Goal: Task Accomplishment & Management: Complete application form

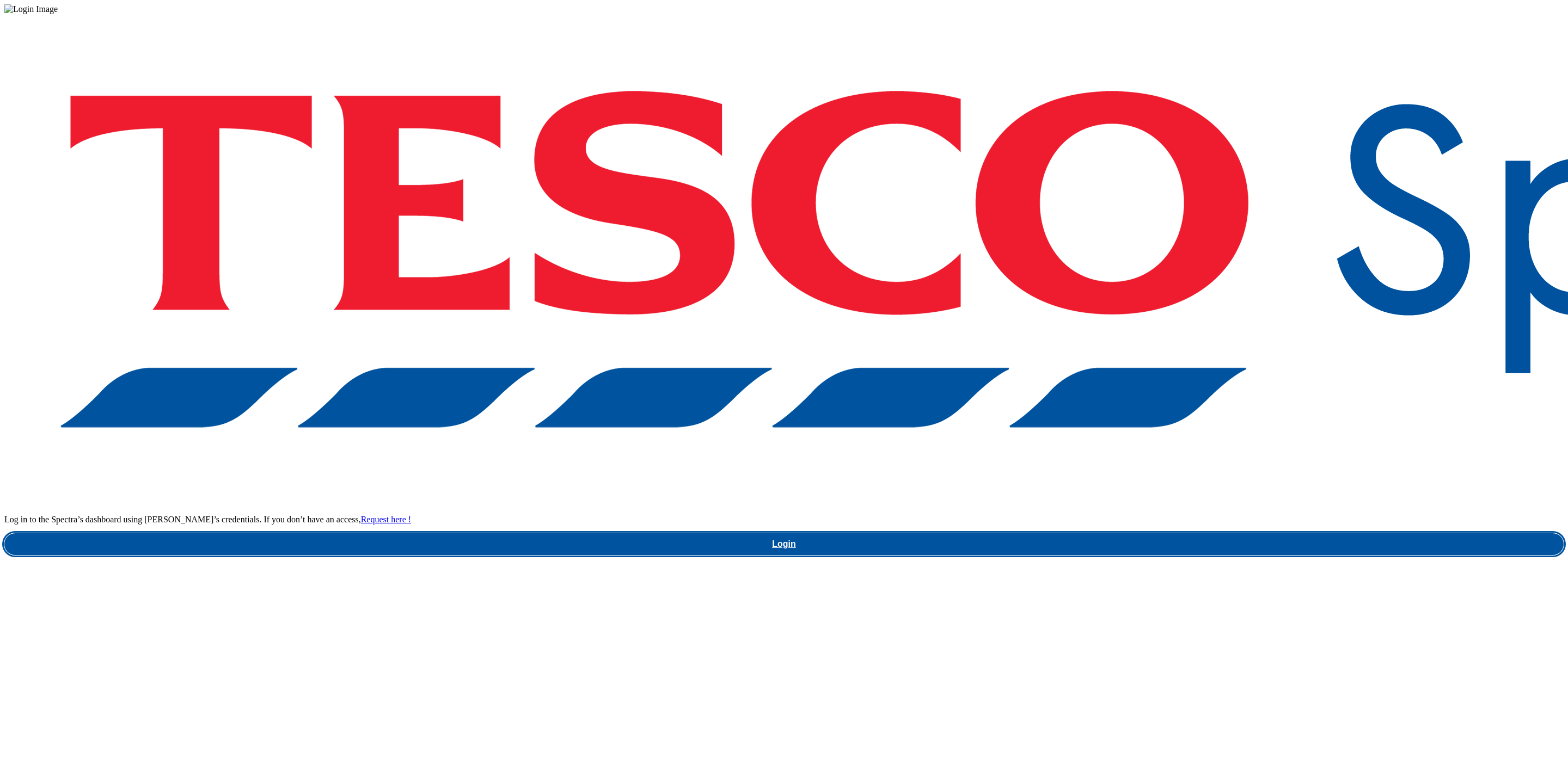
click at [1165, 534] on link "Login" at bounding box center [784, 545] width 1559 height 22
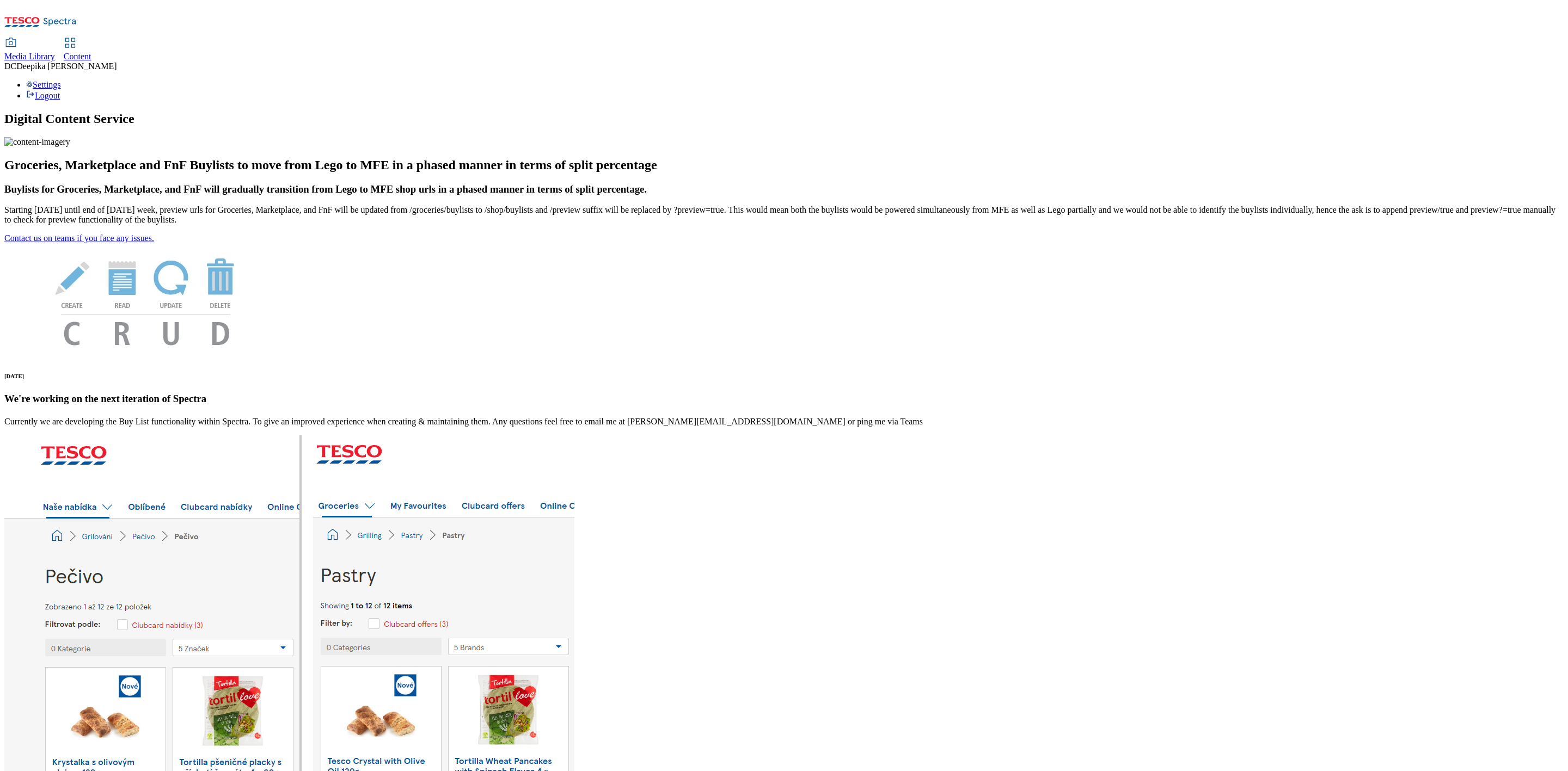
click at [91, 52] on div "Content" at bounding box center [78, 57] width 28 height 10
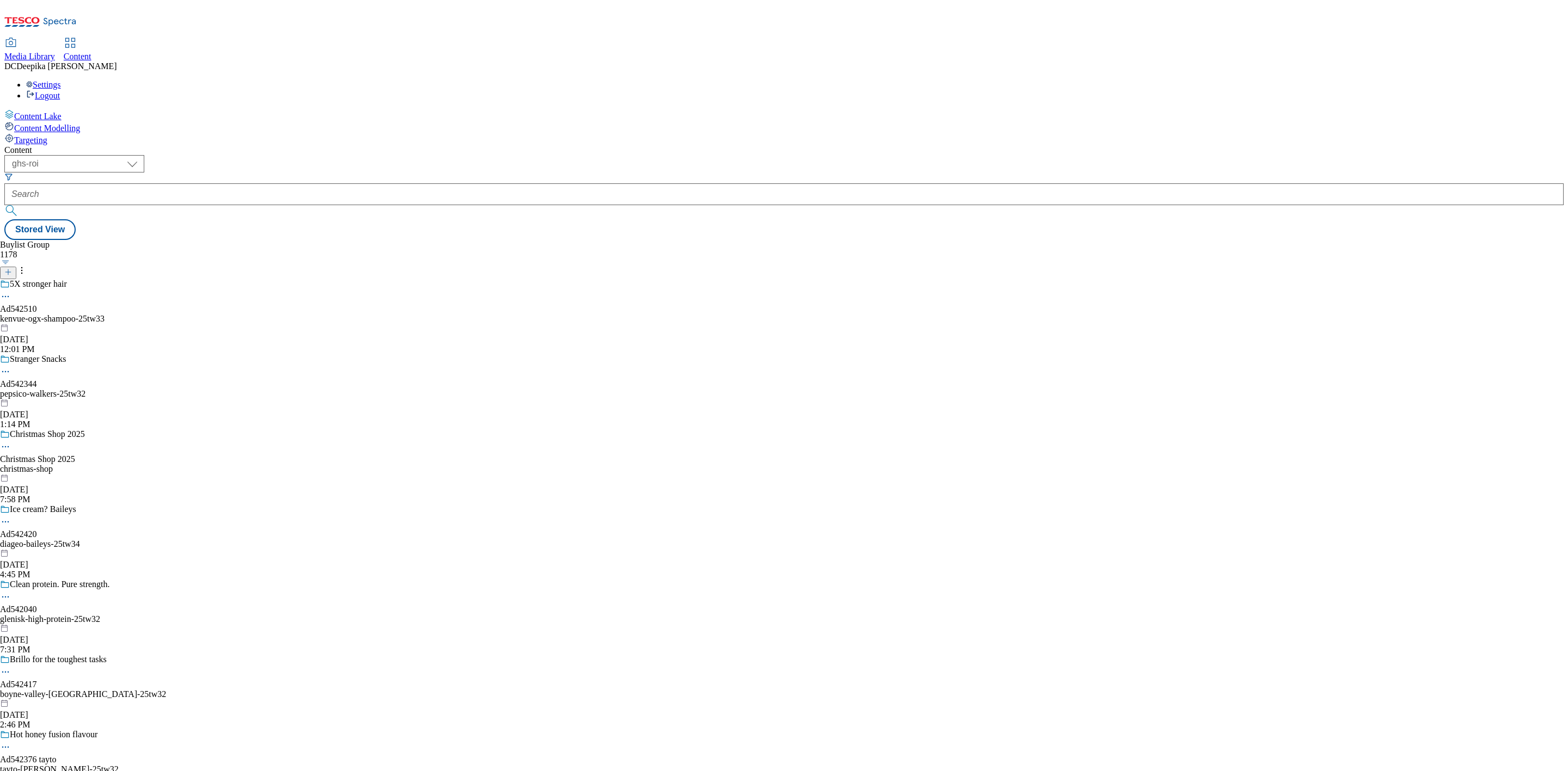
click at [613, 240] on div "Buylist Group 1178 5X stronger hair Ad542510 kenvue-ogx-shampoo-25tw33 Oct 6, 2…" at bounding box center [784, 240] width 1559 height 0
click at [503, 240] on div "Buylist Group 1178 5X stronger hair Ad542510 kenvue-ogx-shampoo-25tw33 Oct 6, 2…" at bounding box center [784, 240] width 1559 height 0
click at [169, 240] on header "Buylist Group 1178" at bounding box center [84, 259] width 169 height 39
click at [8, 270] on line at bounding box center [8, 272] width 0 height 5
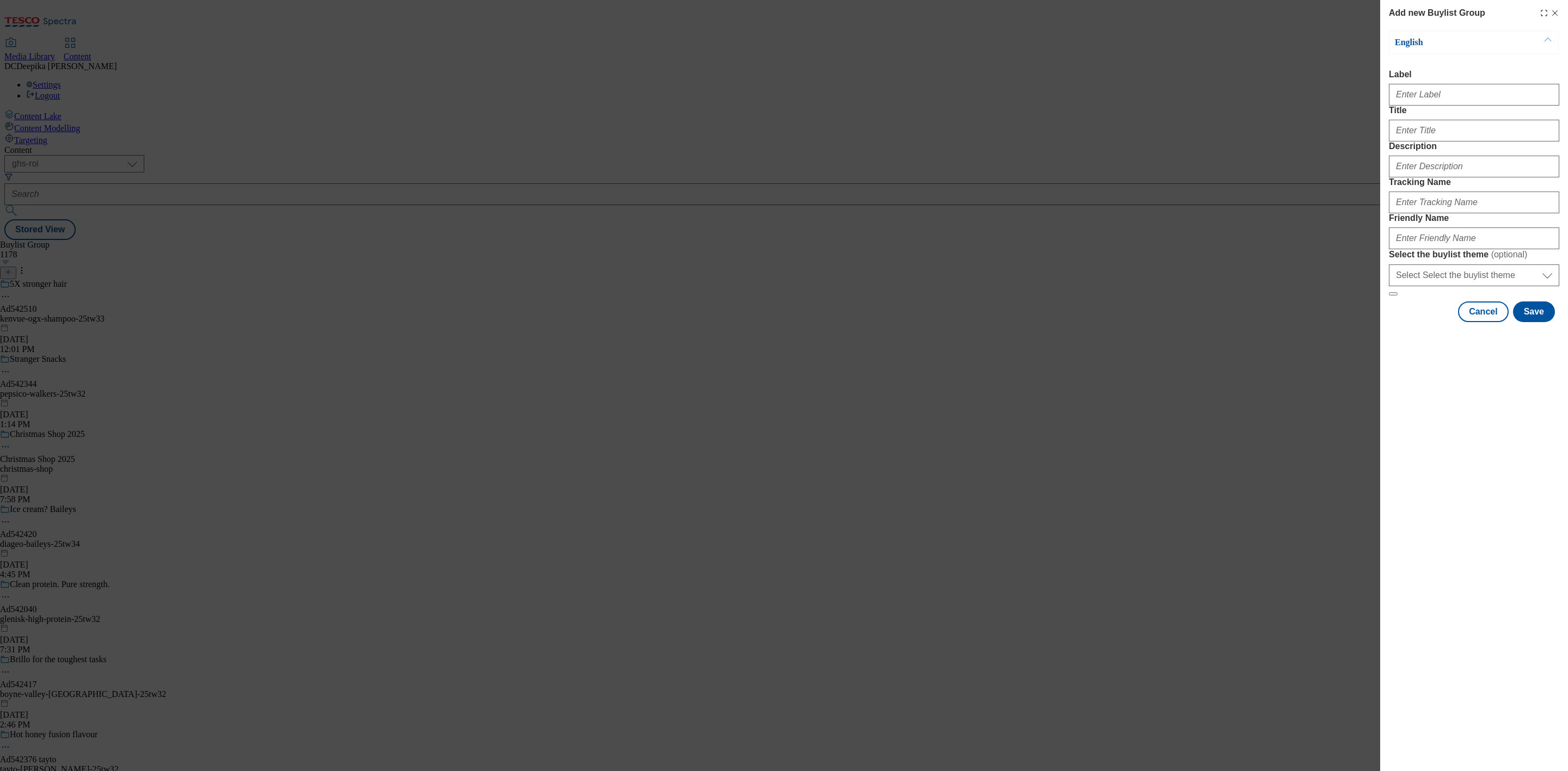
click at [998, 289] on div "Add new Buylist Group English Label Title Description Tracking Name Friendly Na…" at bounding box center [784, 385] width 1568 height 771
click at [1508, 323] on button "Cancel" at bounding box center [1483, 312] width 50 height 21
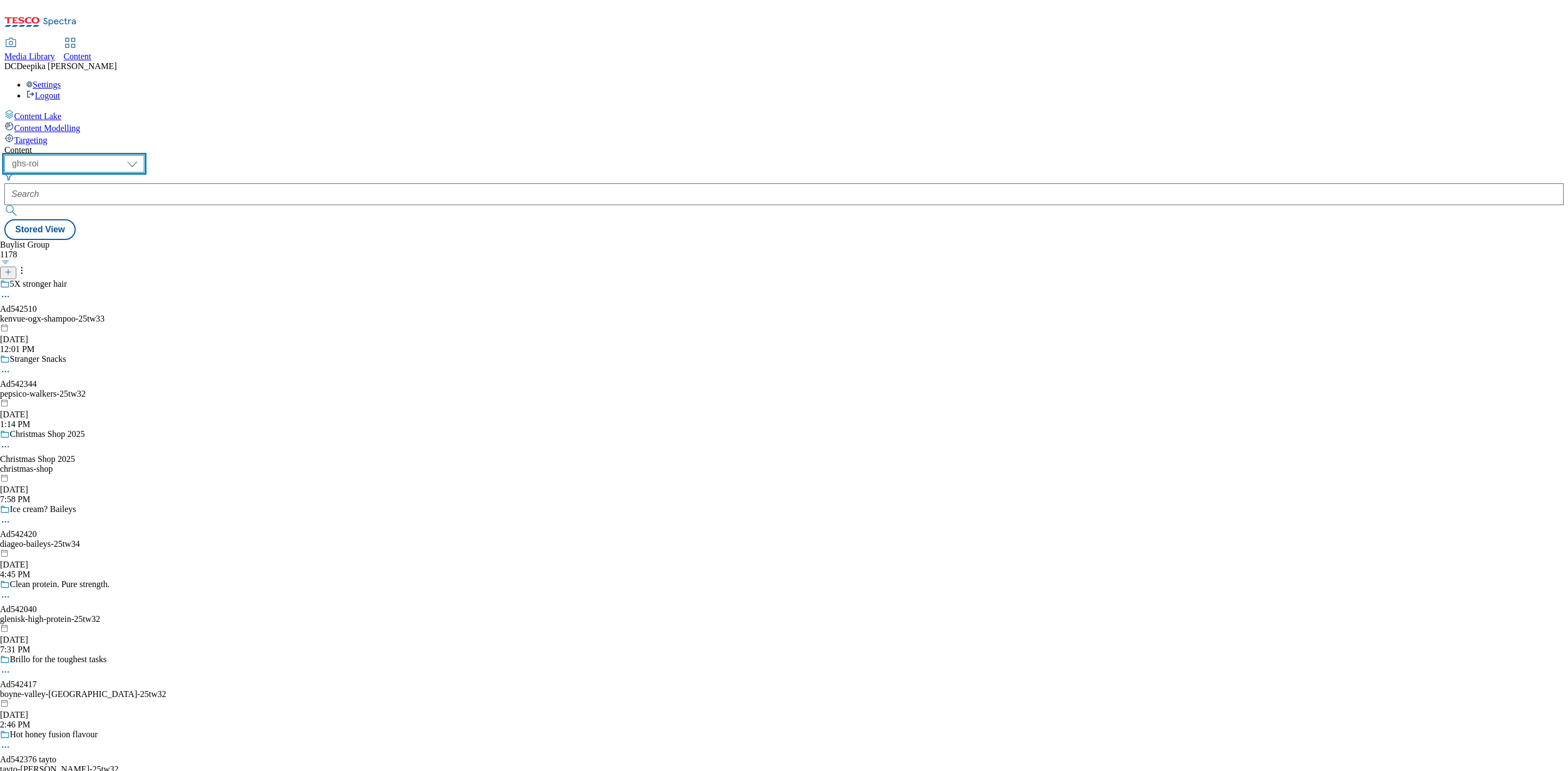
click at [144, 155] on select "ghs-roi ghs-[GEOGRAPHIC_DATA]" at bounding box center [74, 164] width 140 height 18
click at [141, 155] on select "ghs-roi ghs-[GEOGRAPHIC_DATA]" at bounding box center [74, 164] width 140 height 18
click at [12, 268] on icon at bounding box center [8, 272] width 8 height 8
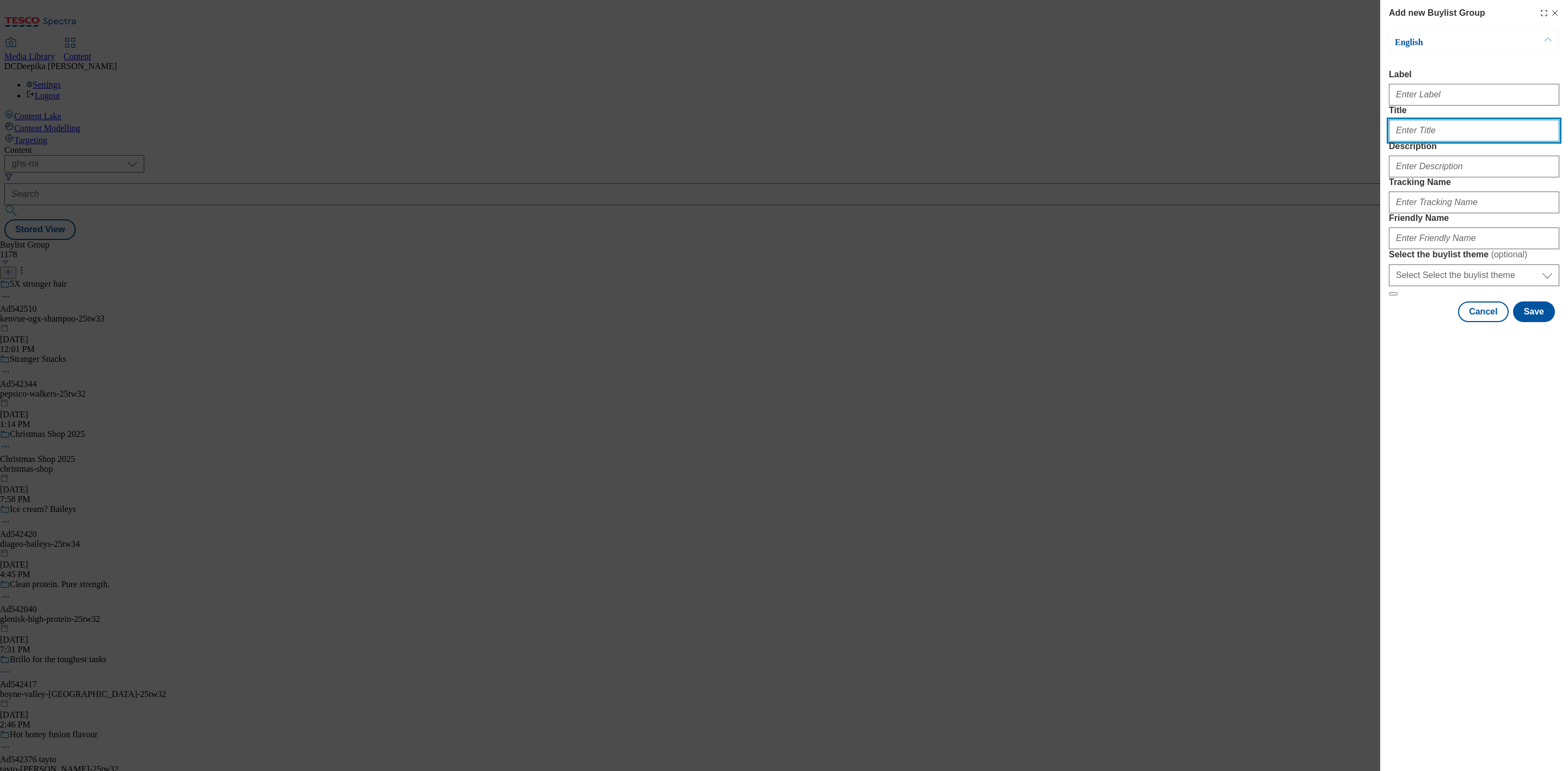
click at [1451, 142] on input "Title" at bounding box center [1474, 131] width 170 height 22
paste input "Ad542225"
type input "Ad542225"
click at [1433, 103] on input "Label" at bounding box center [1474, 95] width 170 height 22
paste input "Ad542225"
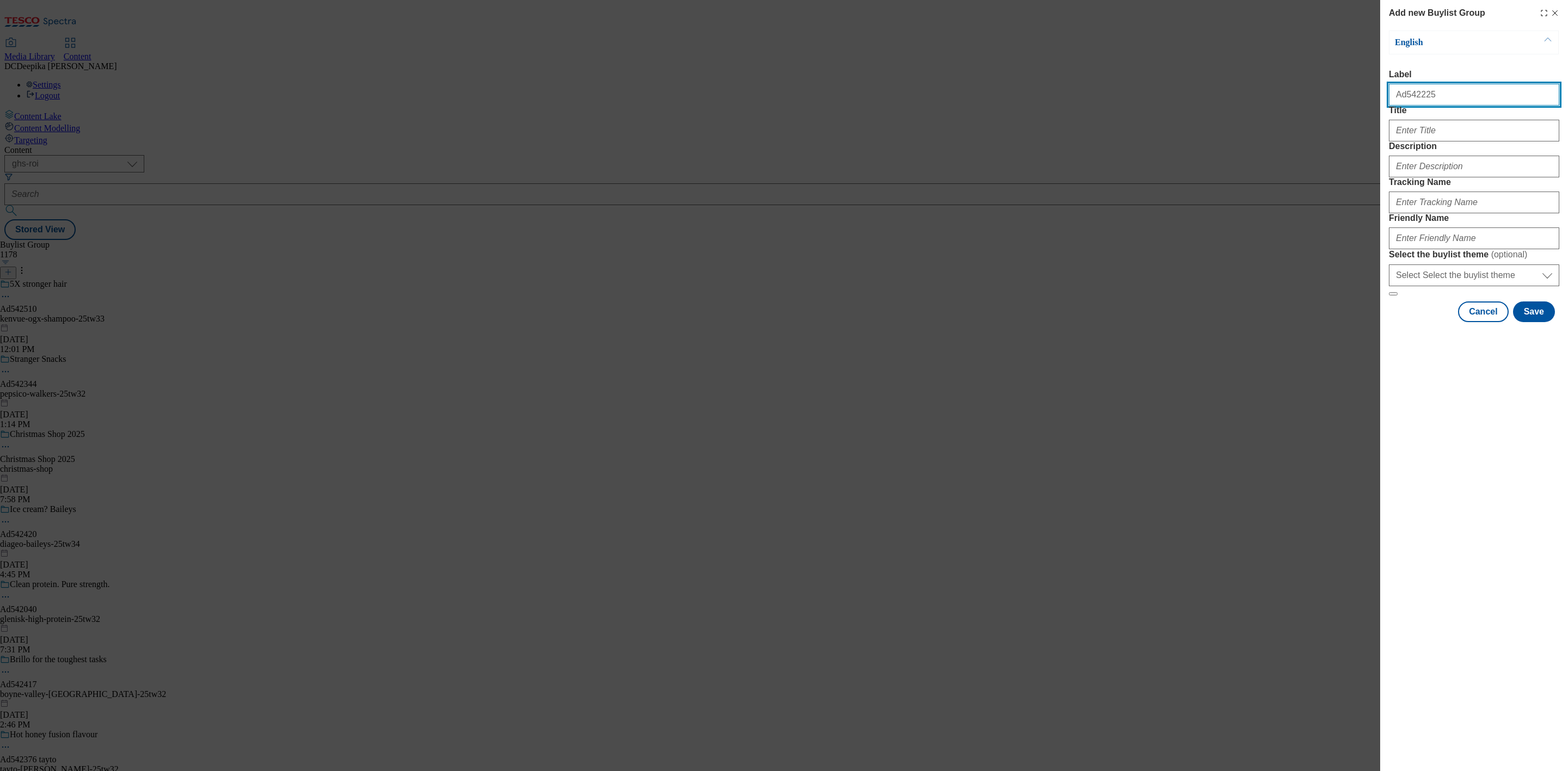
type input "Ad542225"
click at [1457, 142] on div "Modal" at bounding box center [1474, 128] width 170 height 26
click at [1457, 142] on input "Title" at bounding box center [1474, 131] width 170 height 22
paste input "90% of us need more [MEDICAL_DATA]"
type input "90% of us need more [MEDICAL_DATA]"
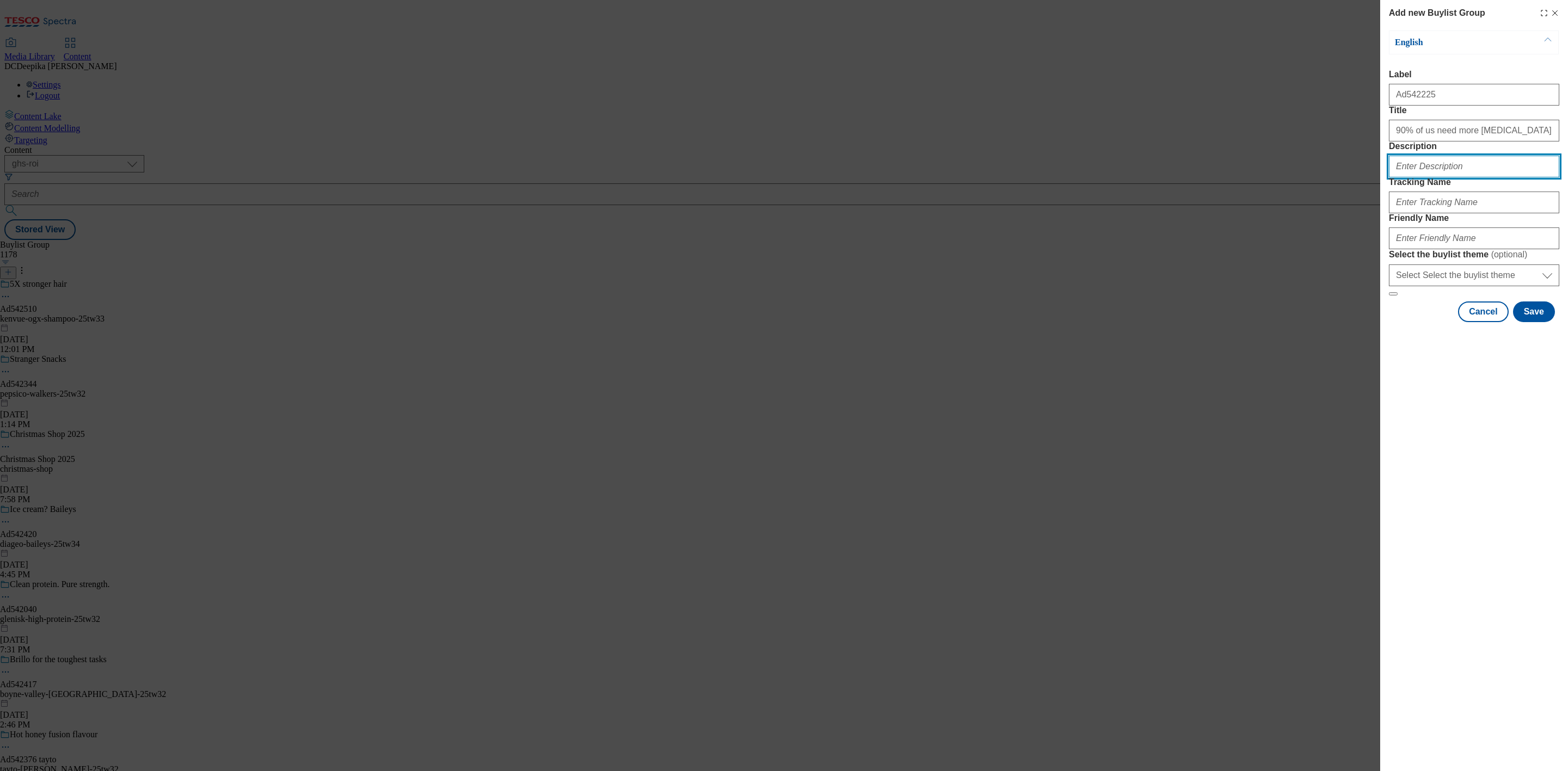
click at [1451, 178] on input "Description" at bounding box center [1474, 167] width 170 height 22
click at [1435, 214] on input "Tracking Name" at bounding box center [1474, 203] width 170 height 22
drag, startPoint x: 1429, startPoint y: 98, endPoint x: 1404, endPoint y: 106, distance: 26.2
click at [1404, 106] on input "Ad542225" at bounding box center [1474, 95] width 170 height 22
click at [1458, 214] on input "DH_AD" at bounding box center [1474, 203] width 170 height 22
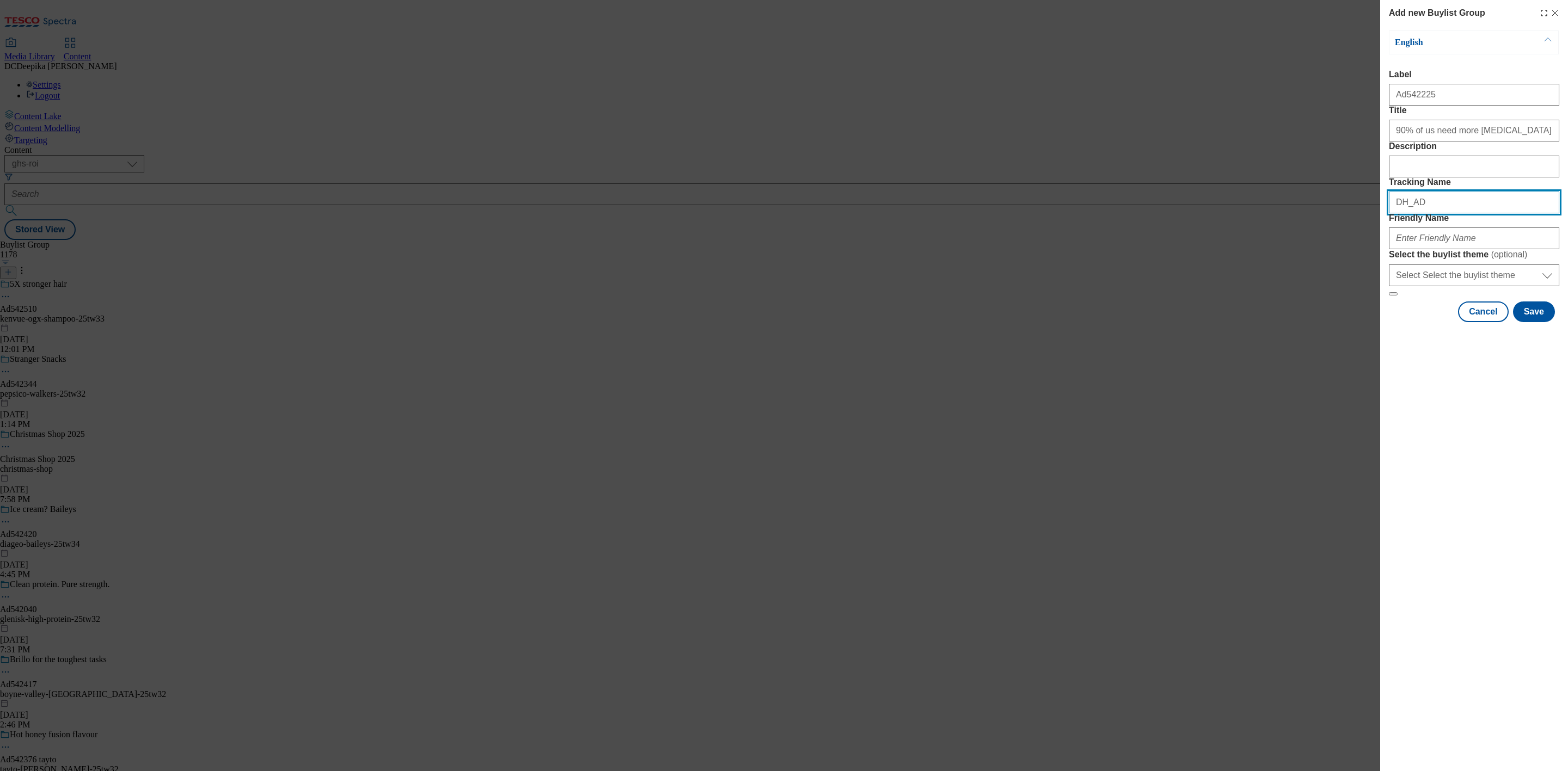
paste input "542225"
type input "DH_AD542225"
click at [1477, 249] on input "Friendly Name" at bounding box center [1474, 239] width 170 height 22
paste input "tirlin-avonmore-25tw33"
type input "tirlin-avonmore-25tw33"
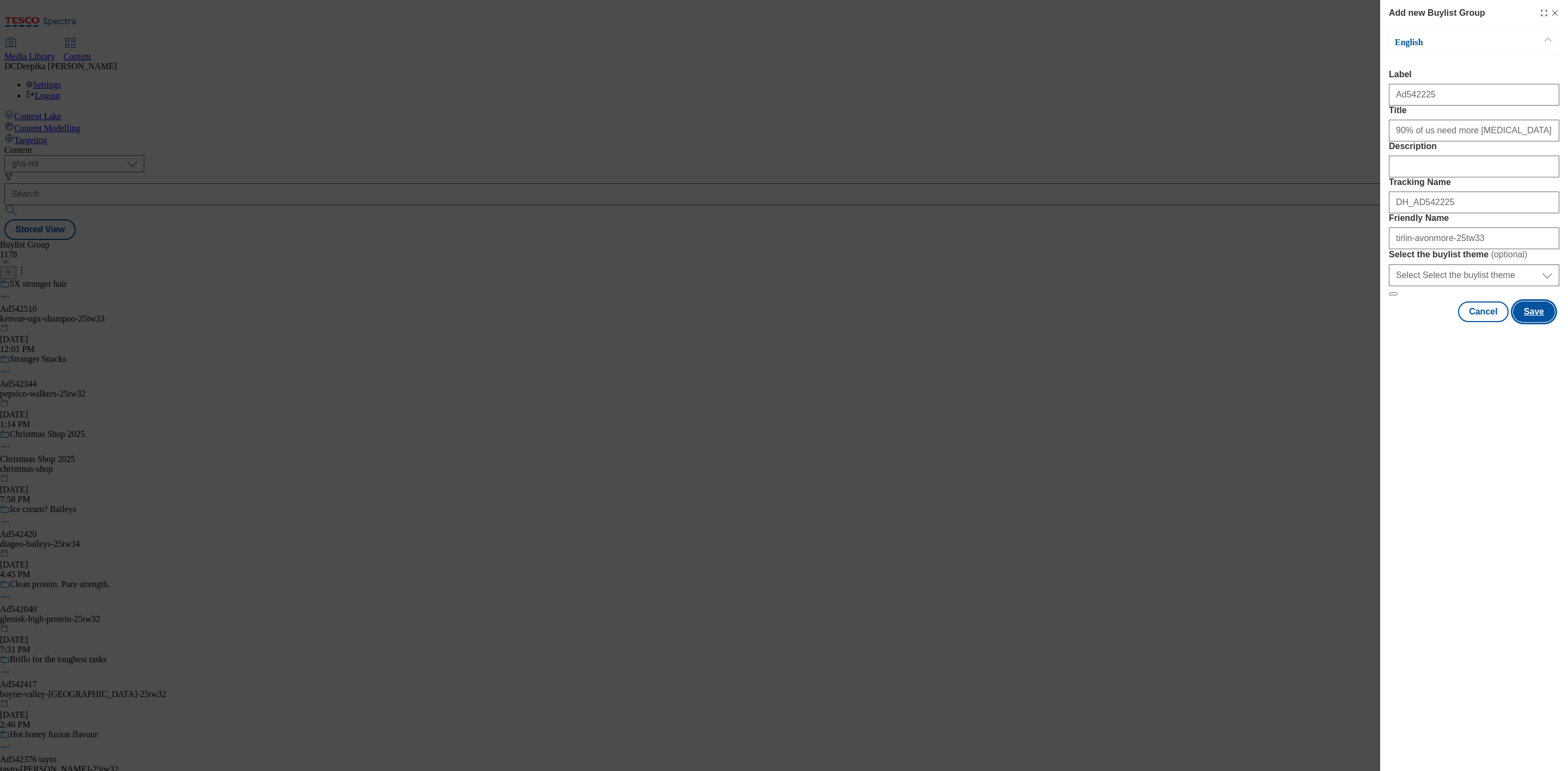
click at [1550, 323] on button "Save" at bounding box center [1534, 312] width 42 height 21
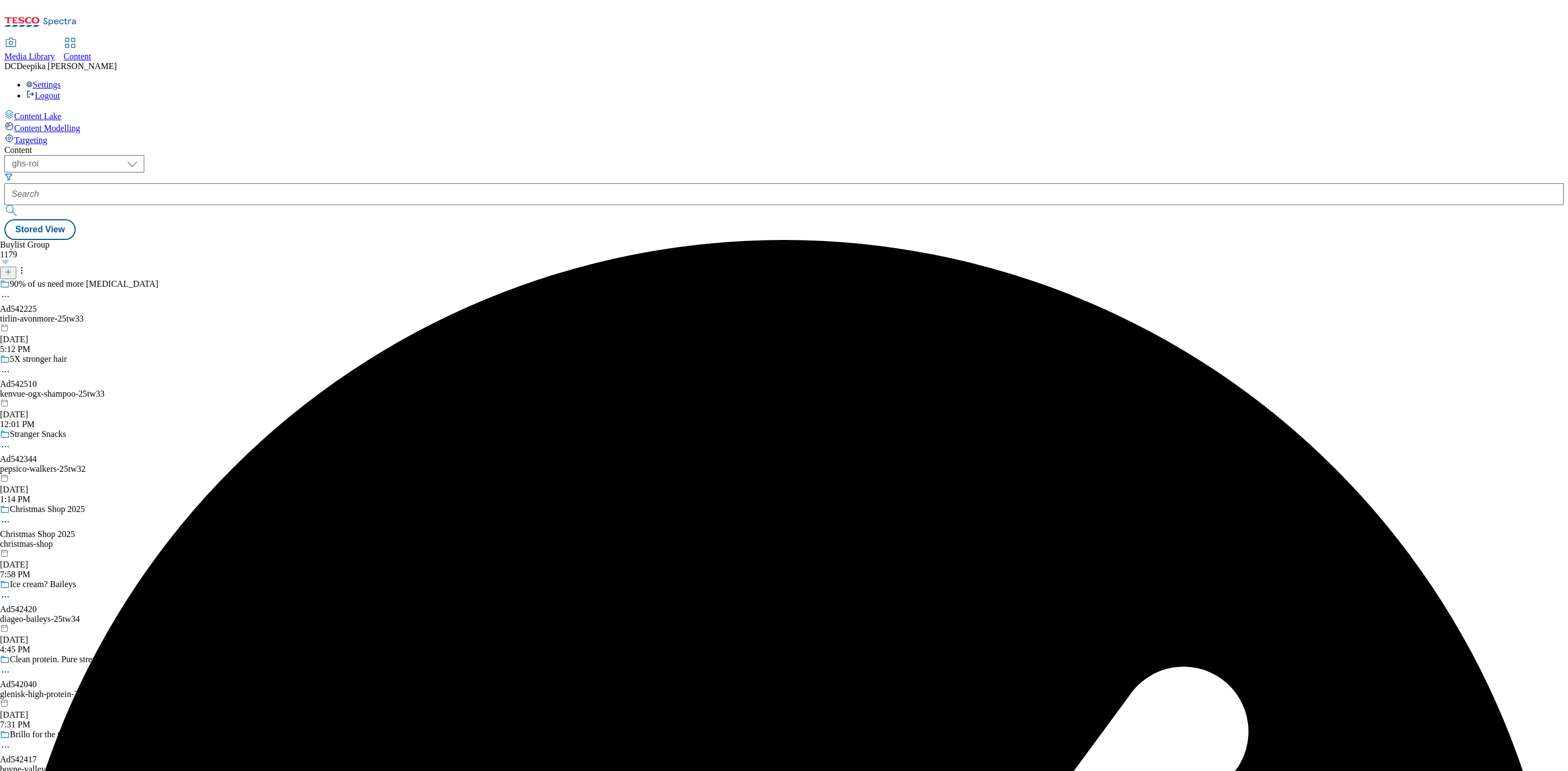
click at [169, 314] on div "tirlin-avonmore-25tw33" at bounding box center [84, 319] width 169 height 10
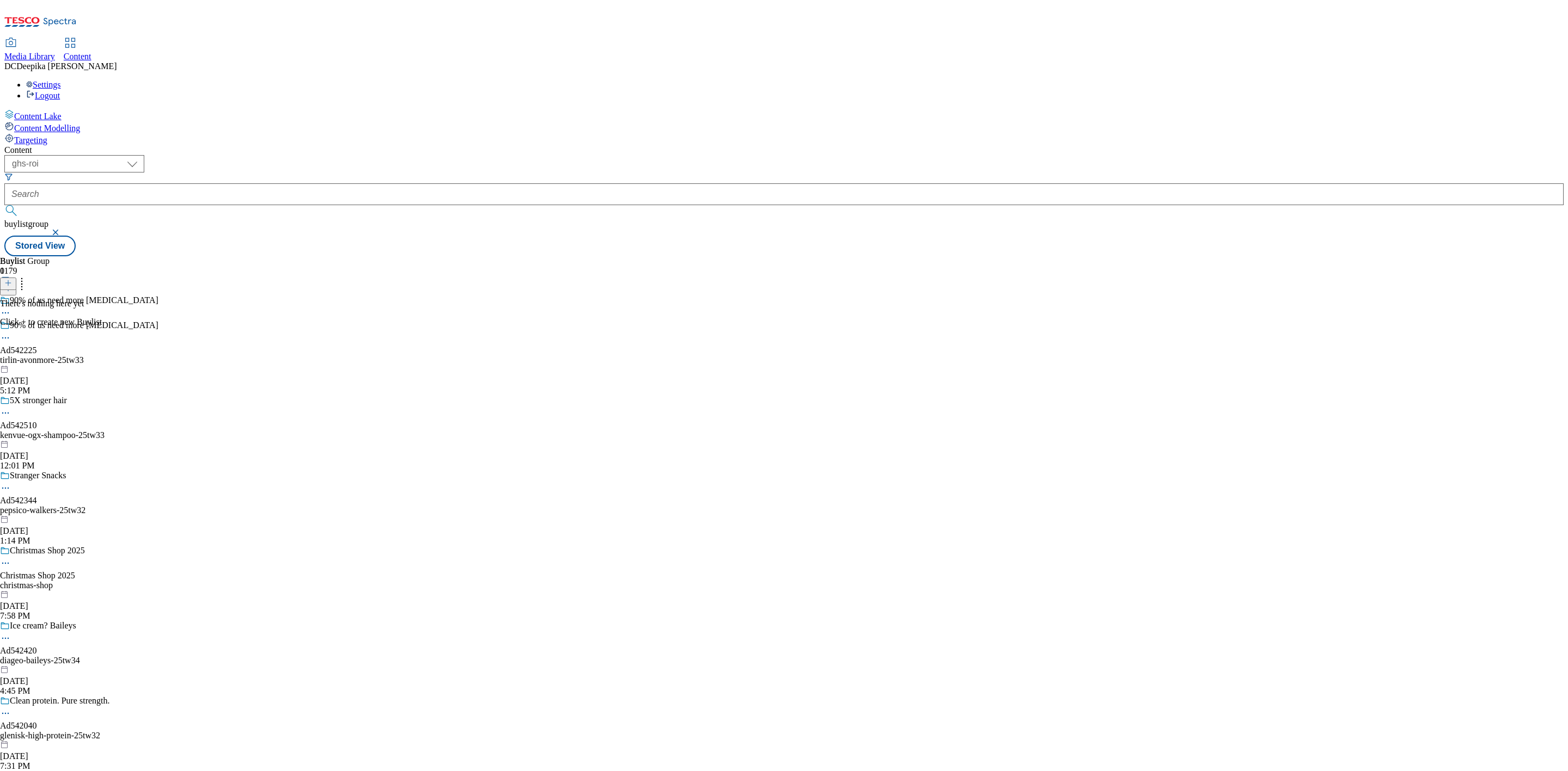
click at [12, 279] on icon at bounding box center [8, 283] width 8 height 8
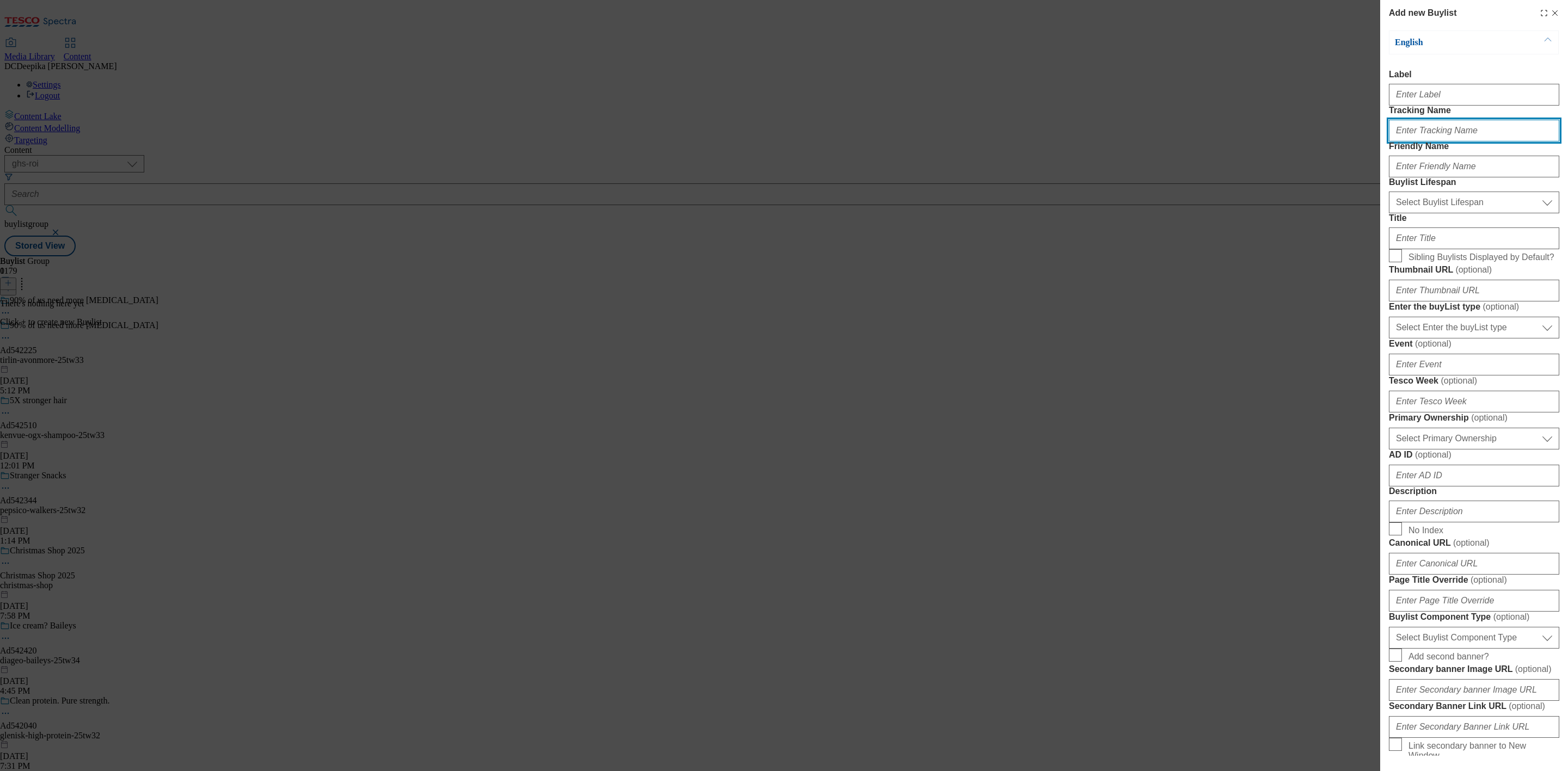
click at [1470, 142] on input "Tracking Name" at bounding box center [1474, 131] width 170 height 22
click at [1429, 100] on input "Label" at bounding box center [1474, 95] width 170 height 22
click at [1452, 105] on input "Label" at bounding box center [1474, 95] width 170 height 22
paste input "Ad542225"
type input "Ad542225"
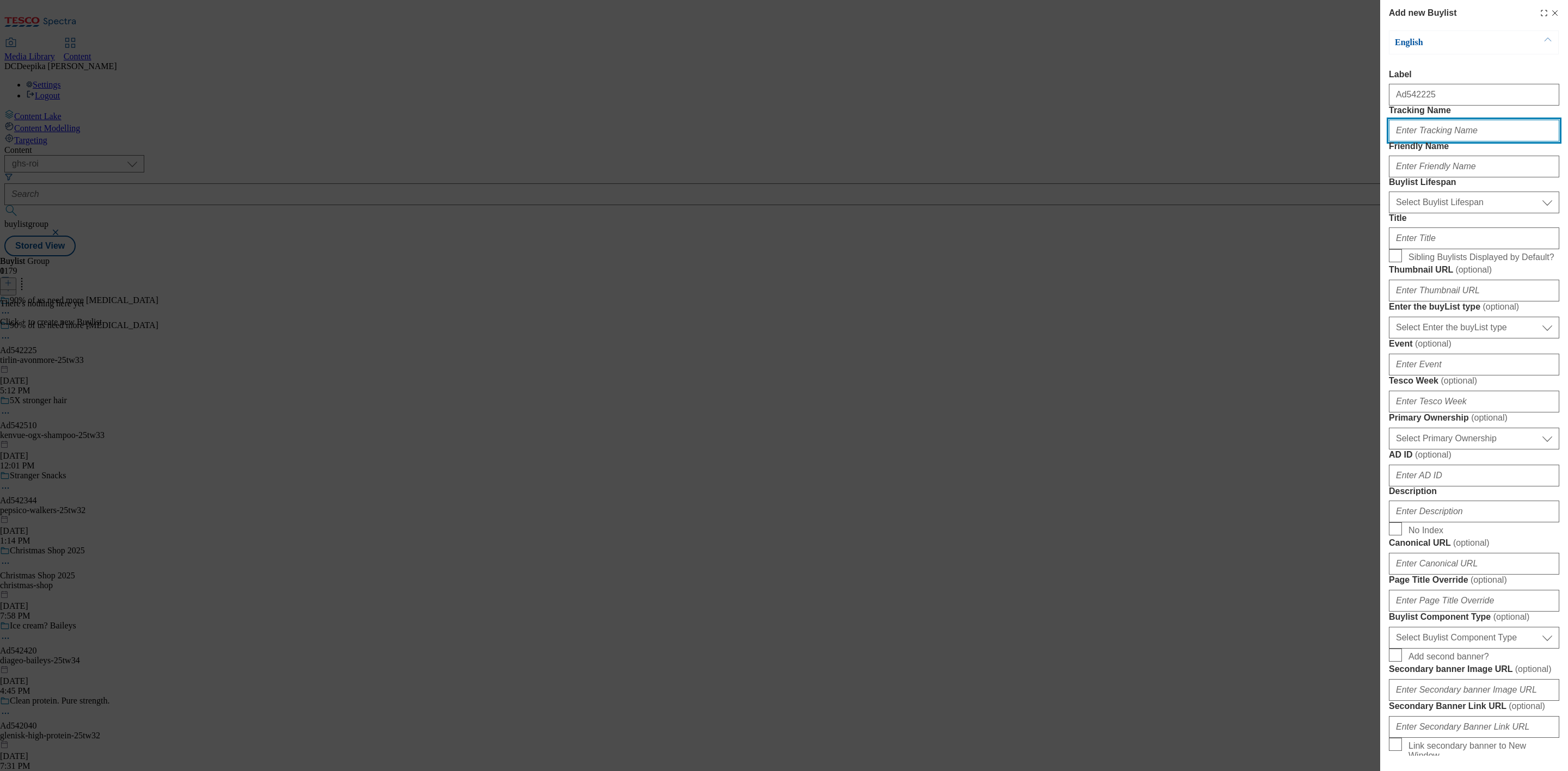
click at [1441, 142] on input "Tracking Name" at bounding box center [1474, 131] width 170 height 22
click at [1437, 142] on input "Tracking Name" at bounding box center [1474, 131] width 170 height 22
paste input "danone"
type input "danone"
click at [1438, 178] on input "Friendly Name" at bounding box center [1474, 167] width 170 height 22
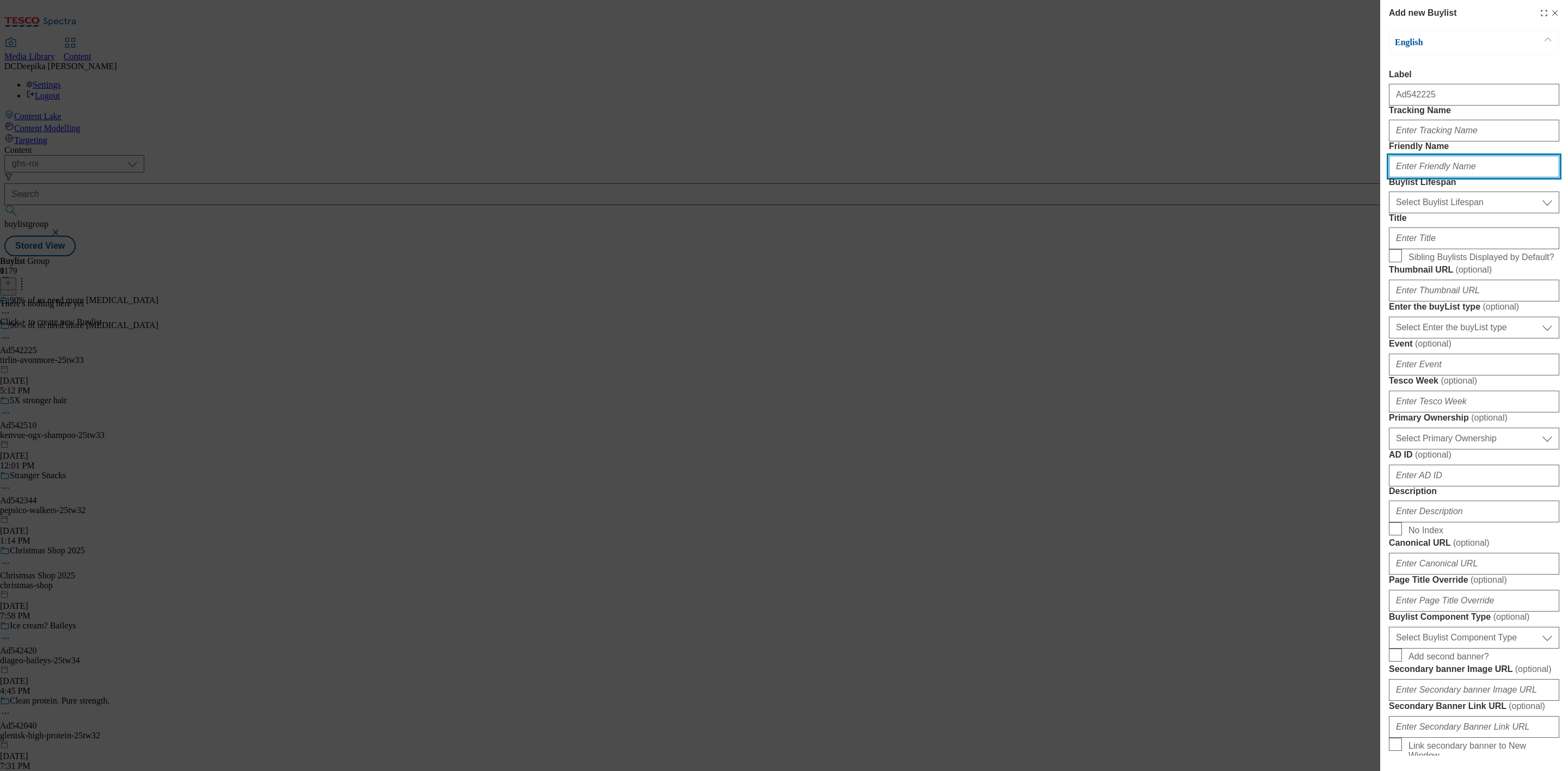
paste input "danone"
type input "danone"
click at [1438, 142] on input "Tracking Name" at bounding box center [1474, 131] width 170 height 22
drag, startPoint x: 1439, startPoint y: 97, endPoint x: 1404, endPoint y: 106, distance: 36.1
click at [1404, 106] on input "Ad542225" at bounding box center [1474, 95] width 170 height 22
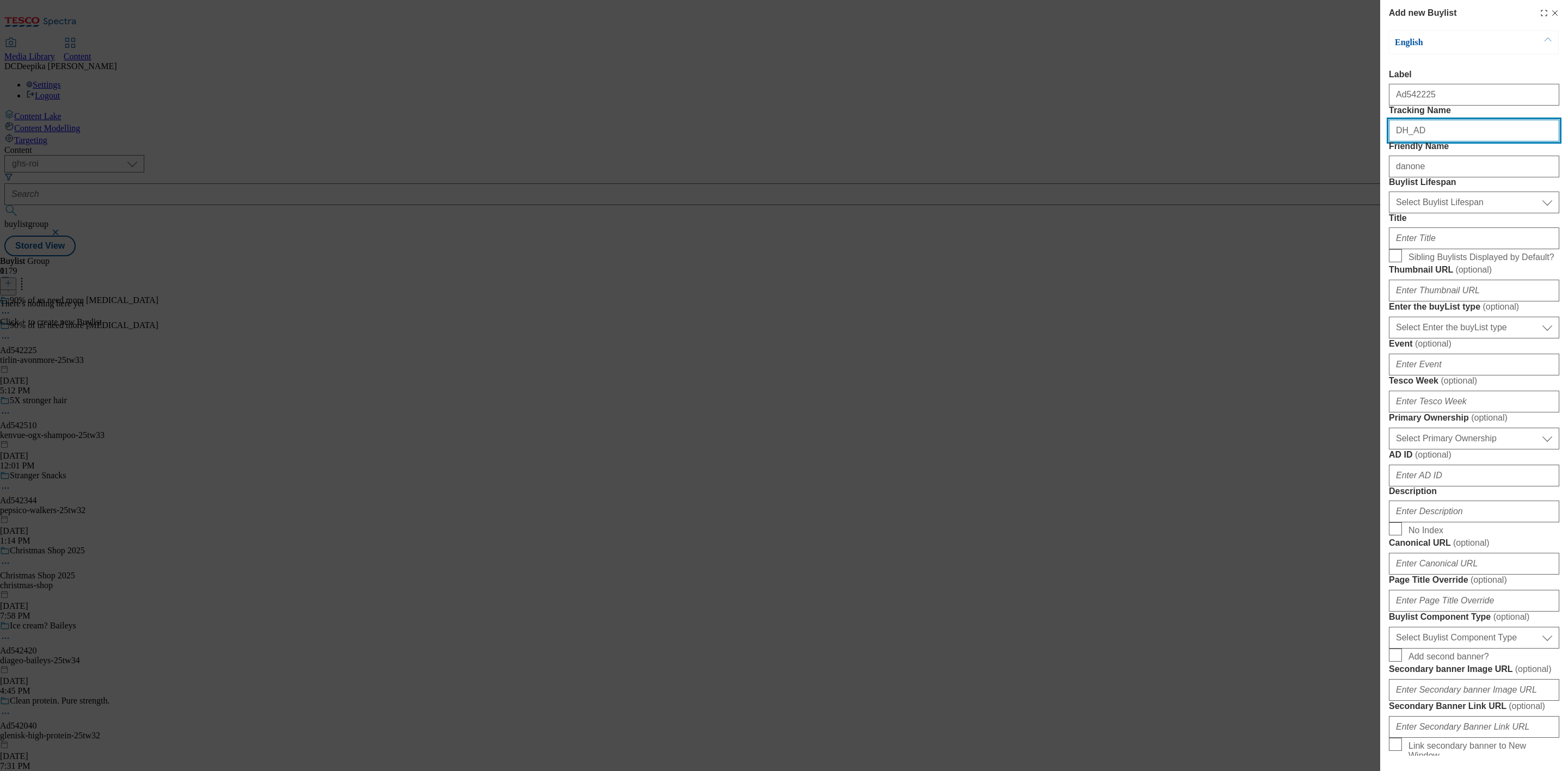
click at [1444, 142] on input "DH_AD" at bounding box center [1474, 131] width 170 height 22
paste input "542225"
type input "DH_AD542225"
click at [1457, 178] on input "danone" at bounding box center [1474, 167] width 170 height 22
click at [1475, 214] on select "Select Buylist Lifespan evergreen seasonal tactical" at bounding box center [1474, 203] width 170 height 22
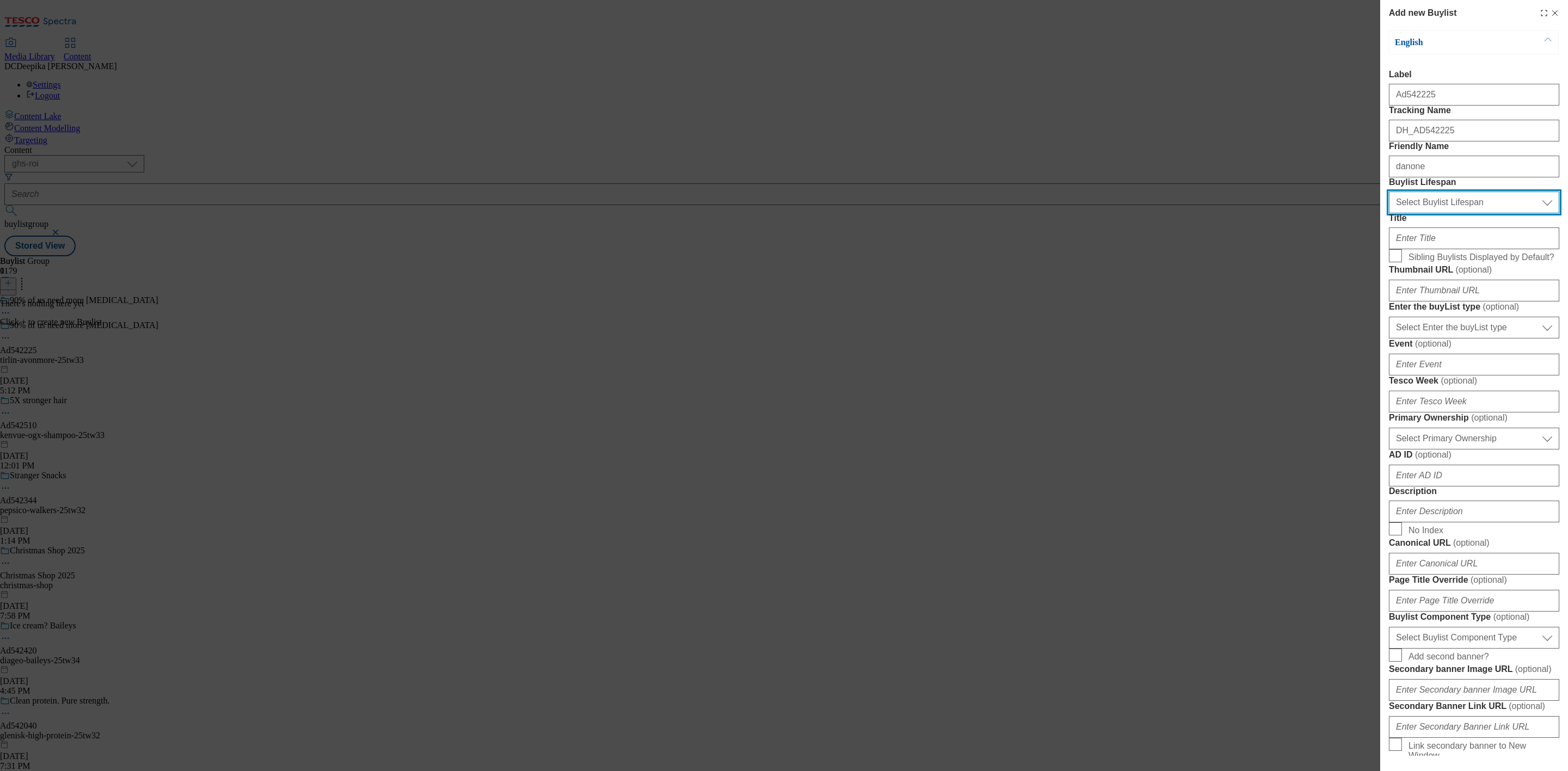
select select "tactical"
click at [1389, 214] on select "Select Buylist Lifespan evergreen seasonal tactical" at bounding box center [1474, 203] width 170 height 22
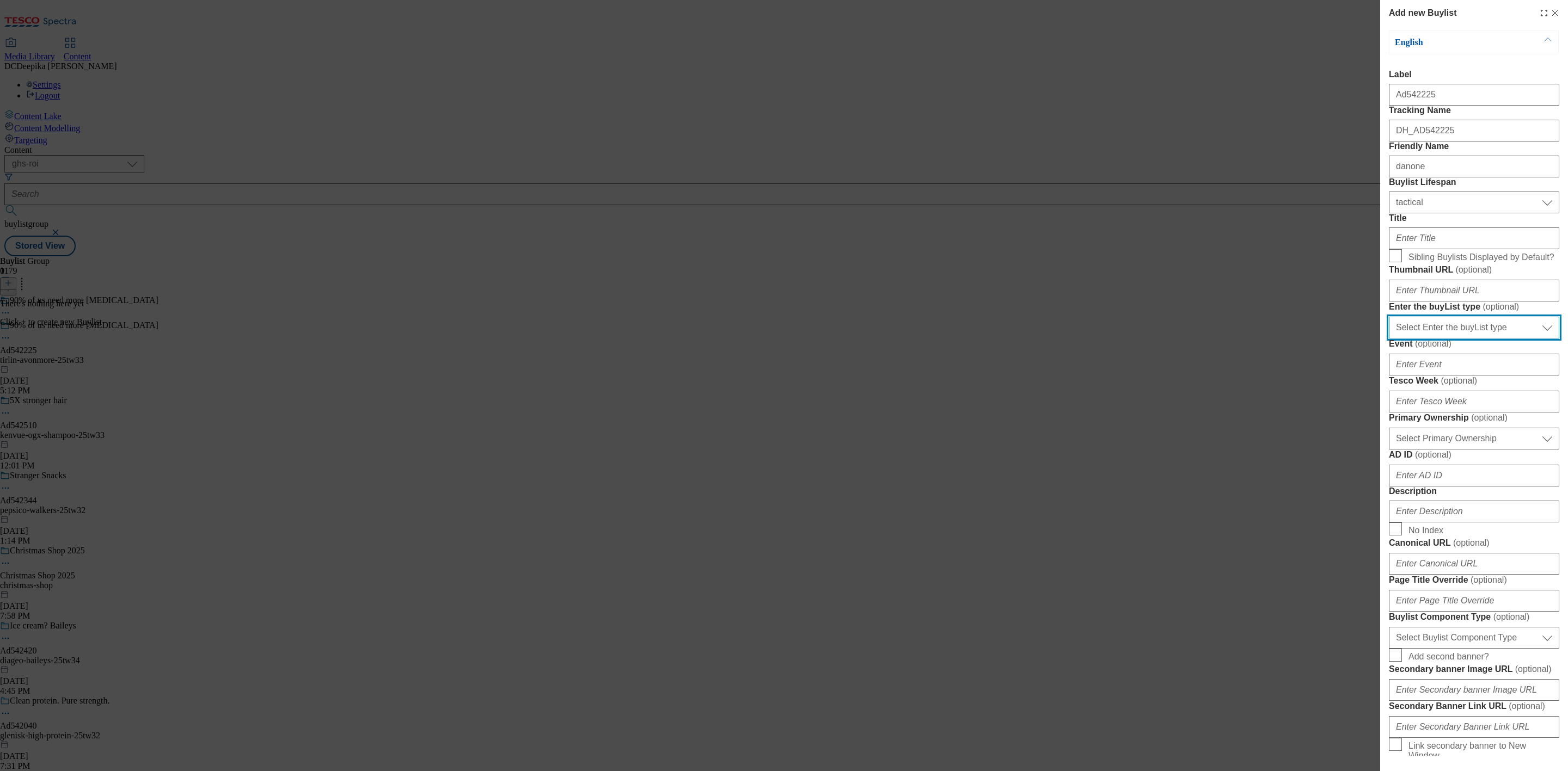
click at [1489, 338] on select "Select Enter the buyList type event supplier funded long term >4 weeks supplier…" at bounding box center [1474, 328] width 170 height 22
select select "supplier funded short term 1-3 weeks"
click at [1389, 338] on select "Select Enter the buyList type event supplier funded long term >4 weeks supplier…" at bounding box center [1474, 328] width 170 height 22
click at [1471, 302] on input "Thumbnail URL ( optional )" at bounding box center [1474, 291] width 170 height 22
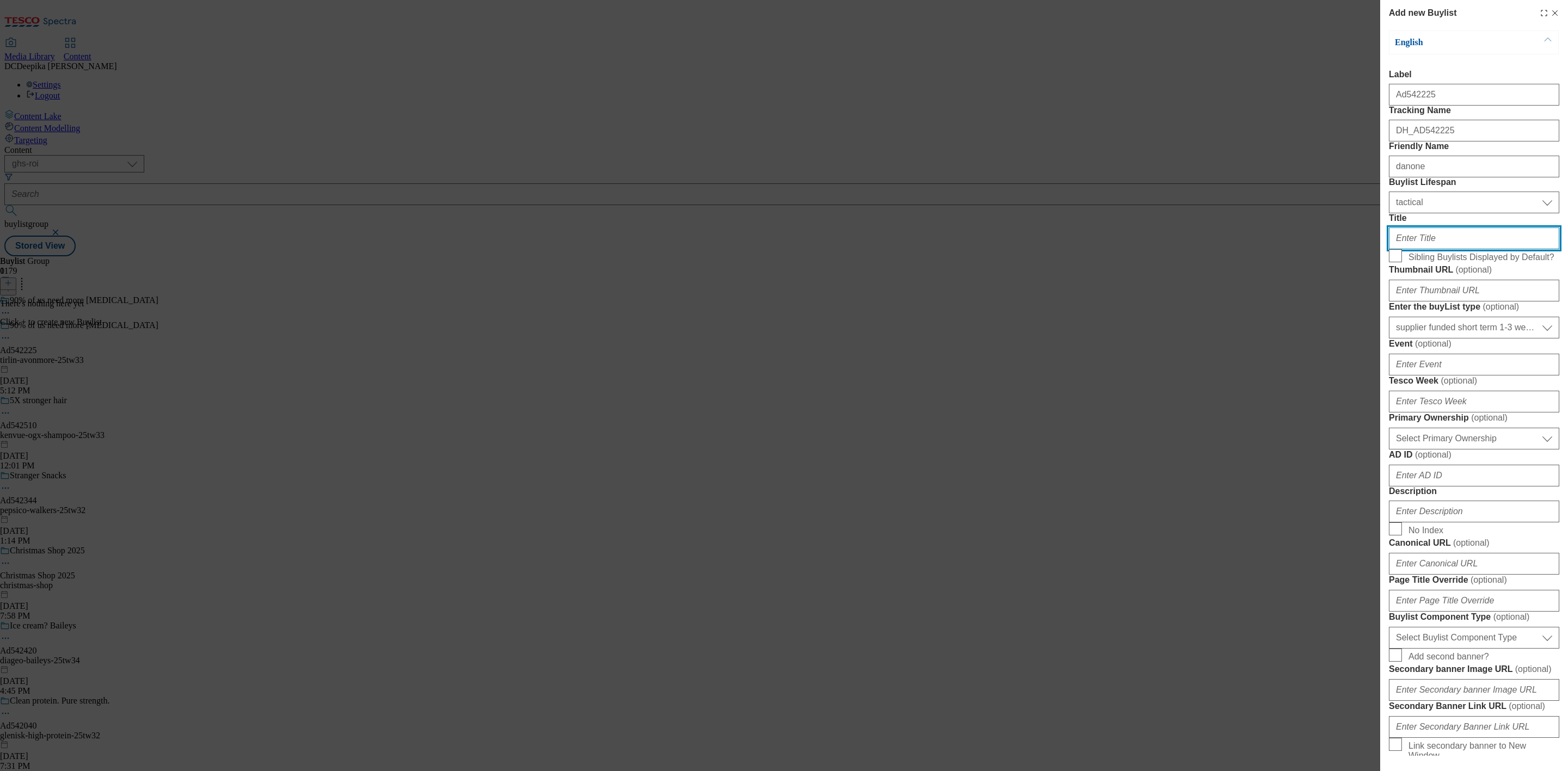
click at [1420, 249] on input "Title" at bounding box center [1474, 239] width 170 height 22
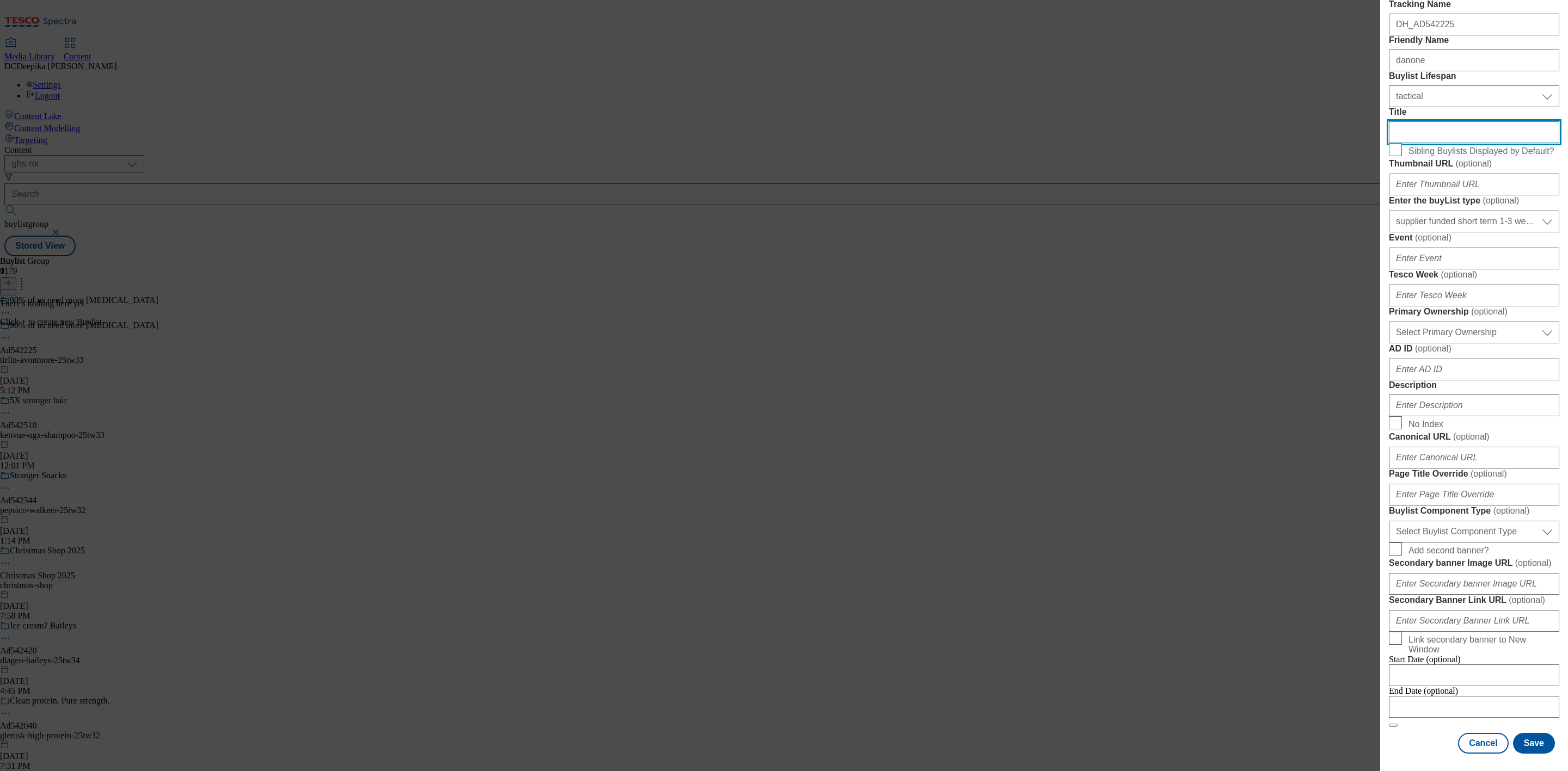
scroll to position [163, 0]
click at [1518, 343] on select "Select Primary Ownership tesco dunnhumby" at bounding box center [1474, 333] width 170 height 22
select select "dunnhumby"
click at [1389, 343] on select "Select Primary Ownership tesco dunnhumby" at bounding box center [1474, 333] width 170 height 22
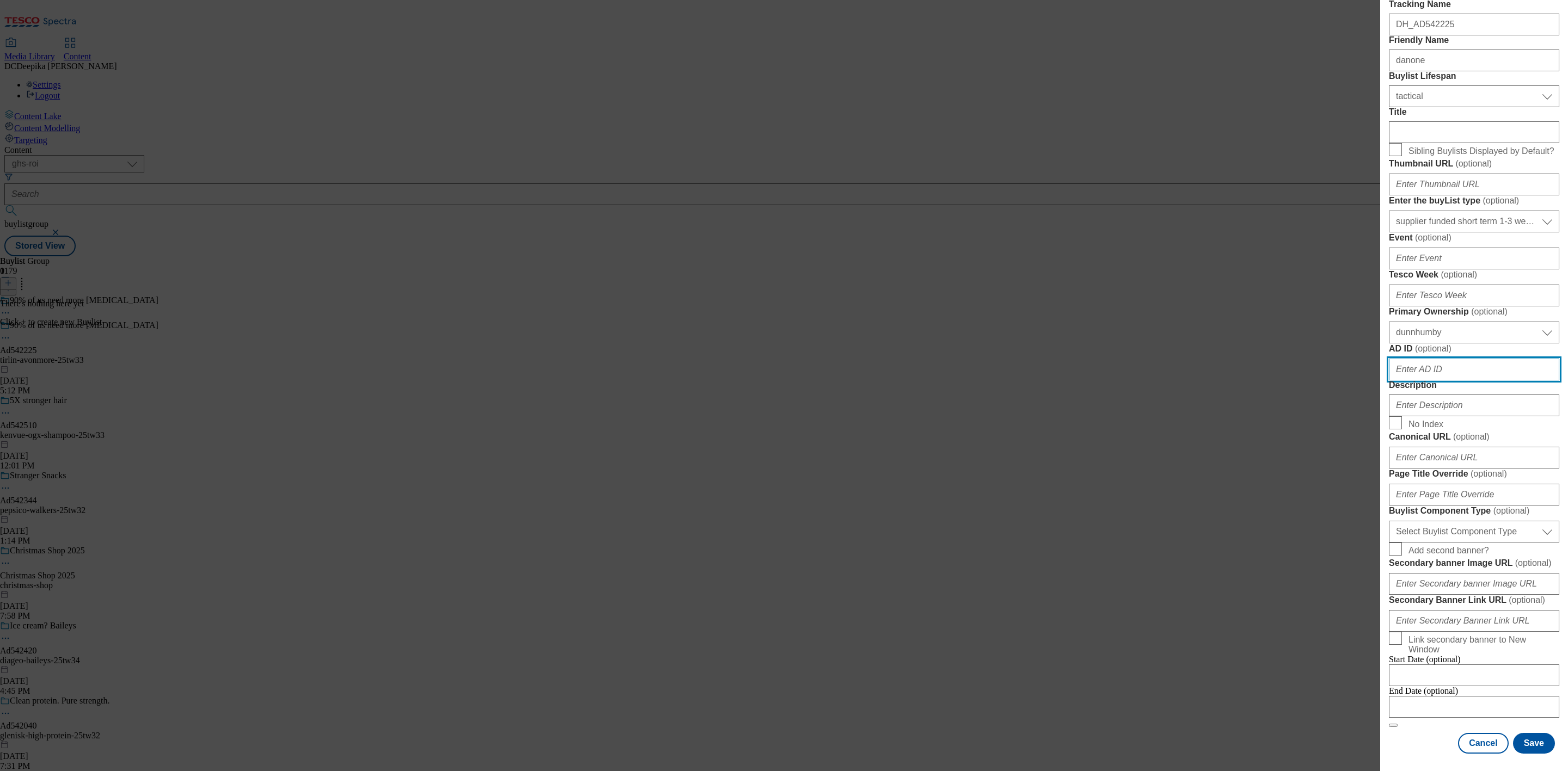
click at [1456, 380] on input "AD ID ( optional )" at bounding box center [1474, 369] width 170 height 22
paste input "542225"
type input "542225"
click at [1449, 416] on input "Description" at bounding box center [1474, 405] width 170 height 22
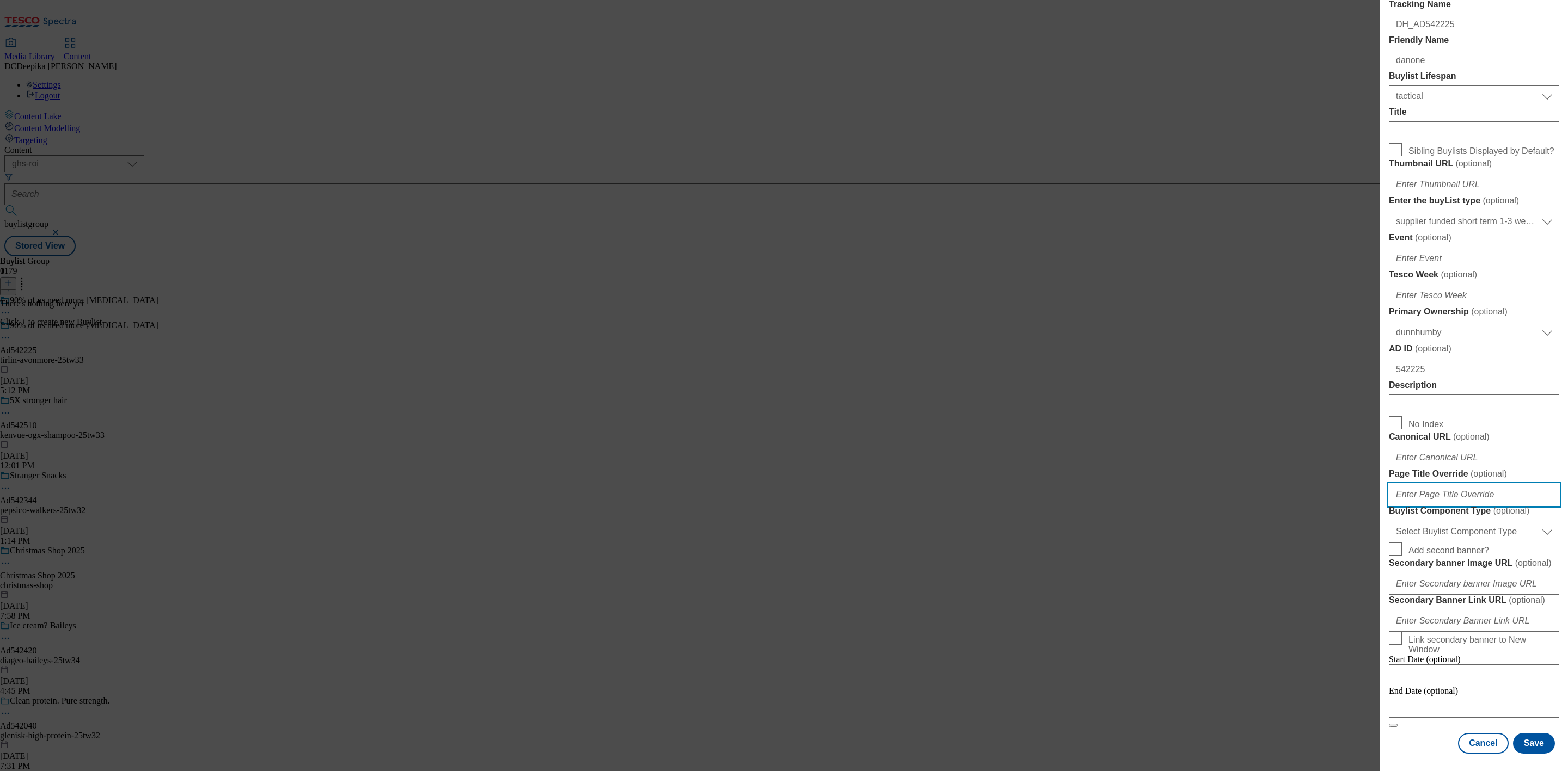
click at [1485, 506] on input "Page Title Override ( optional )" at bounding box center [1474, 495] width 170 height 22
click at [1499, 543] on select "Select Buylist Component Type Banner Competition Header Meal" at bounding box center [1474, 532] width 170 height 22
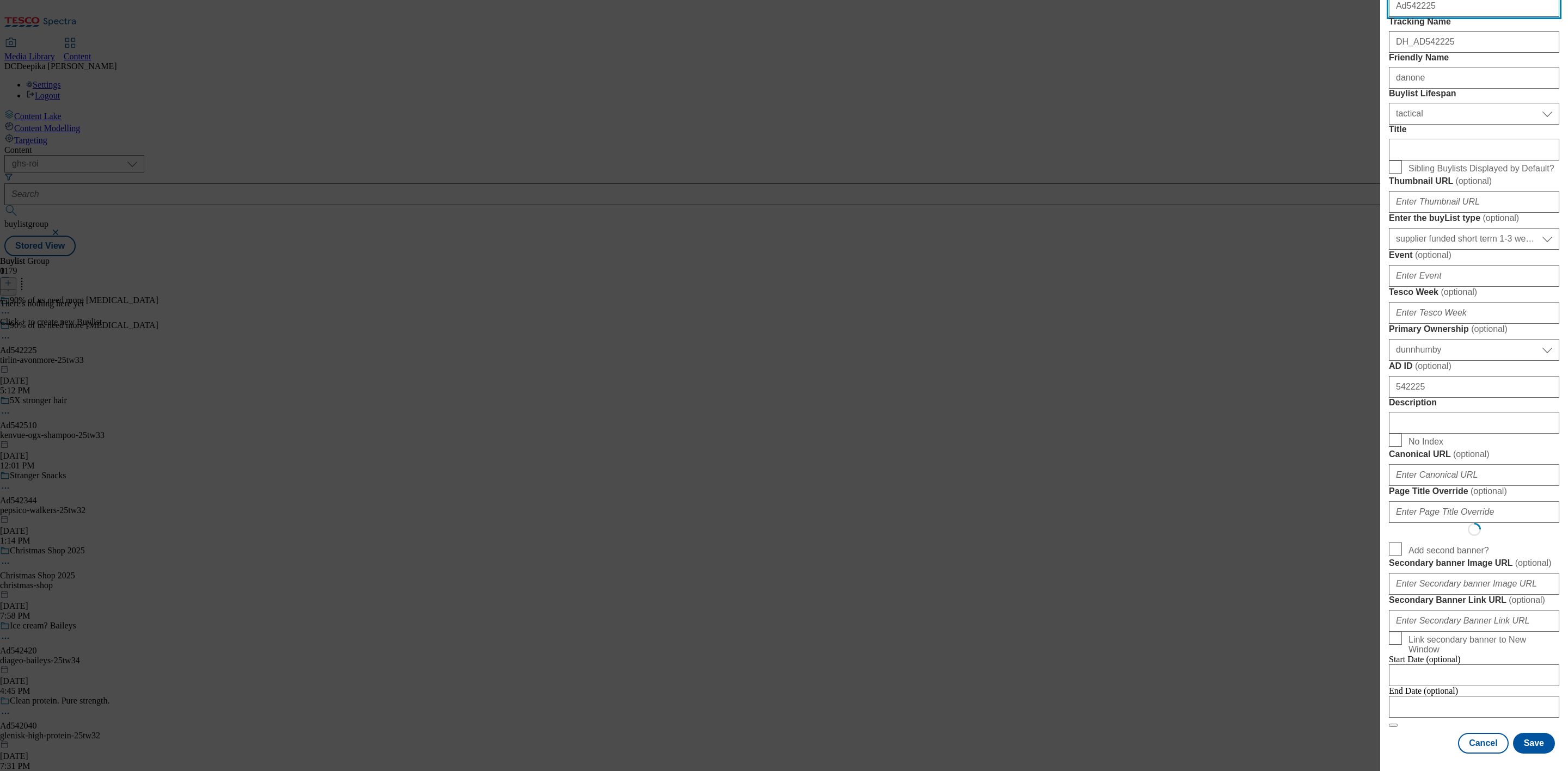
scroll to position [0, 0]
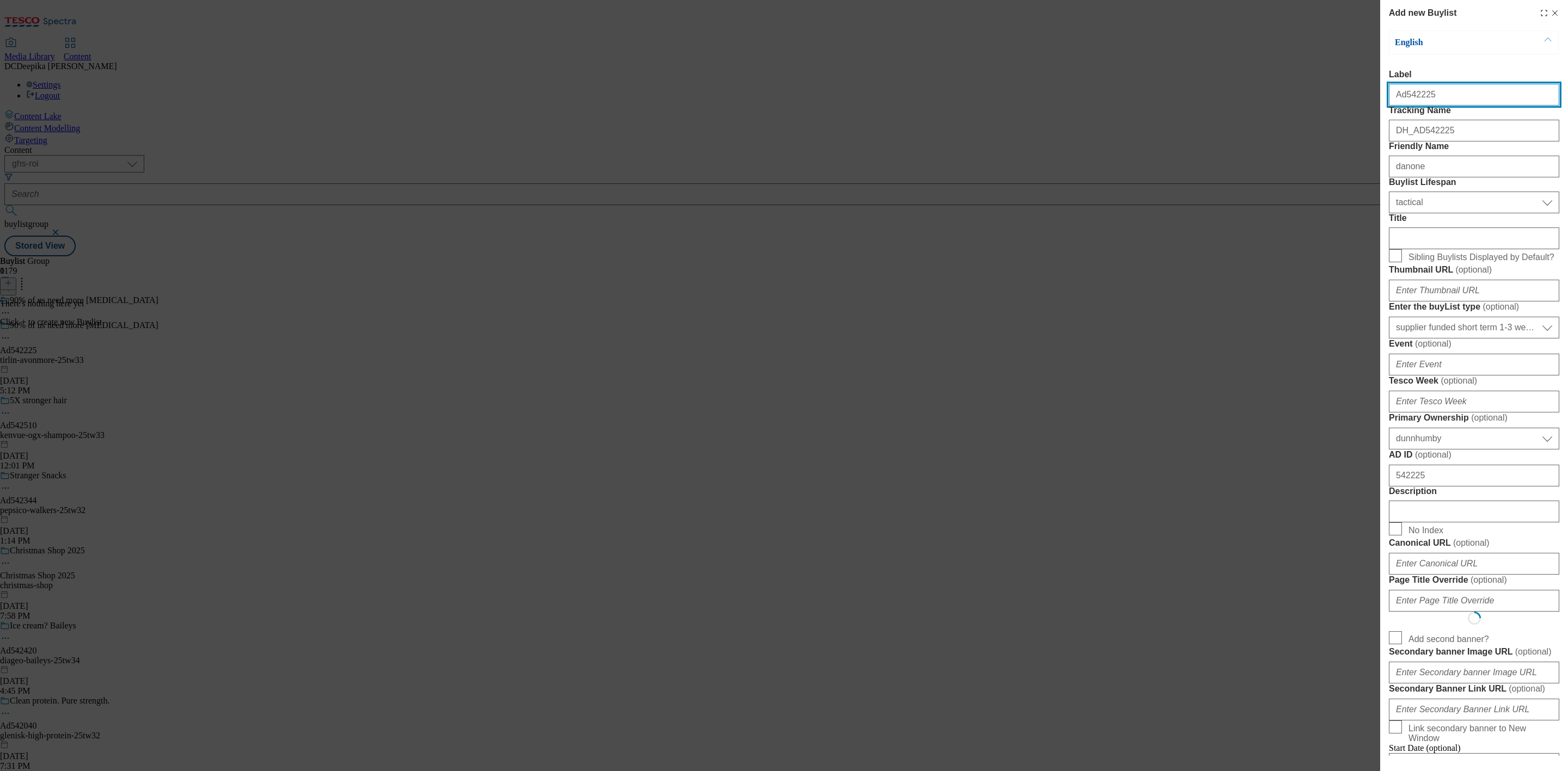
select select "Banner"
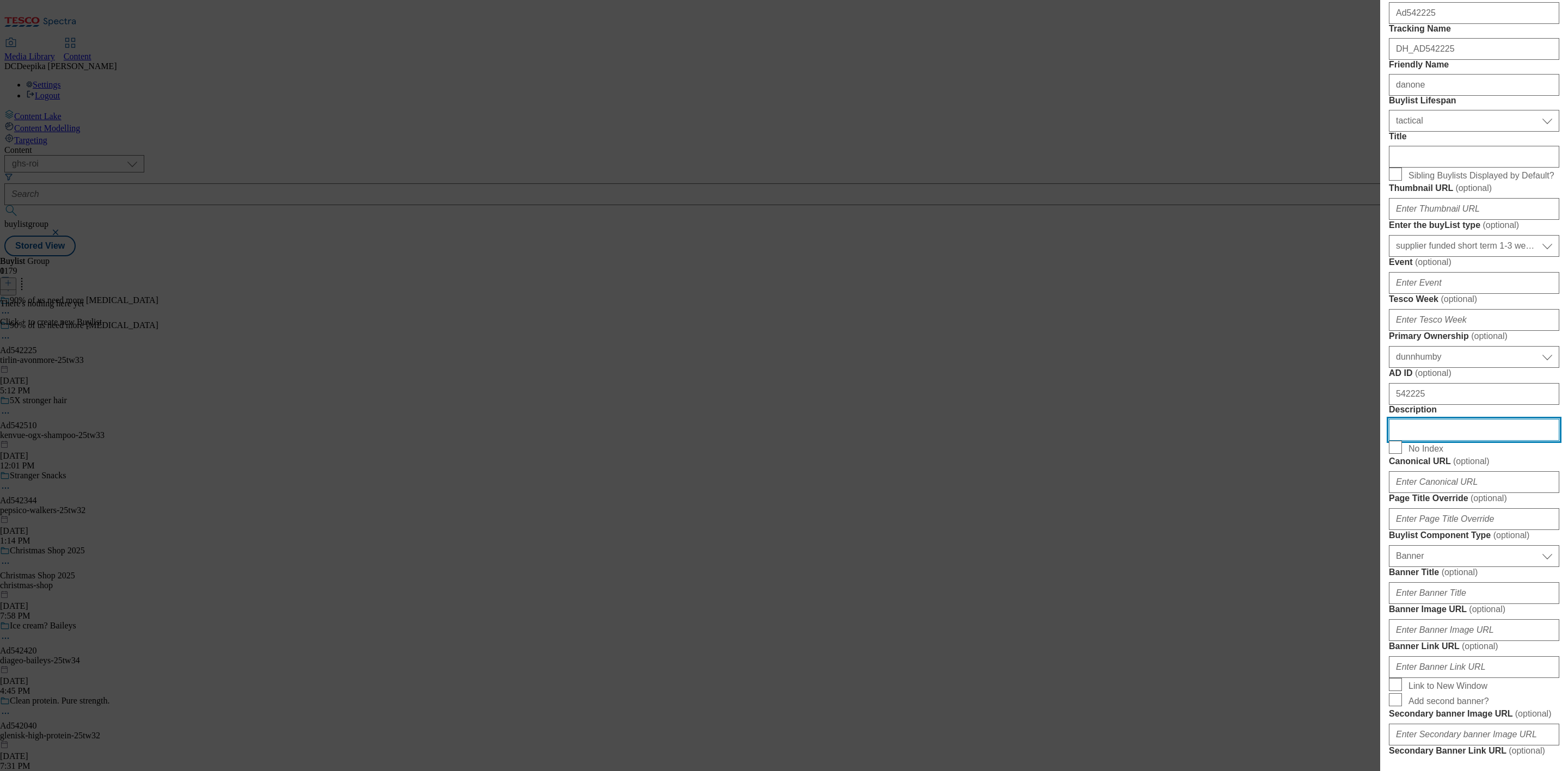
click at [1452, 441] on input "Description" at bounding box center [1474, 430] width 170 height 22
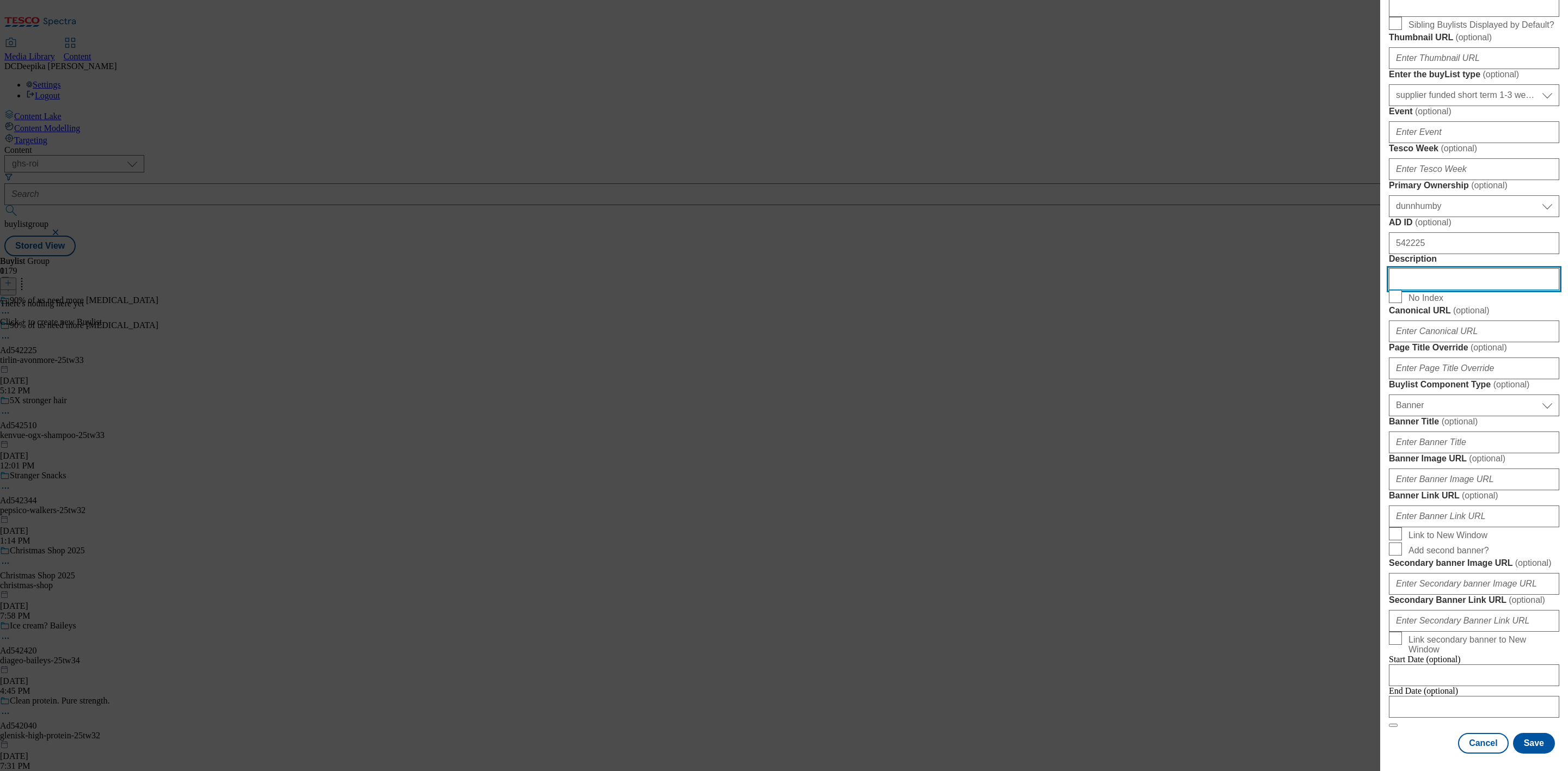
scroll to position [710, 0]
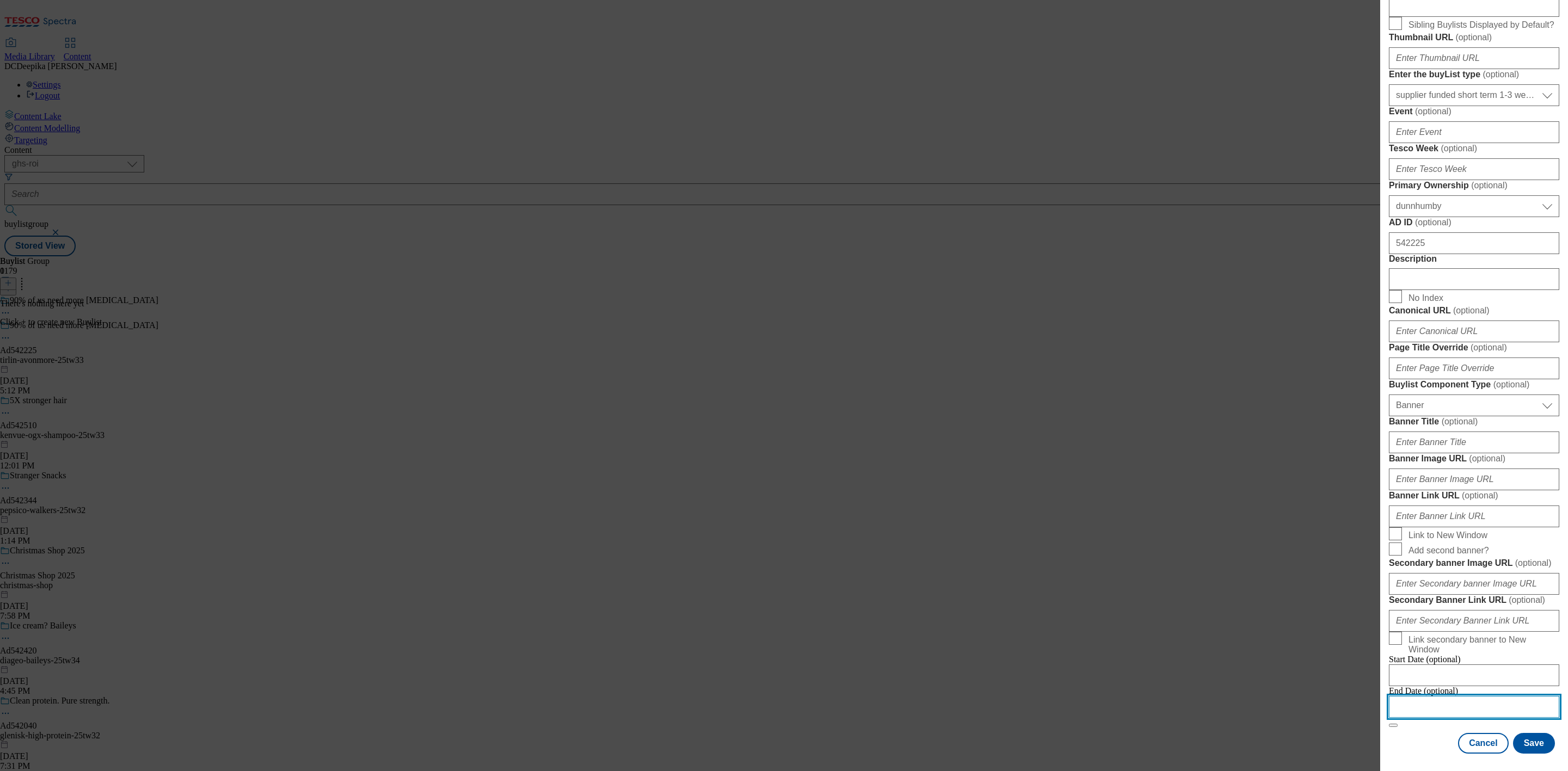
click at [1405, 696] on input "Modal" at bounding box center [1474, 707] width 170 height 22
select select "2025"
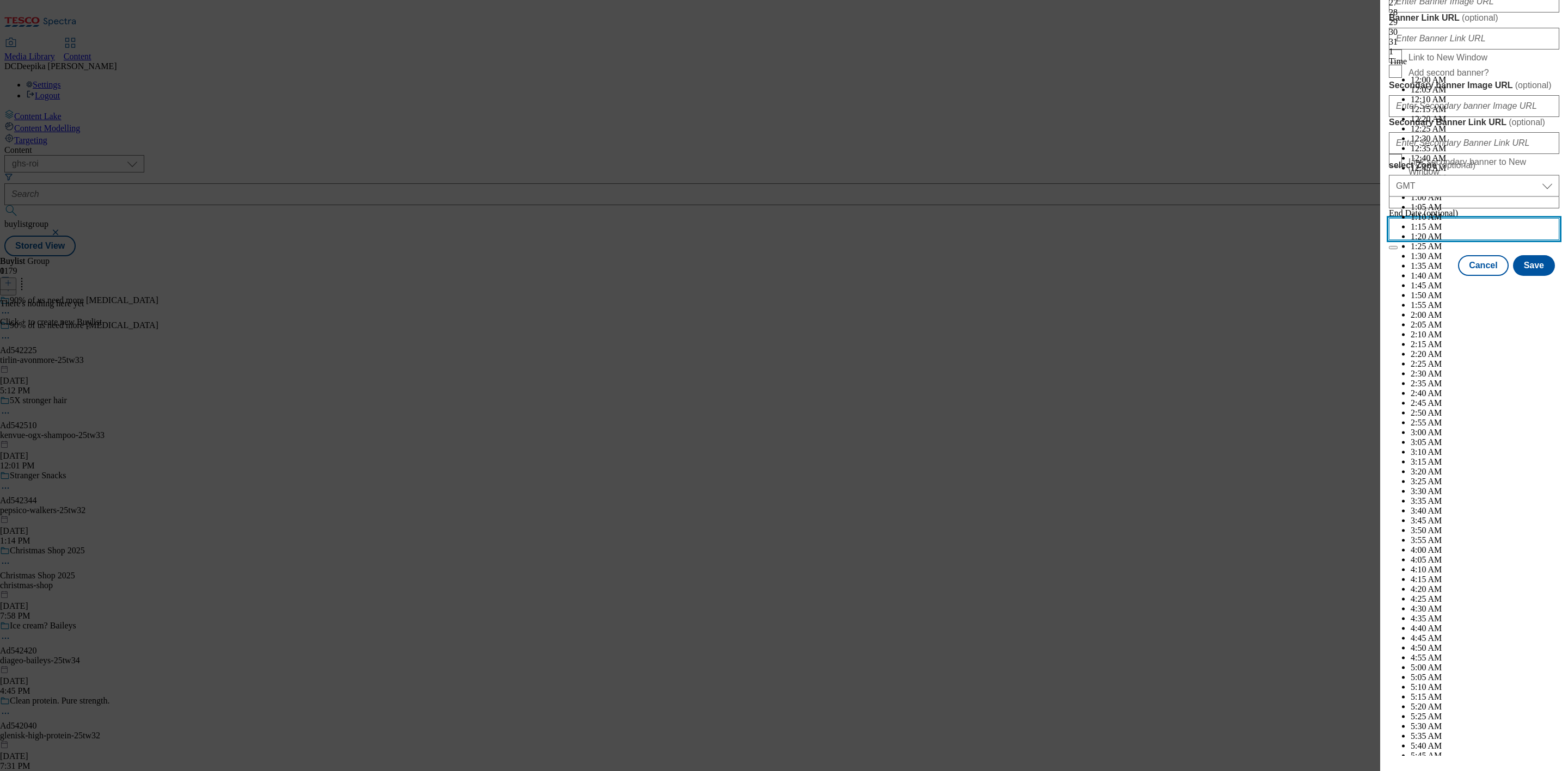
scroll to position [4192, 0]
select select "January"
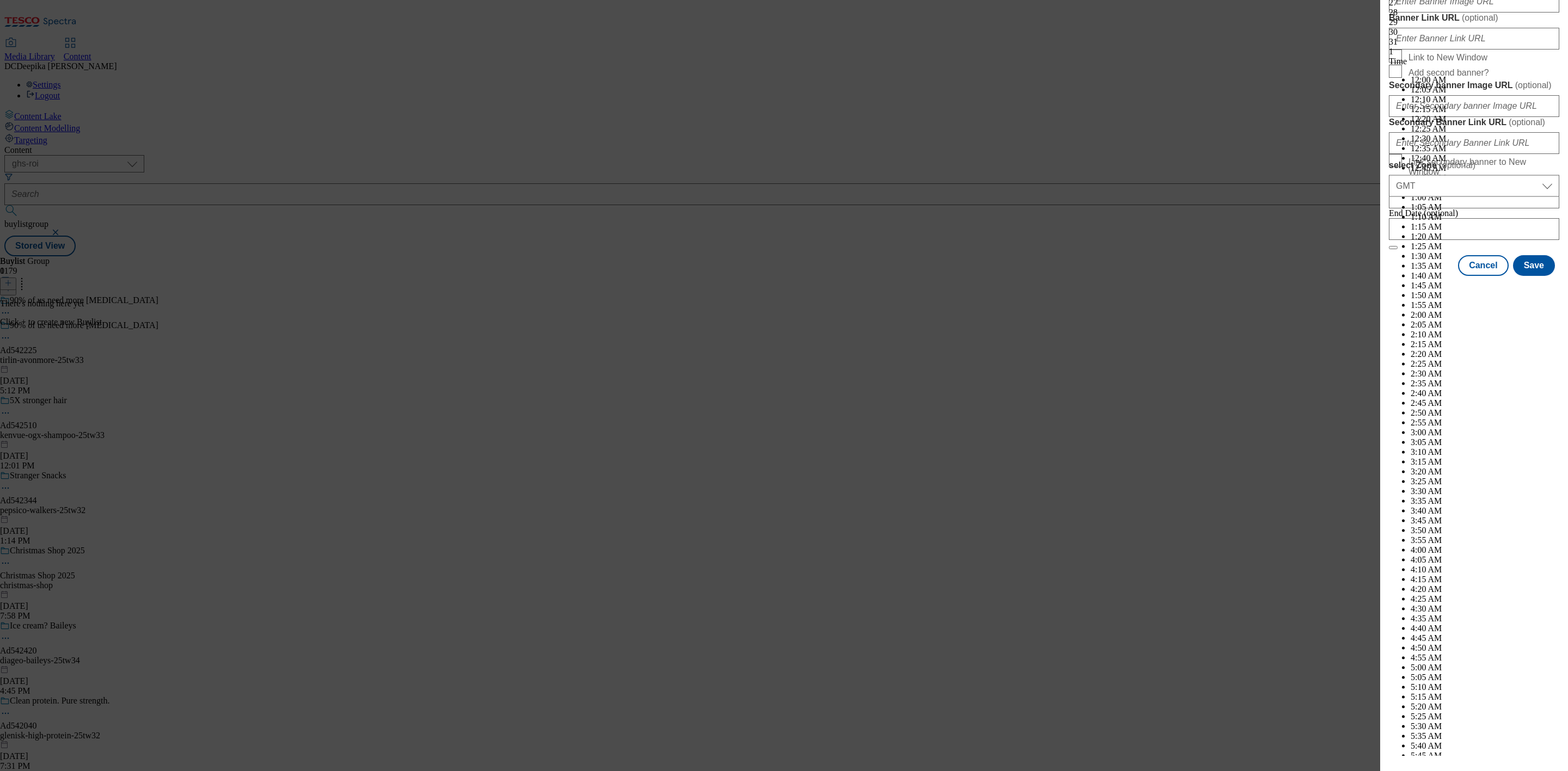
select select "2026"
click at [1521, 286] on button "Save" at bounding box center [1534, 276] width 42 height 21
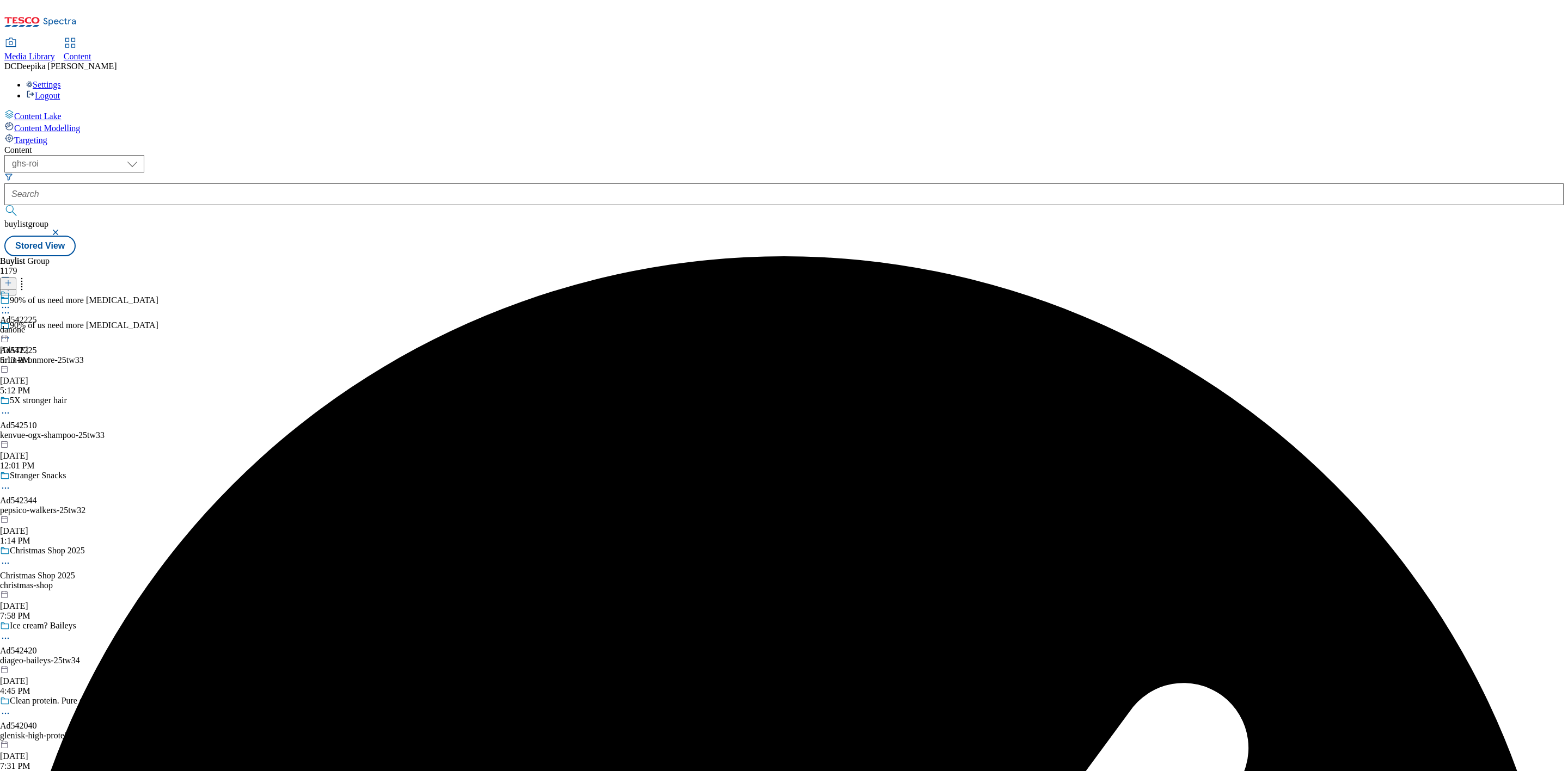
click at [37, 325] on div "danone" at bounding box center [18, 330] width 37 height 10
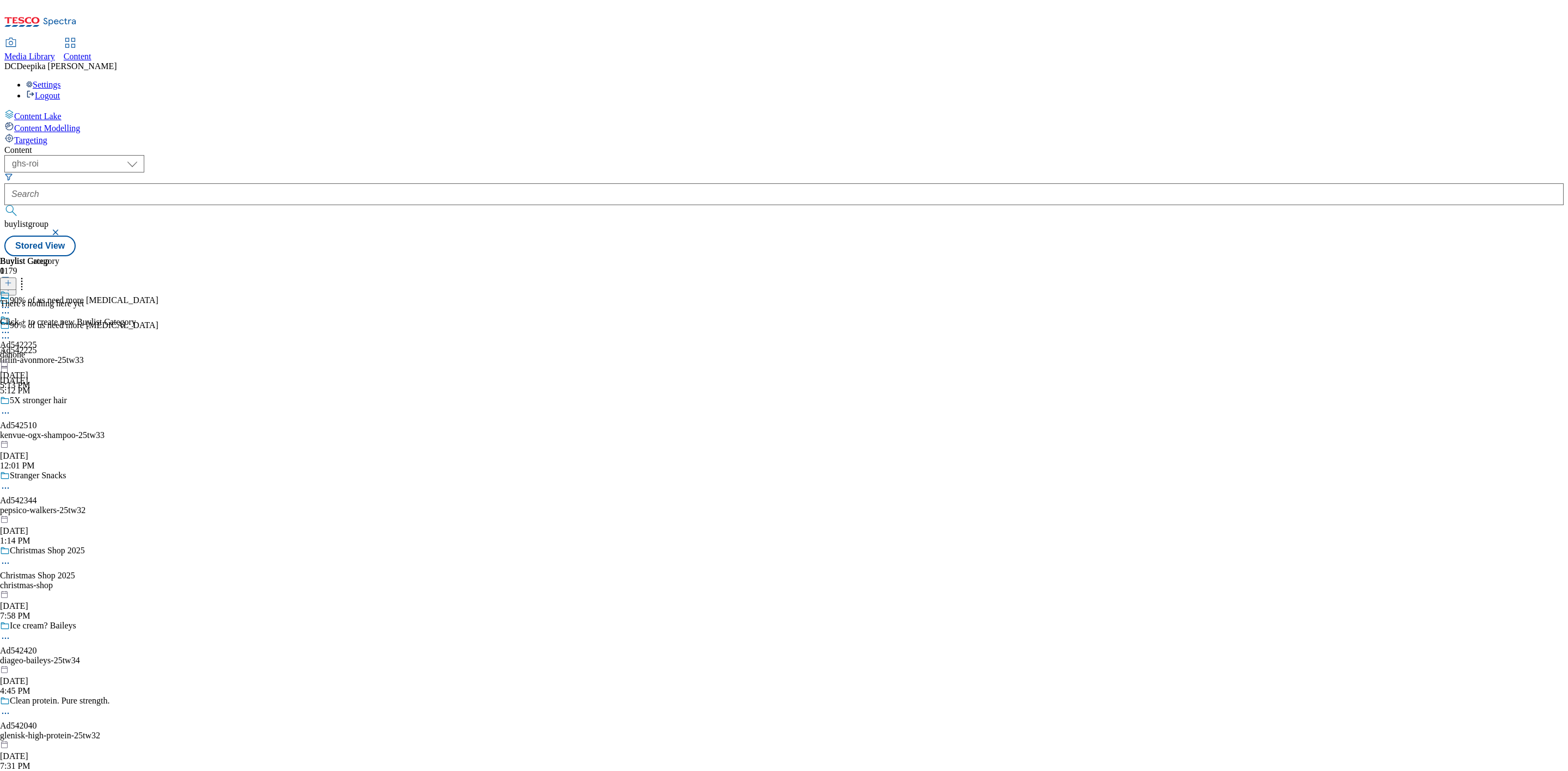
click at [12, 279] on icon at bounding box center [8, 283] width 8 height 8
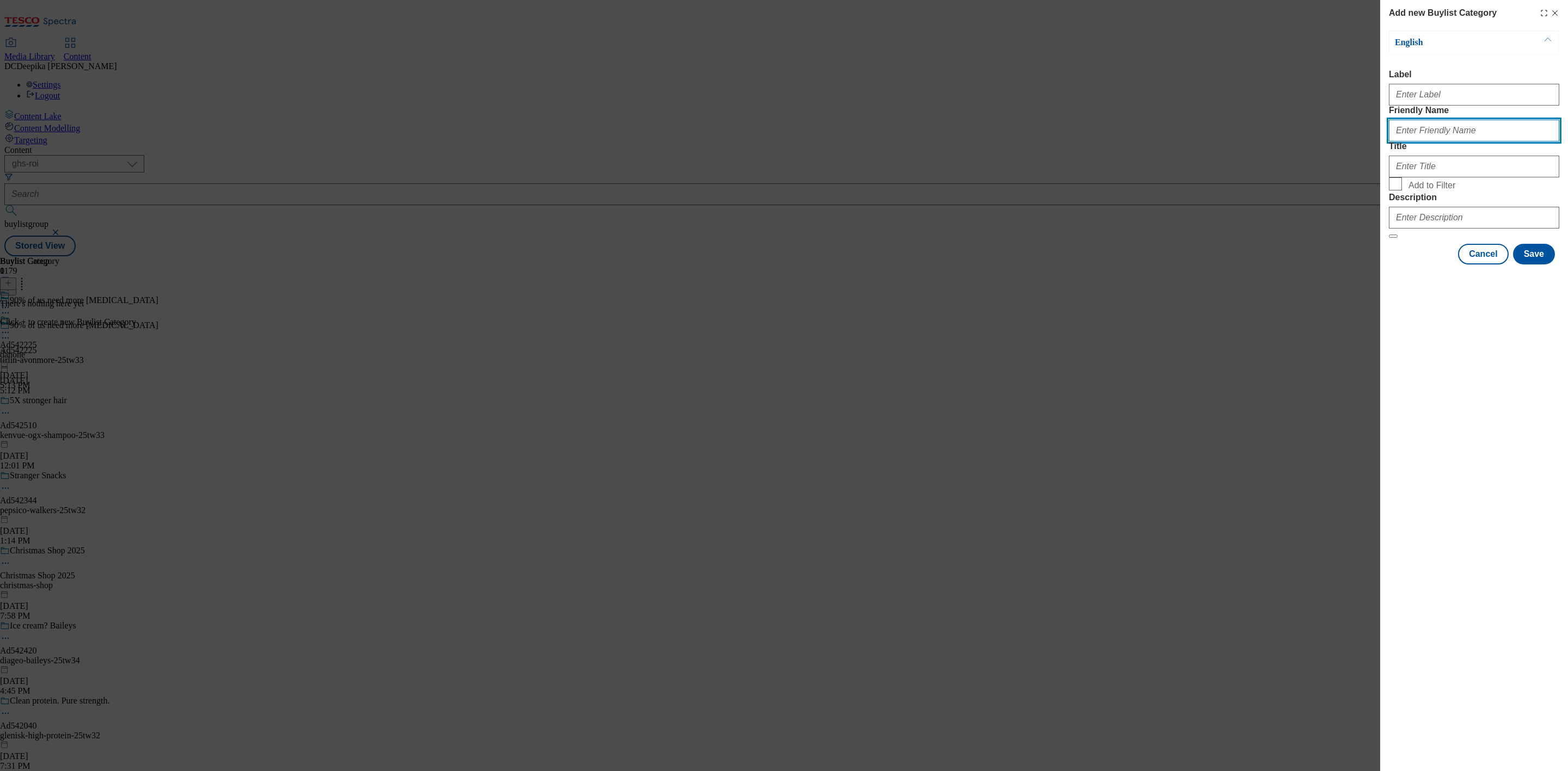
click at [1449, 142] on input "Friendly Name" at bounding box center [1474, 131] width 170 height 22
paste input "Ad542225"
type input "Ad542225"
click at [1416, 178] on input "Title" at bounding box center [1474, 167] width 170 height 22
click at [1438, 178] on input "Title" at bounding box center [1474, 167] width 170 height 22
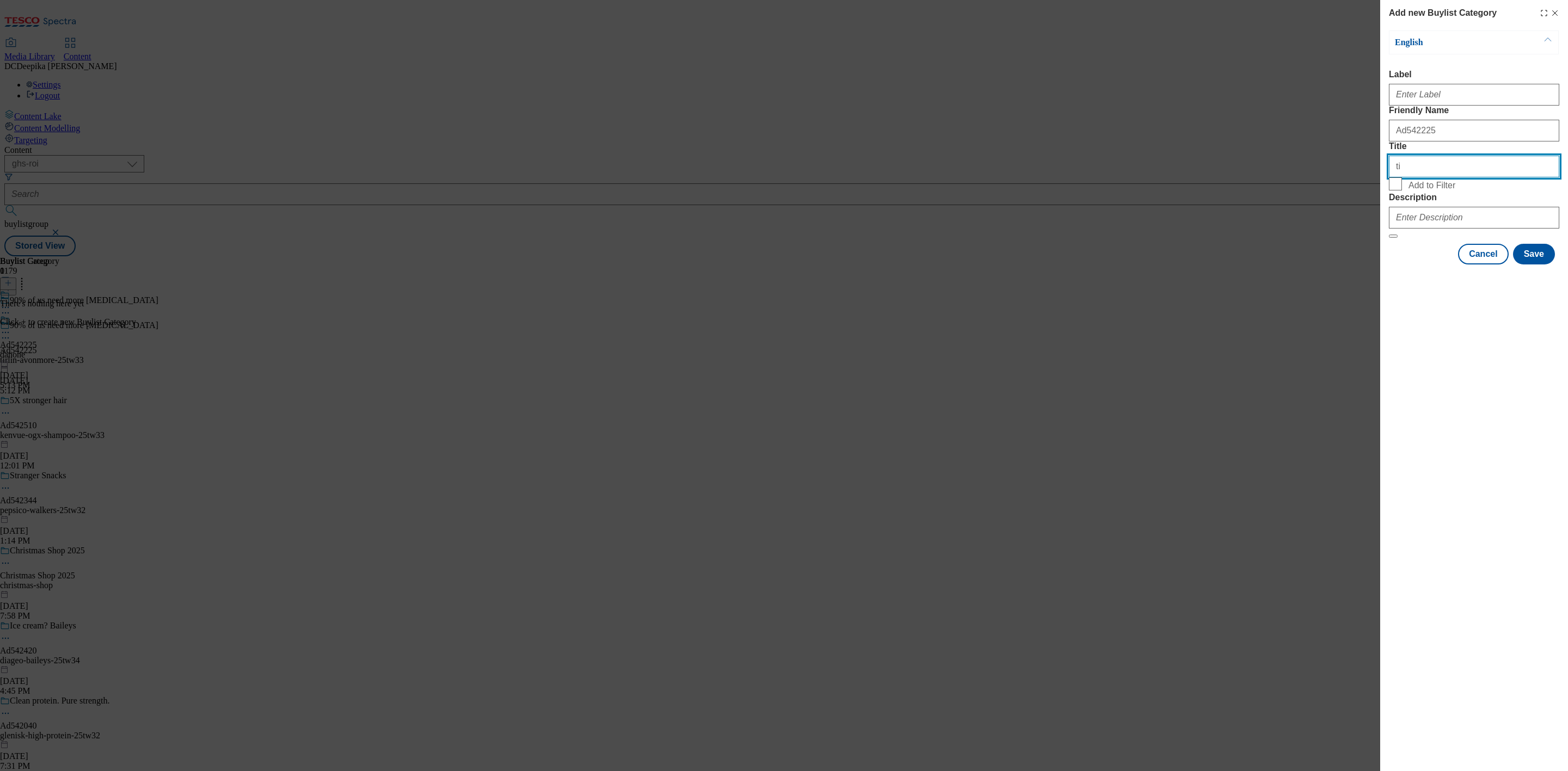
type input "t"
type input "Tirlin"
click at [1435, 229] on input "Description" at bounding box center [1474, 218] width 170 height 22
click at [1534, 265] on button "Save" at bounding box center [1534, 254] width 42 height 21
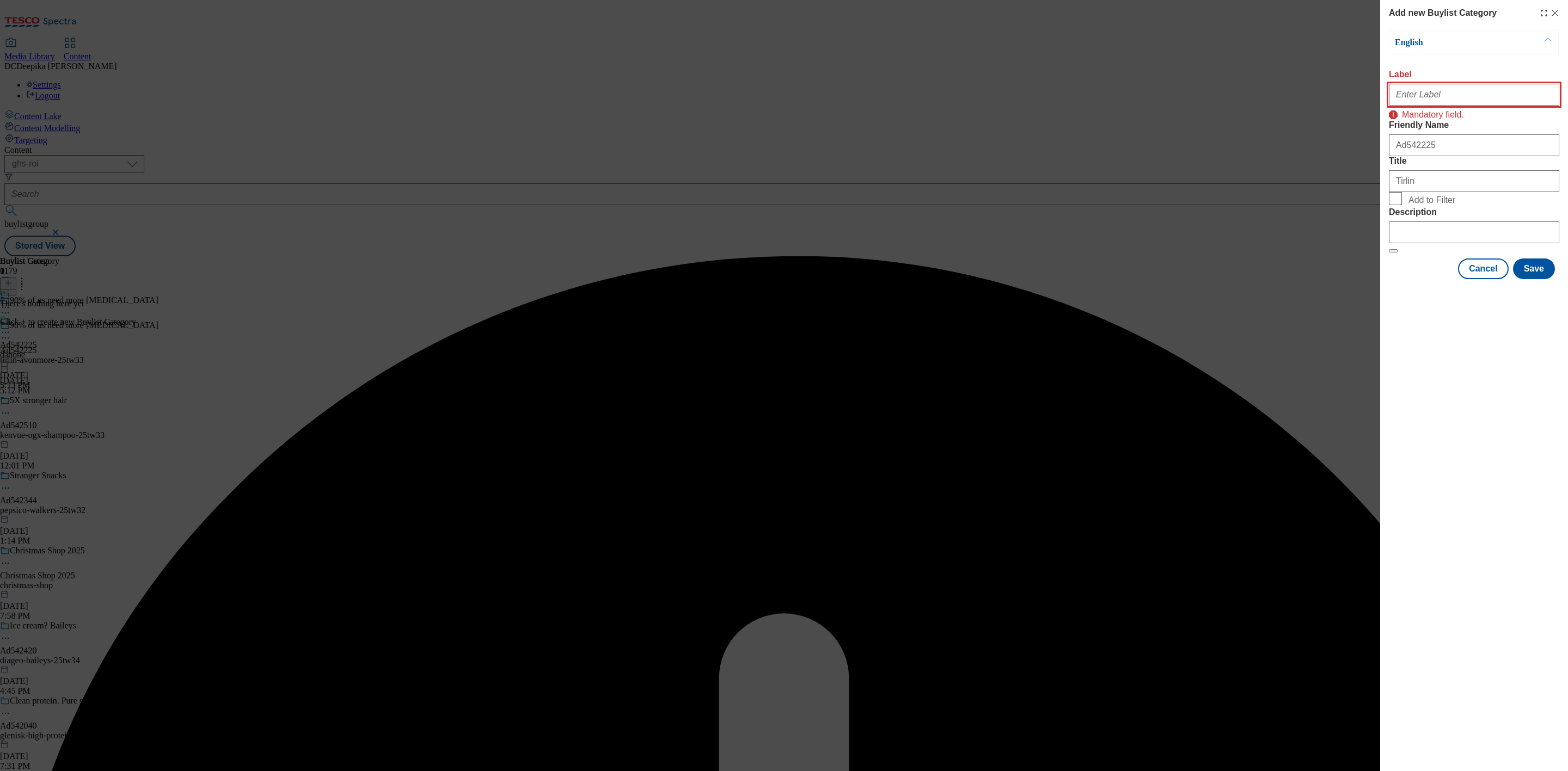
click at [1416, 106] on input "Label" at bounding box center [1474, 95] width 170 height 22
click at [1412, 99] on input "Label" at bounding box center [1474, 95] width 170 height 22
paste input "Ad542225"
type input "Ad542225"
click at [1544, 265] on button "Save" at bounding box center [1534, 254] width 42 height 21
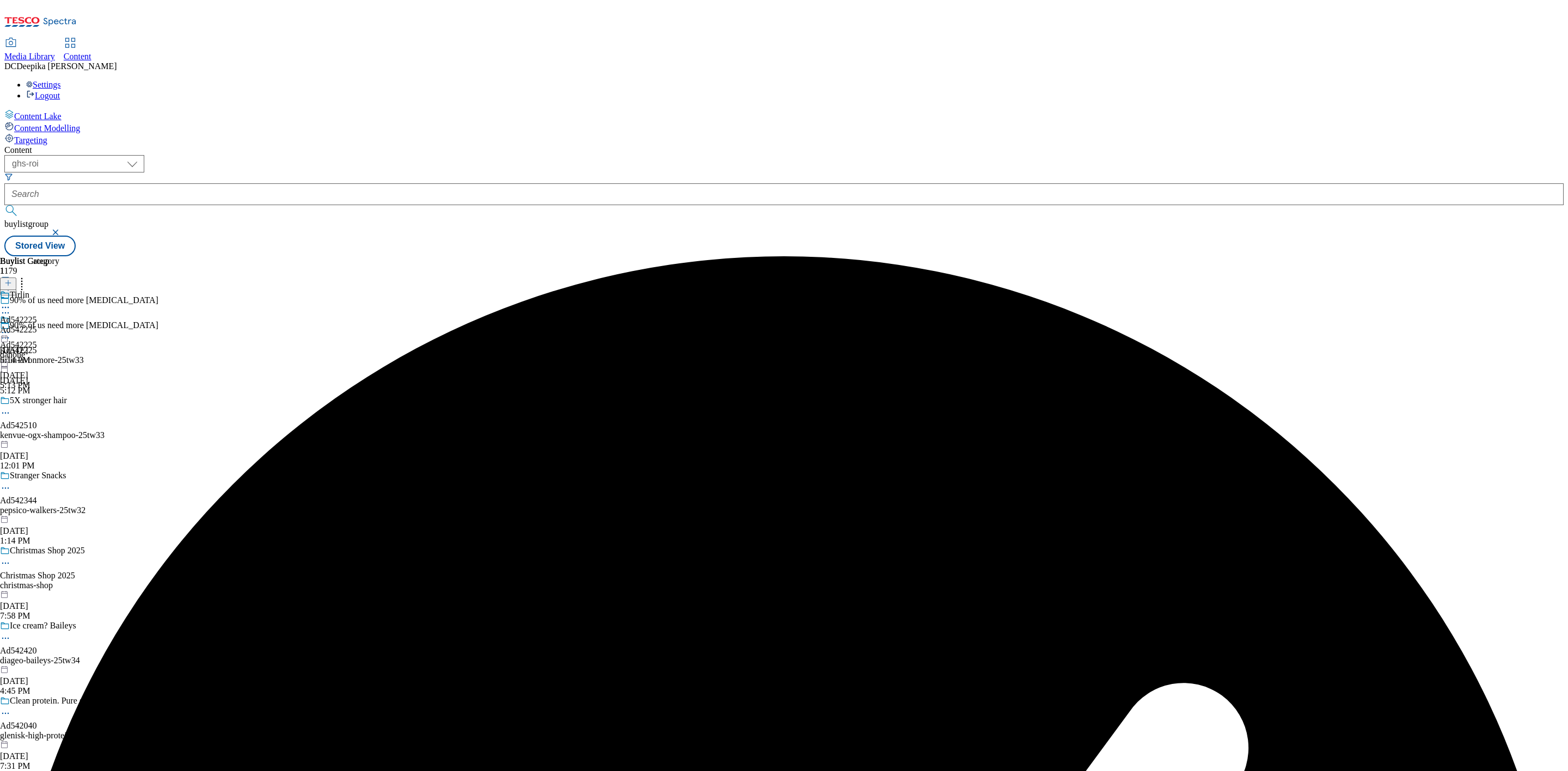
click at [59, 325] on div "Ad542225" at bounding box center [29, 330] width 59 height 10
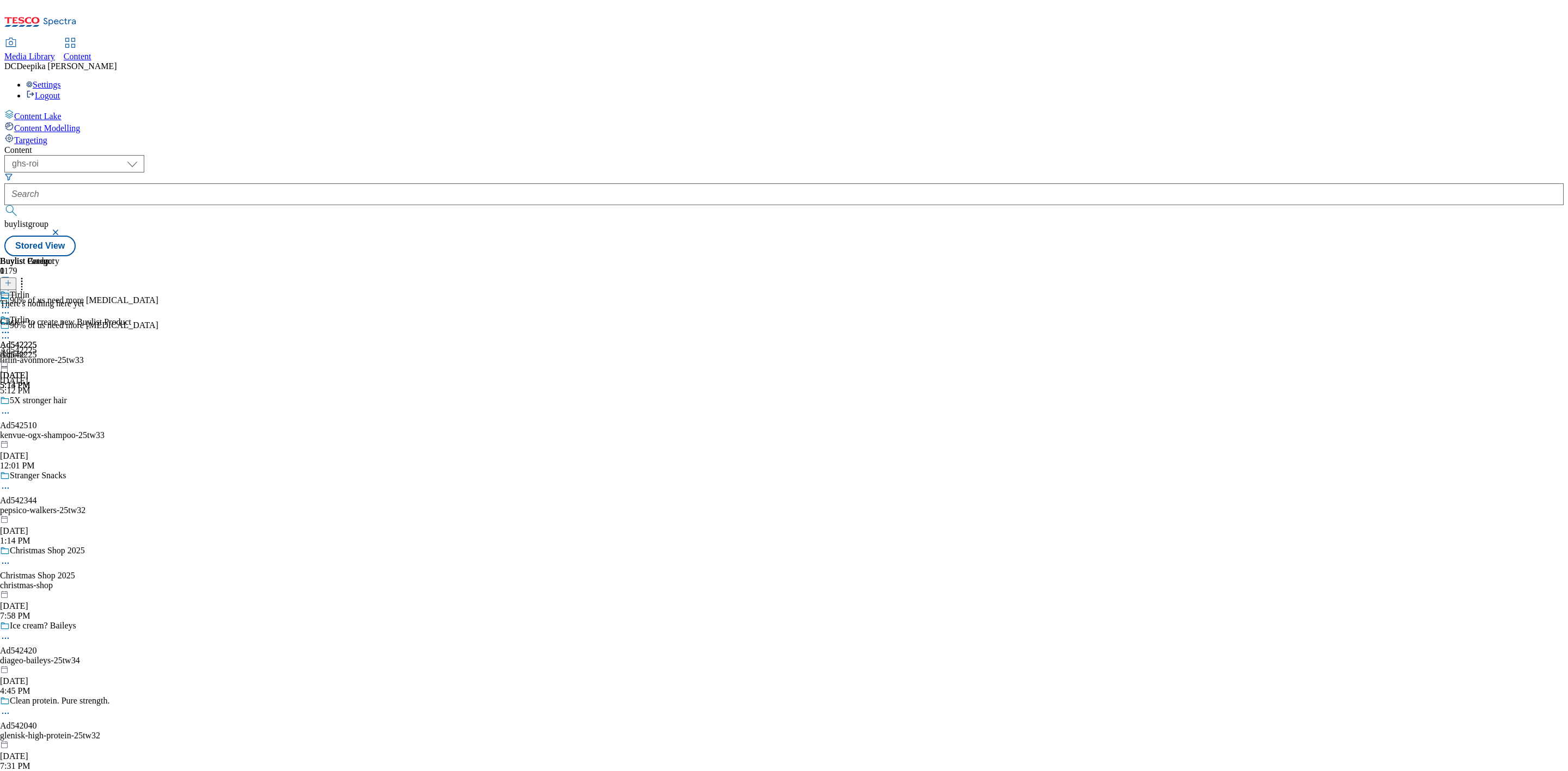
click at [16, 279] on div at bounding box center [8, 284] width 16 height 9
click at [12, 279] on icon at bounding box center [8, 283] width 8 height 8
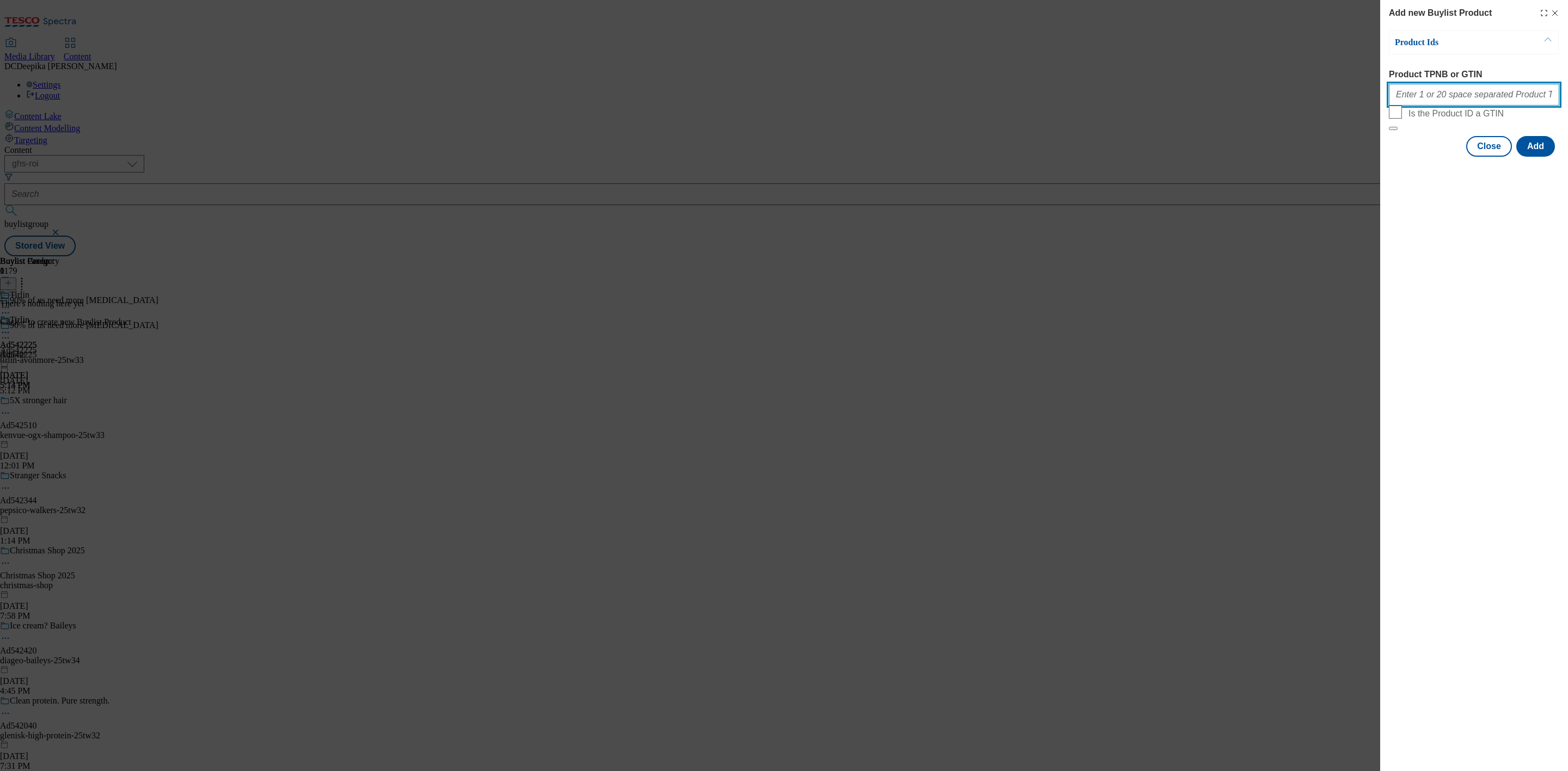
click at [1460, 100] on input "Product TPNB or GTIN" at bounding box center [1474, 95] width 170 height 22
paste input "64368861"
type input "64368861"
click at [1536, 157] on button "Add" at bounding box center [1536, 147] width 39 height 21
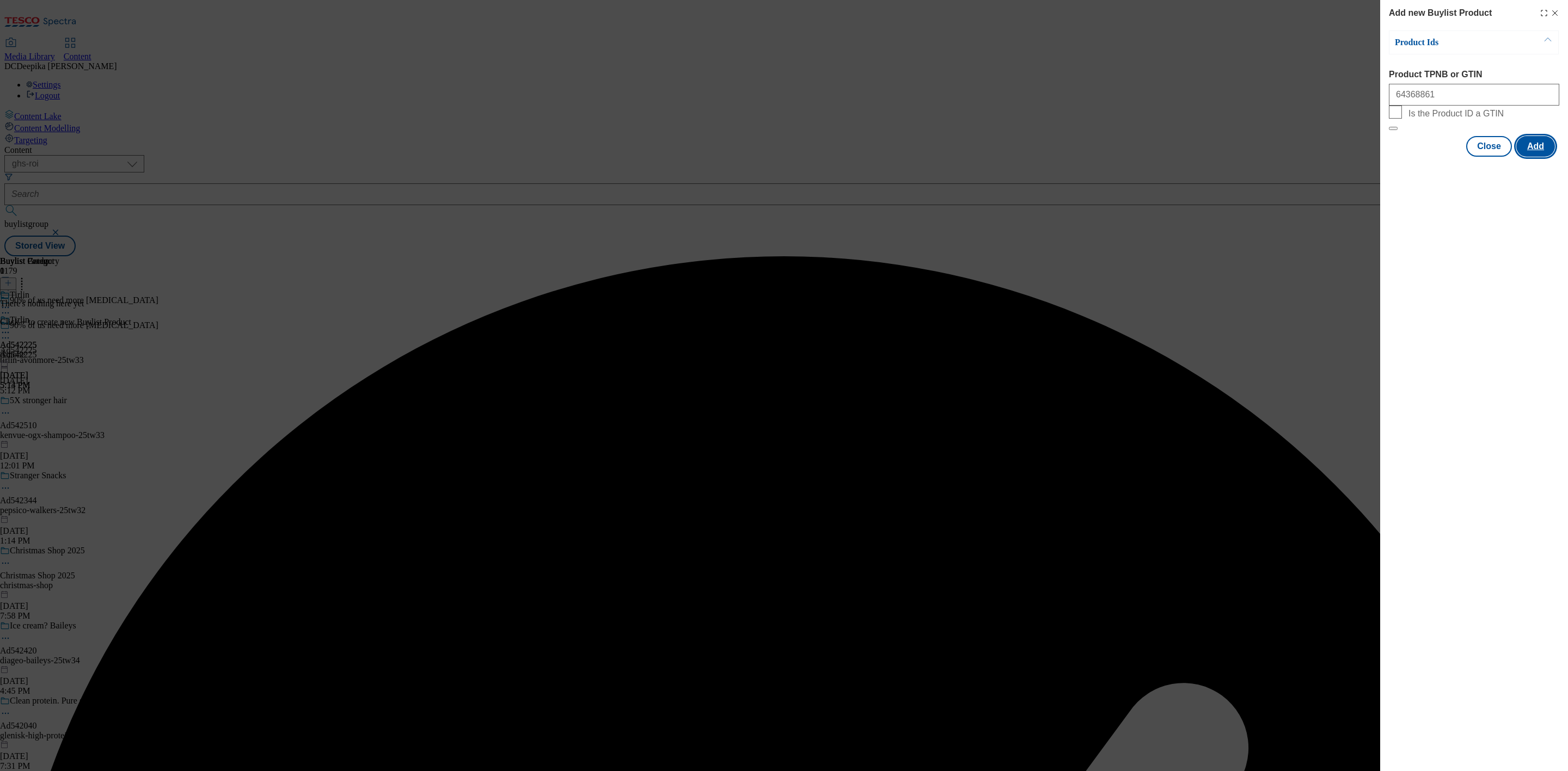
click at [1535, 157] on button "Add" at bounding box center [1536, 147] width 39 height 21
click at [1497, 210] on button "Close" at bounding box center [1489, 200] width 46 height 21
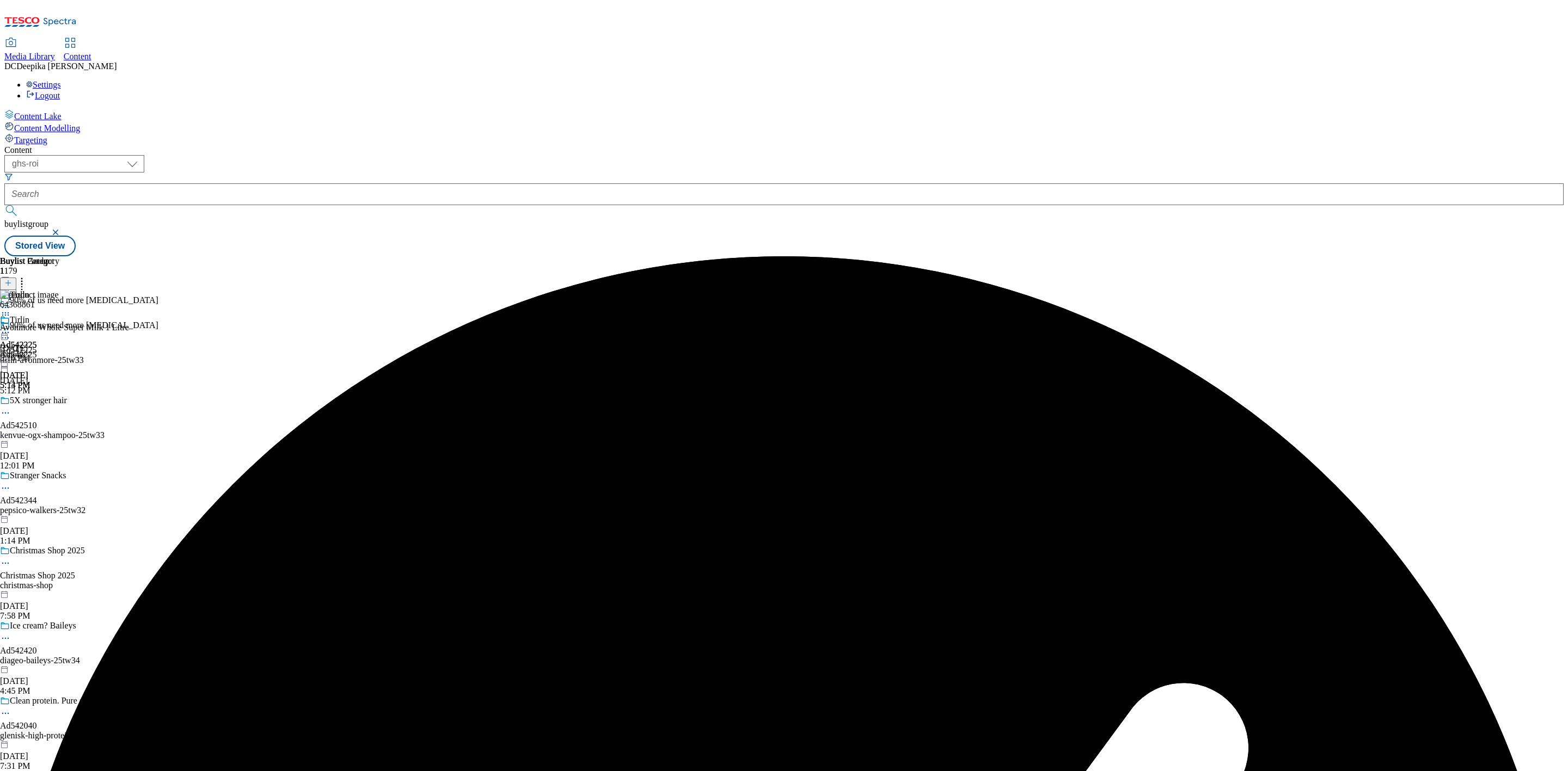
click at [11, 327] on icon at bounding box center [5, 333] width 11 height 11
click at [75, 399] on li "Preview" at bounding box center [48, 405] width 53 height 13
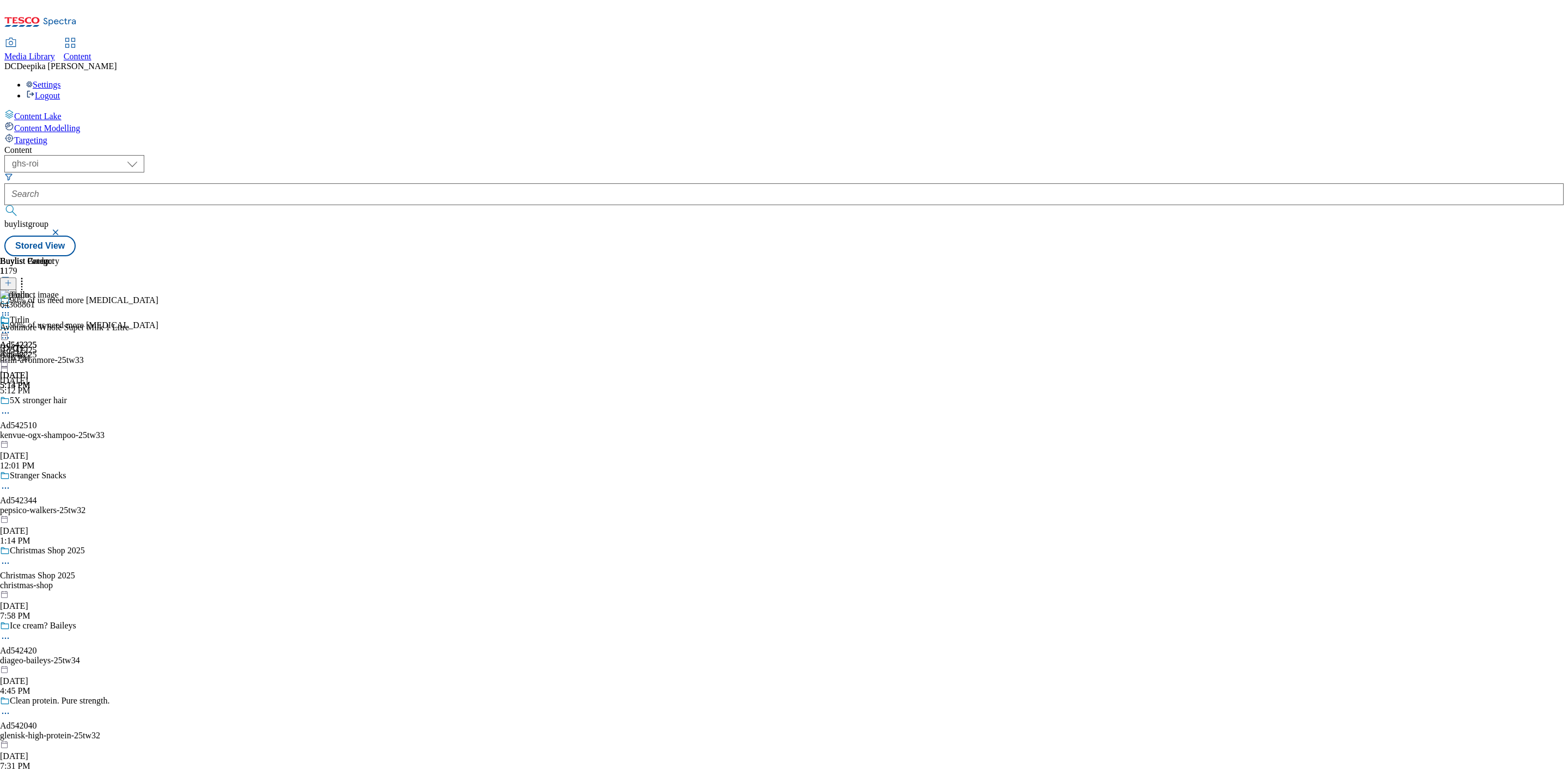
click at [11, 327] on icon at bounding box center [5, 333] width 11 height 11
click at [59, 402] on span "Preview" at bounding box center [46, 405] width 26 height 8
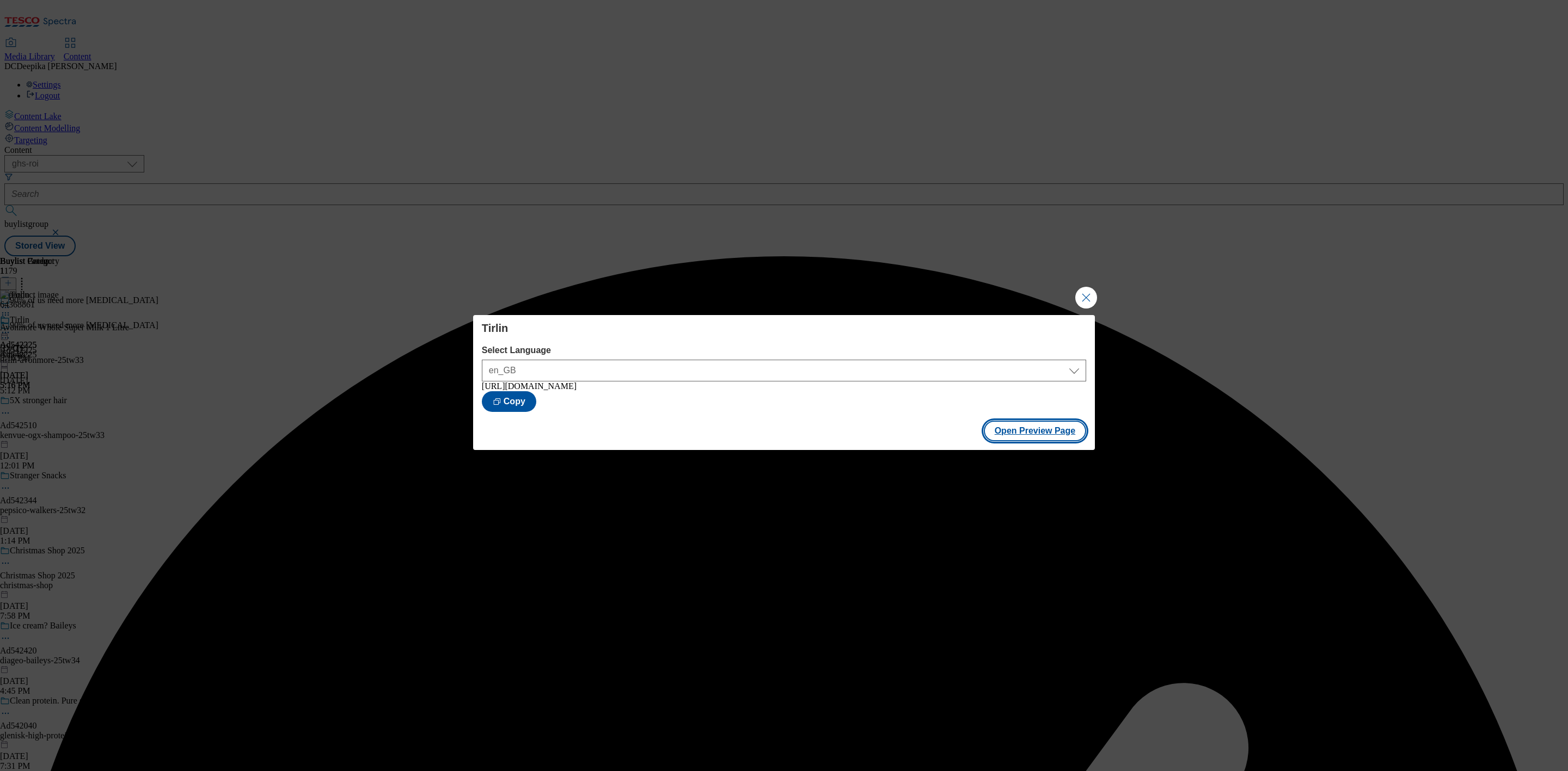
click at [1062, 431] on button "Open Preview Page" at bounding box center [1035, 431] width 103 height 21
click at [1080, 290] on button "Close Modal" at bounding box center [1087, 298] width 22 height 22
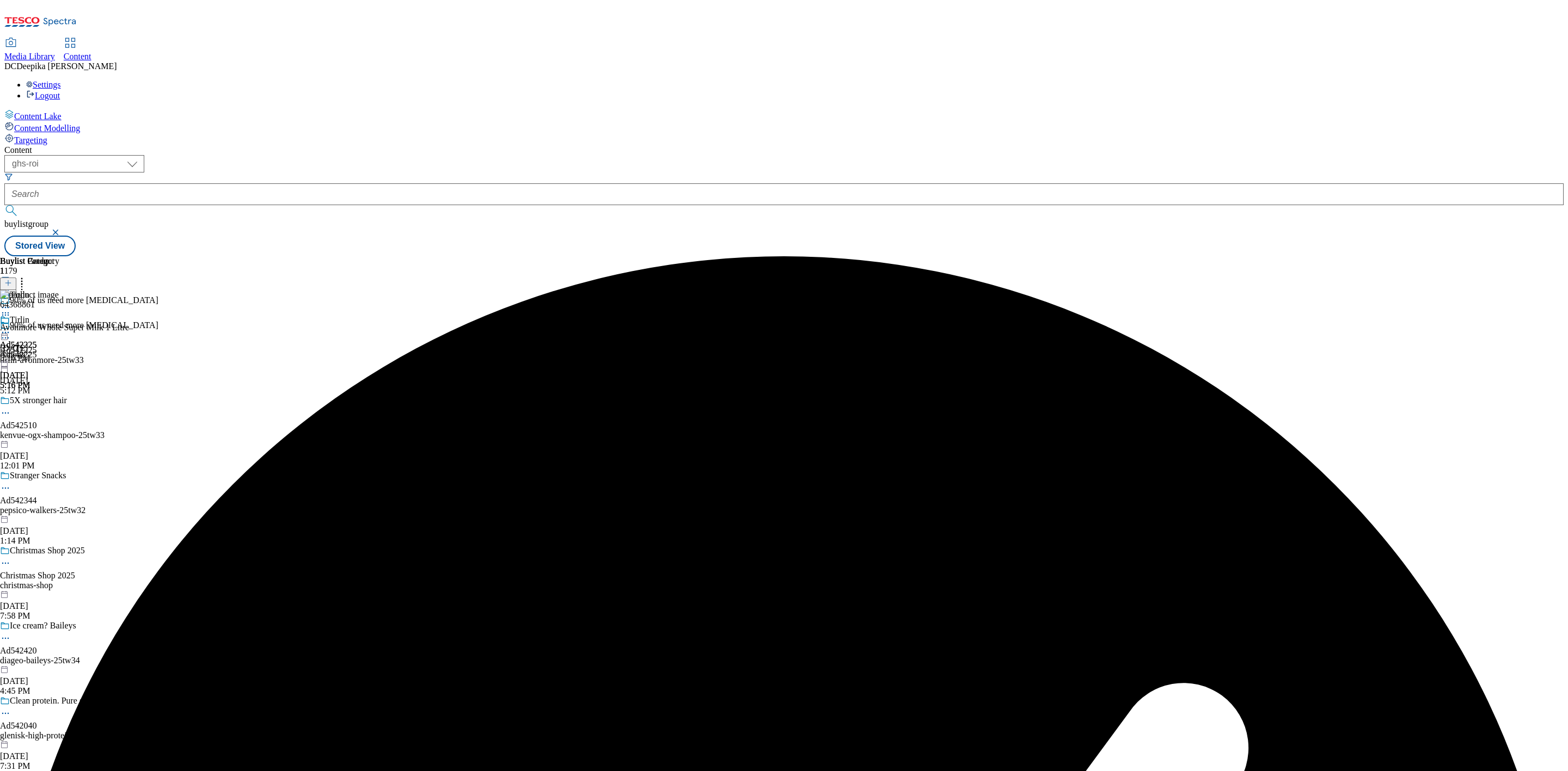
click at [11, 333] on icon at bounding box center [5, 338] width 11 height 11
click at [51, 354] on button "Edit" at bounding box center [36, 360] width 29 height 13
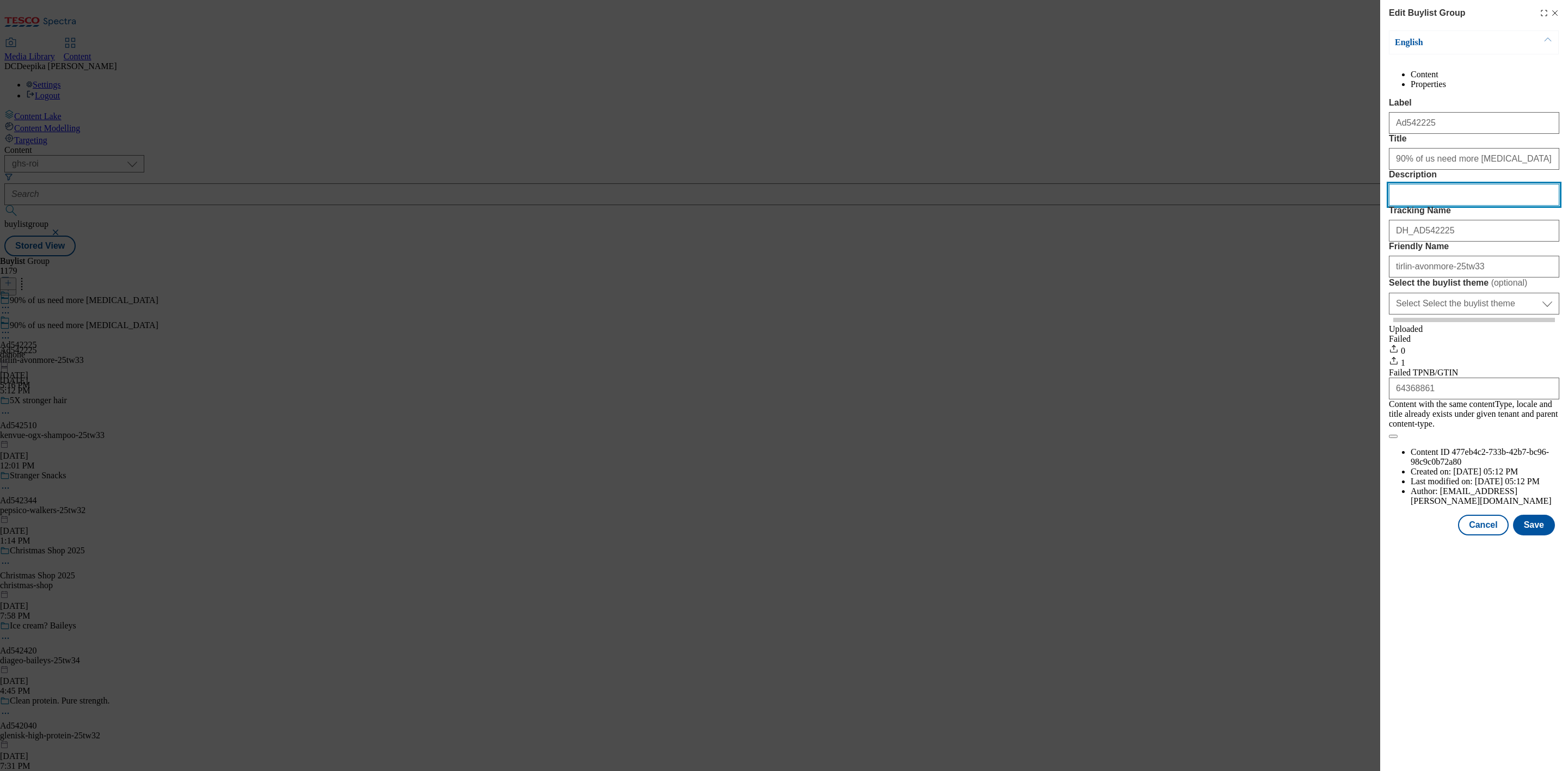
click at [1420, 206] on input "Description" at bounding box center [1474, 195] width 170 height 22
type input "]"
paste input "Avonmore Whole Super Milk 1 Litre"
type input "Avonmore Whole Super Milk 1 Litre"
click at [1523, 536] on button "Save" at bounding box center [1534, 525] width 42 height 21
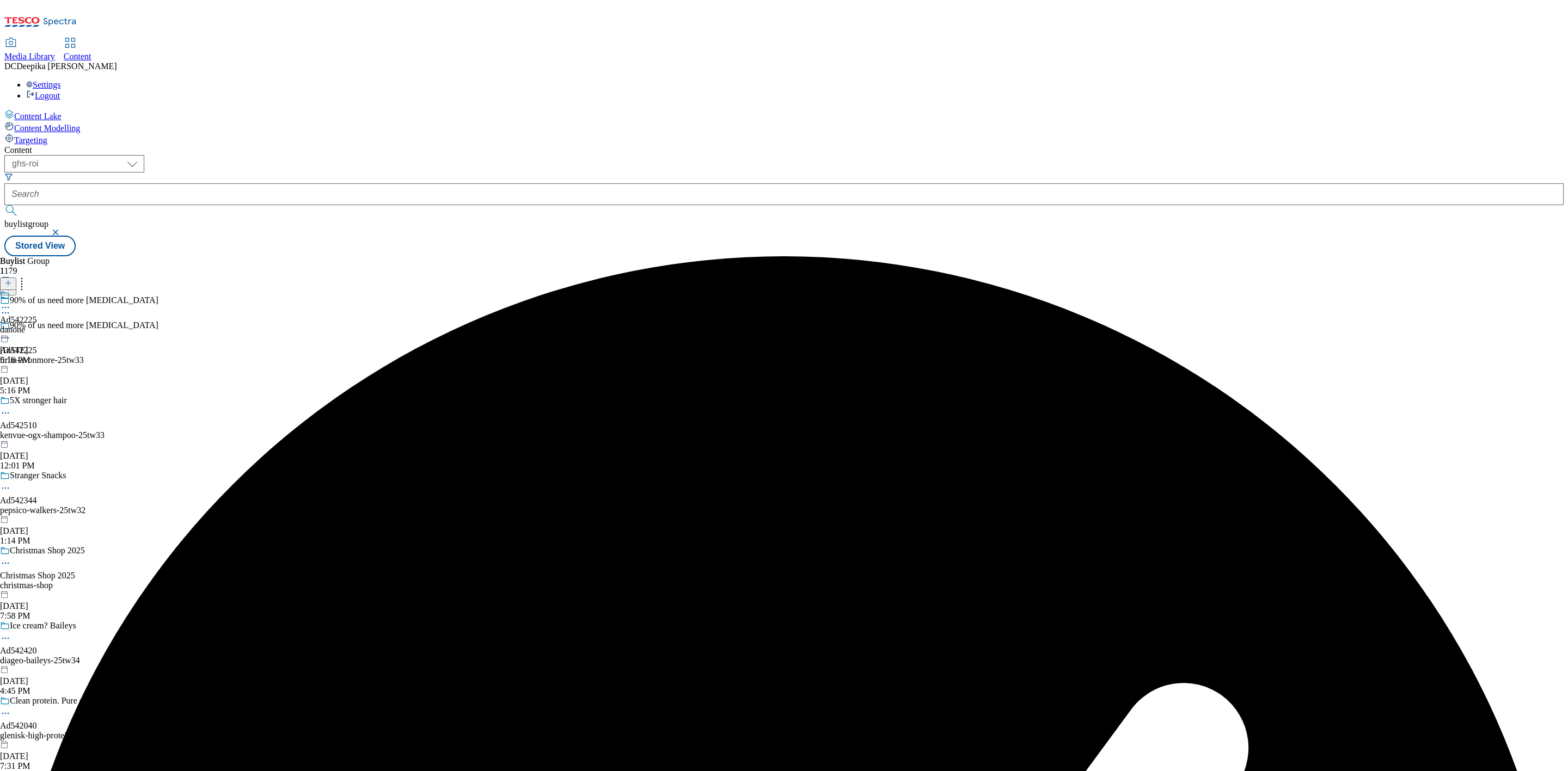
click at [11, 302] on icon at bounding box center [5, 307] width 11 height 11
click at [51, 324] on button "Edit" at bounding box center [36, 330] width 29 height 13
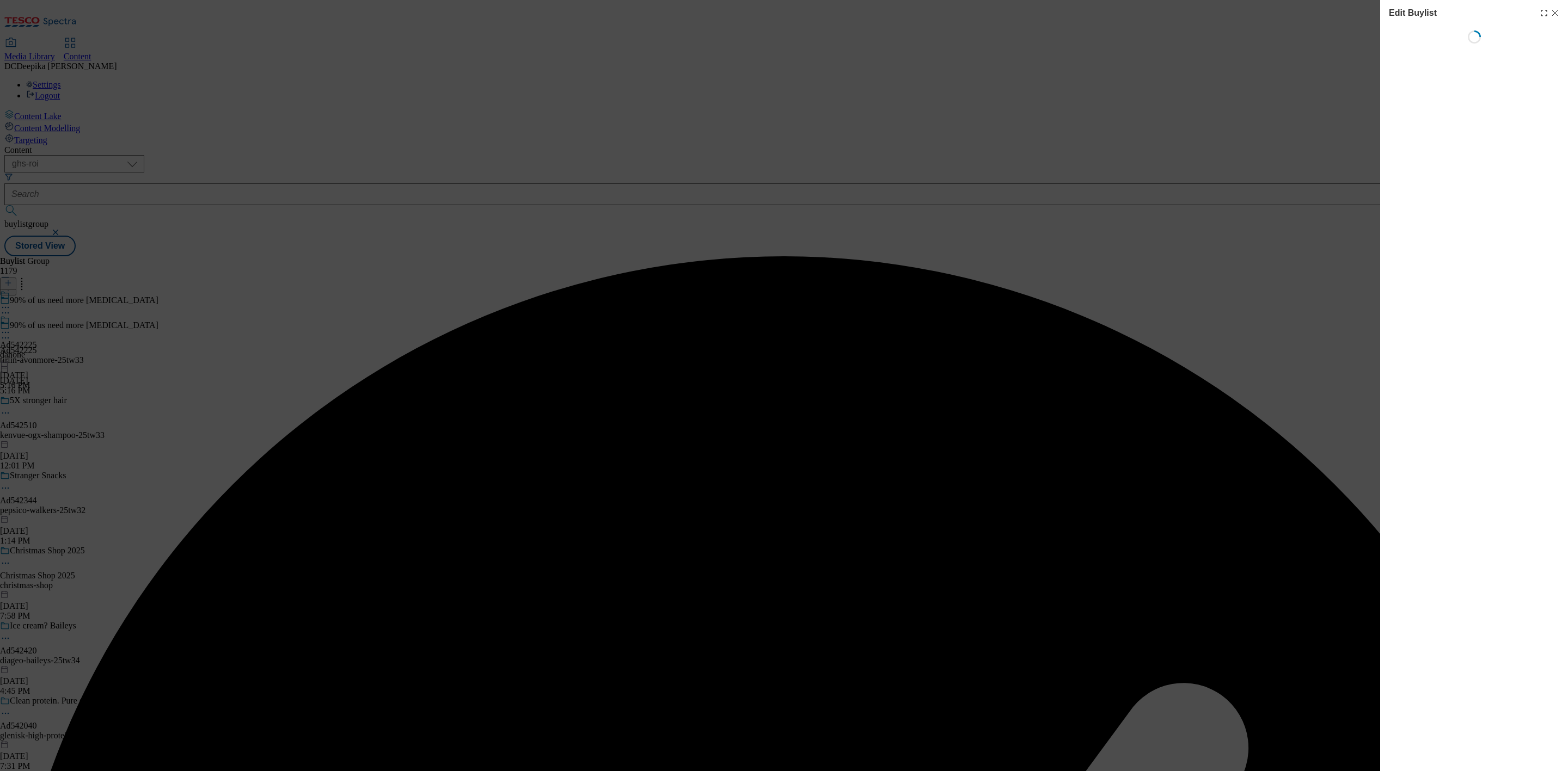
select select "tactical"
select select "supplier funded short term 1-3 weeks"
select select "dunnhumby"
select select "Banner"
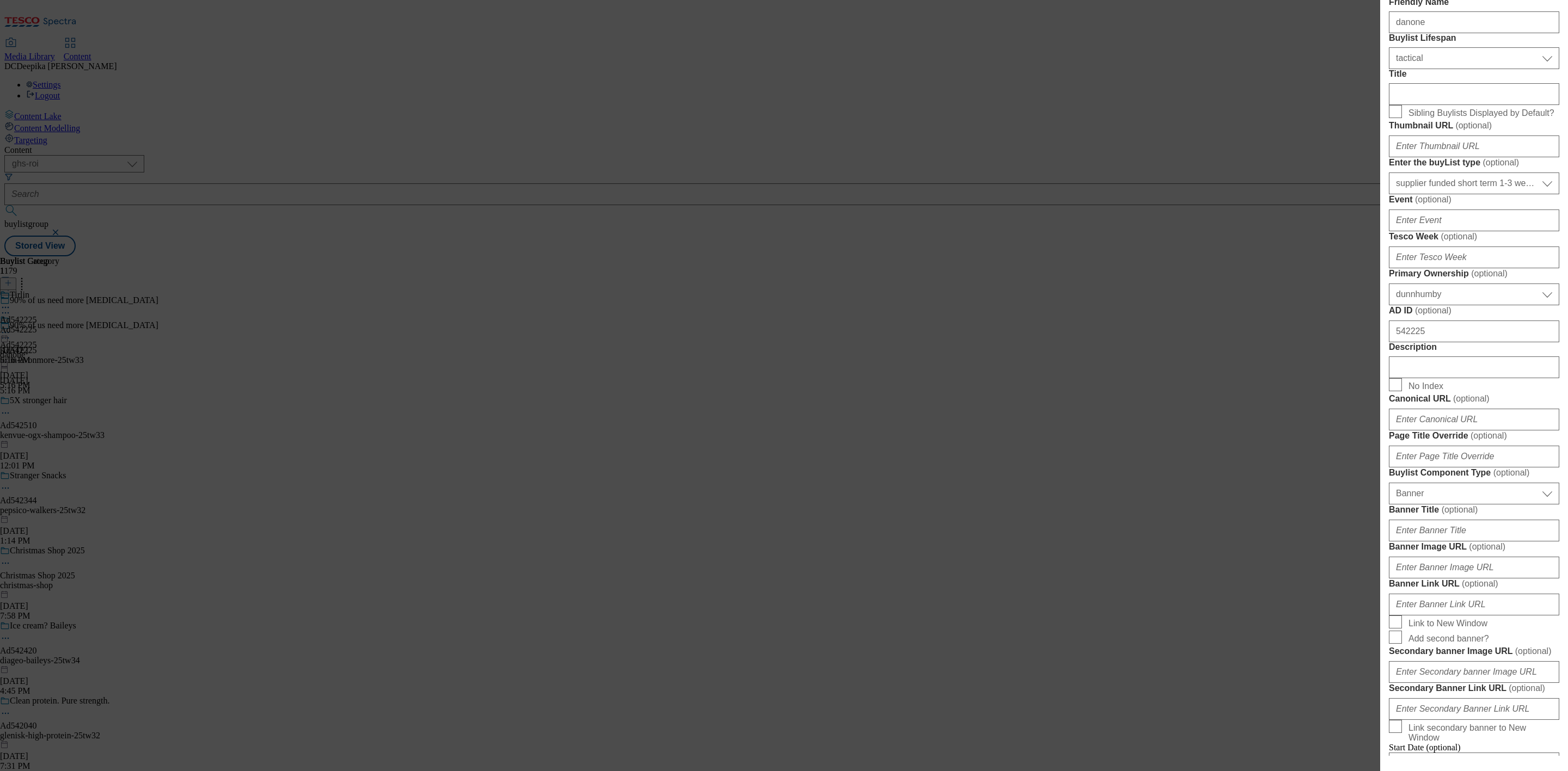
scroll to position [245, 0]
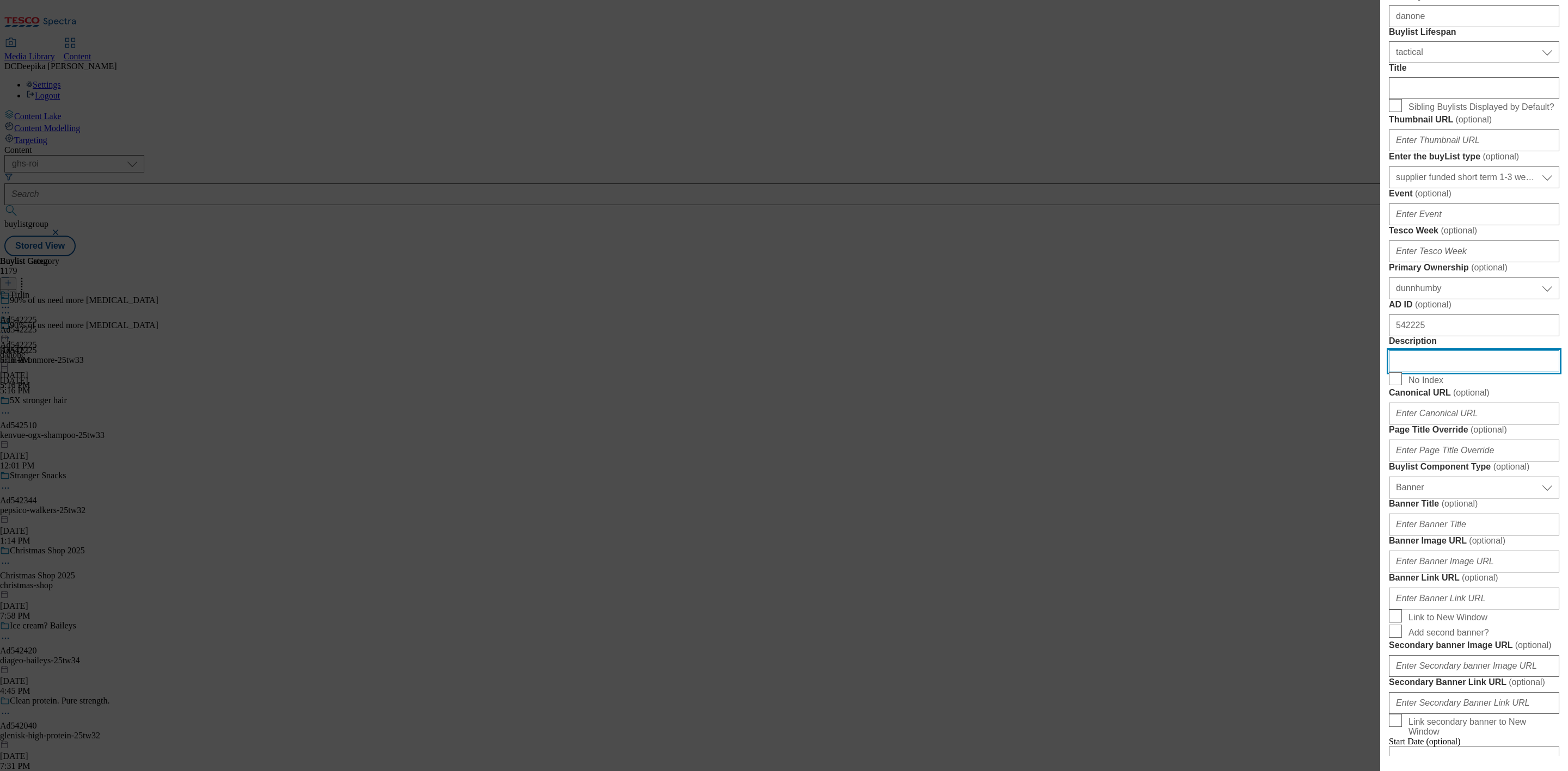
click at [1441, 372] on input "Description" at bounding box center [1474, 361] width 170 height 22
paste input "Avonmore Whole Super Milk 1 Litre"
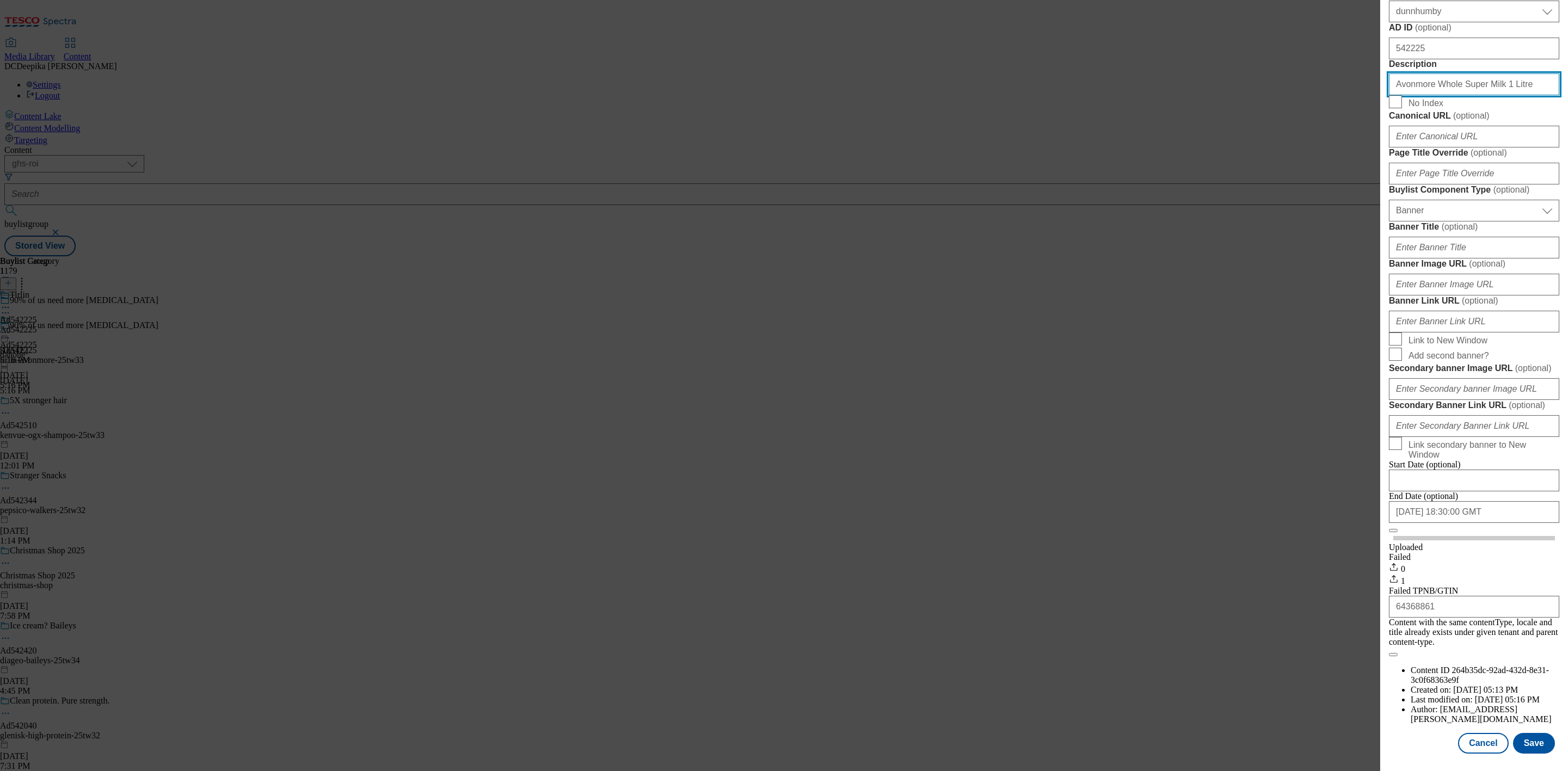
scroll to position [916, 0]
type input "Avonmore Whole Super Milk 1 Litre"
click at [1533, 735] on button "Save" at bounding box center [1534, 744] width 42 height 21
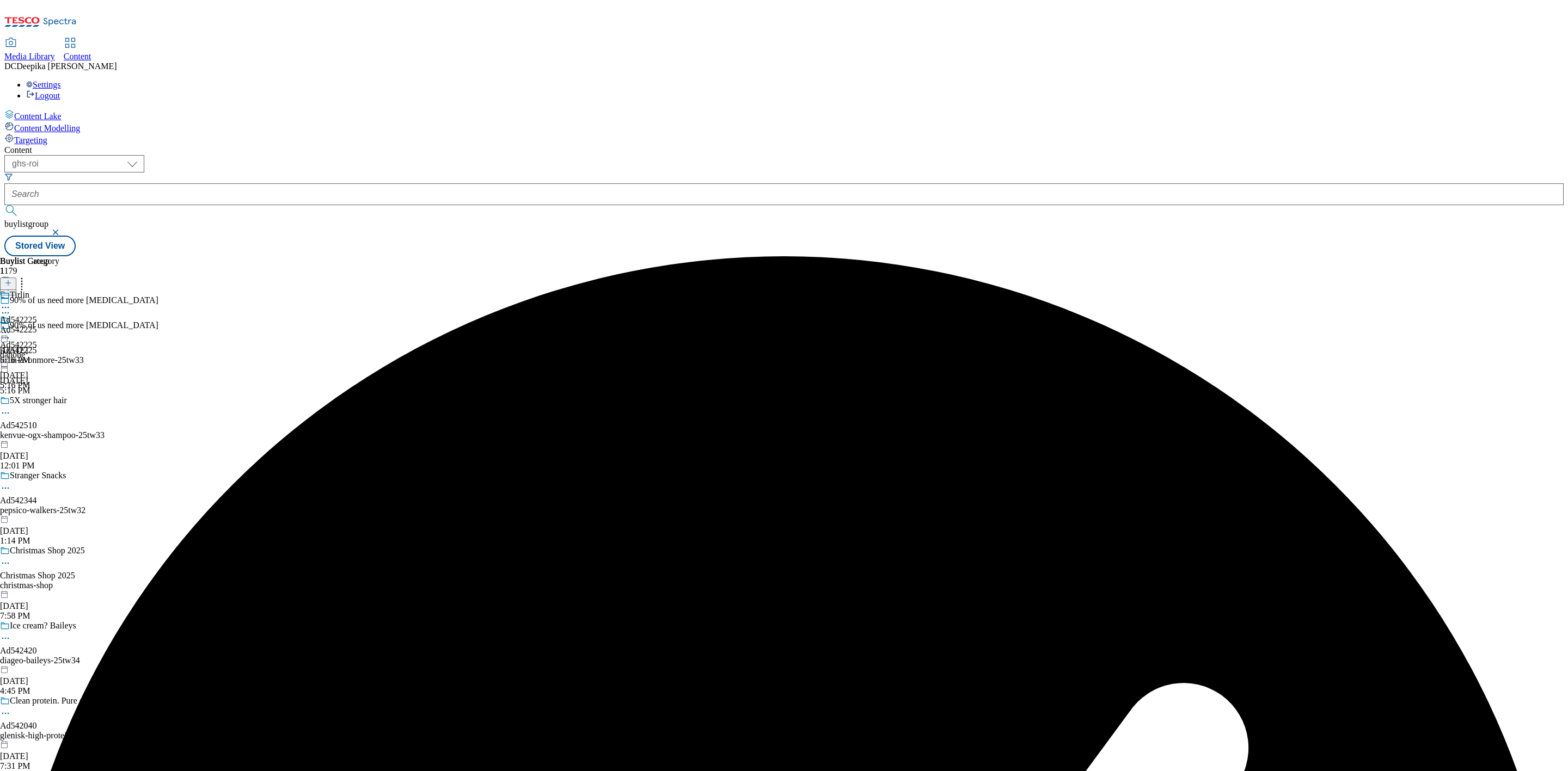
click at [1036, 256] on div "Buylist Group 1179 90% of us need more vitamin d 90% of us need more vitamin d …" at bounding box center [784, 256] width 1559 height 0
click at [11, 302] on icon at bounding box center [5, 307] width 11 height 11
click at [51, 324] on button "Edit" at bounding box center [36, 330] width 29 height 13
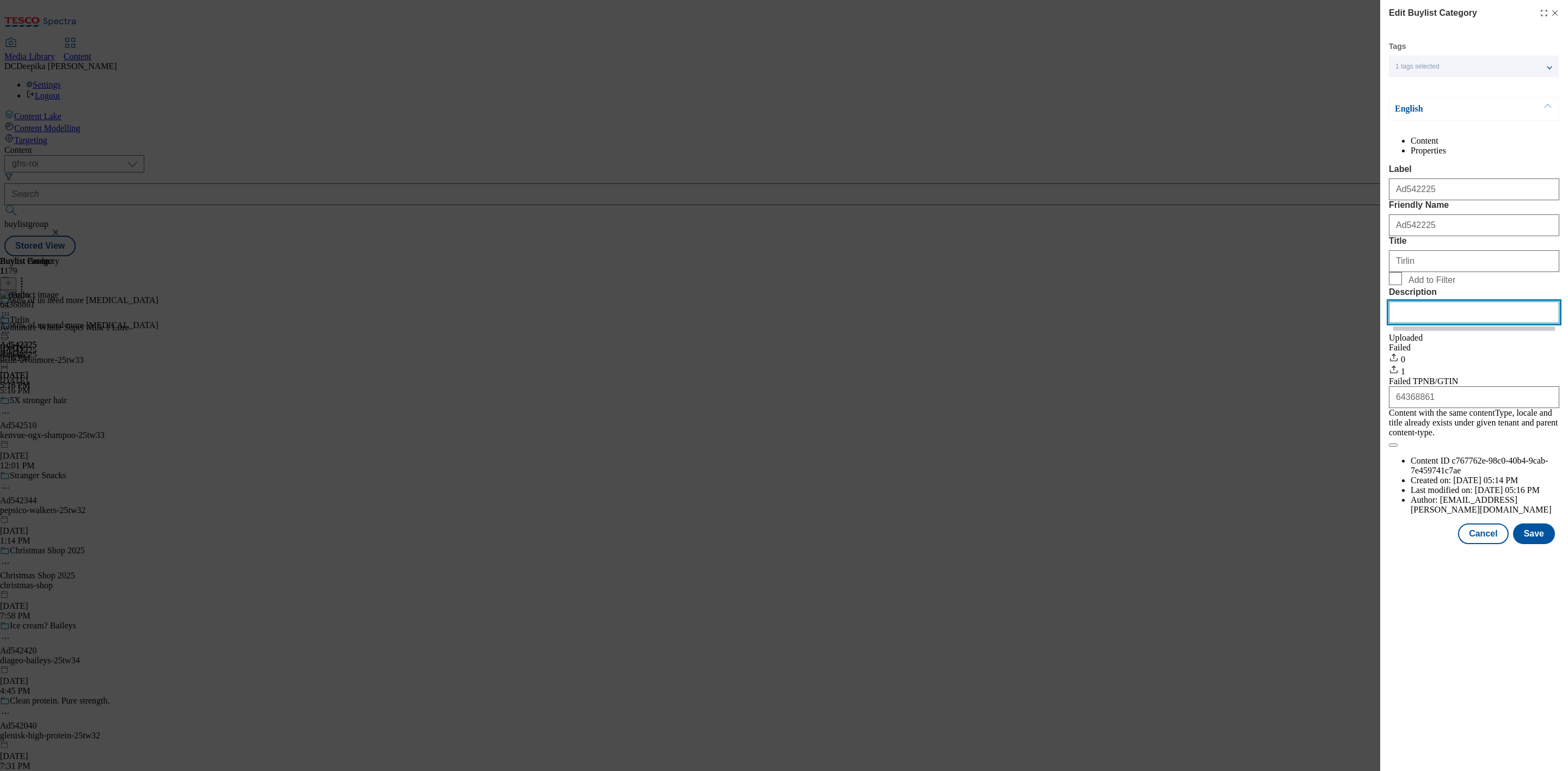
click at [1425, 323] on input "Description" at bounding box center [1474, 313] width 170 height 22
paste input "Avonmore Whole Super Milk 1 Litre"
type input "Avonmore Whole Super Milk 1 Litre"
click at [1536, 536] on button "Save" at bounding box center [1534, 534] width 42 height 21
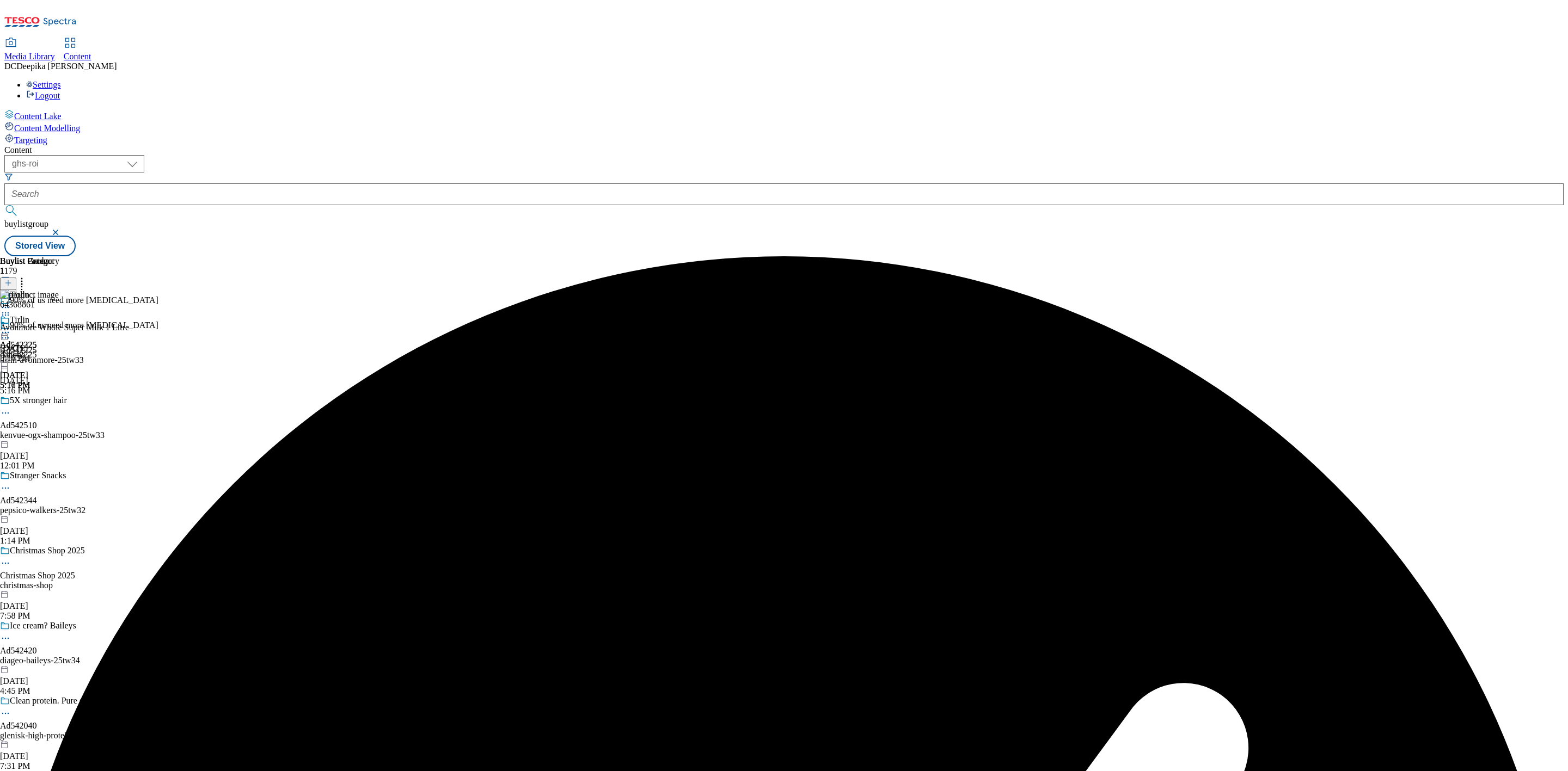
click at [1158, 256] on div "Buylist Group 1179 90% of us need more vitamin d 90% of us need more vitamin d …" at bounding box center [784, 256] width 1559 height 0
click at [11, 327] on icon at bounding box center [5, 333] width 11 height 11
click at [59, 402] on span "Preview" at bounding box center [46, 405] width 26 height 8
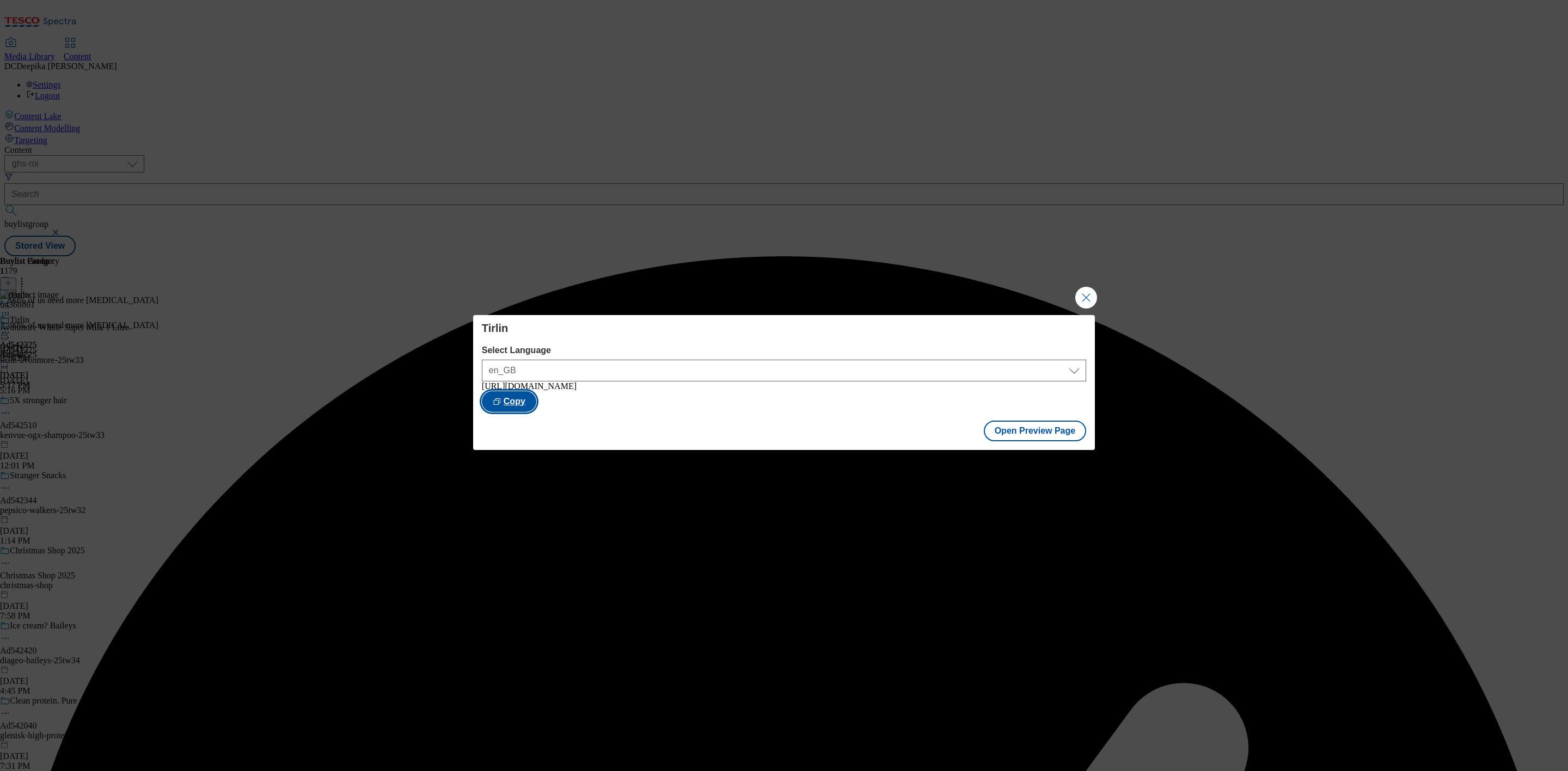
click at [536, 407] on button "Copy" at bounding box center [509, 402] width 54 height 21
click at [1200, 418] on div "Tirlin Select Language en_GB en_GB https://www.tesco.ie/groceries/en-GB/buylist…" at bounding box center [784, 385] width 1568 height 771
click at [1095, 307] on div "Tirlin Select Language en_GB en_GB https://www.tesco.ie/groceries/en-GB/buylist…" at bounding box center [784, 385] width 1568 height 771
click at [1446, 400] on div "Tirlin Select Language en_GB en_GB https://www.tesco.ie/groceries/en-GB/buylist…" at bounding box center [784, 385] width 1568 height 771
click at [1091, 293] on button "Close Modal" at bounding box center [1087, 298] width 22 height 22
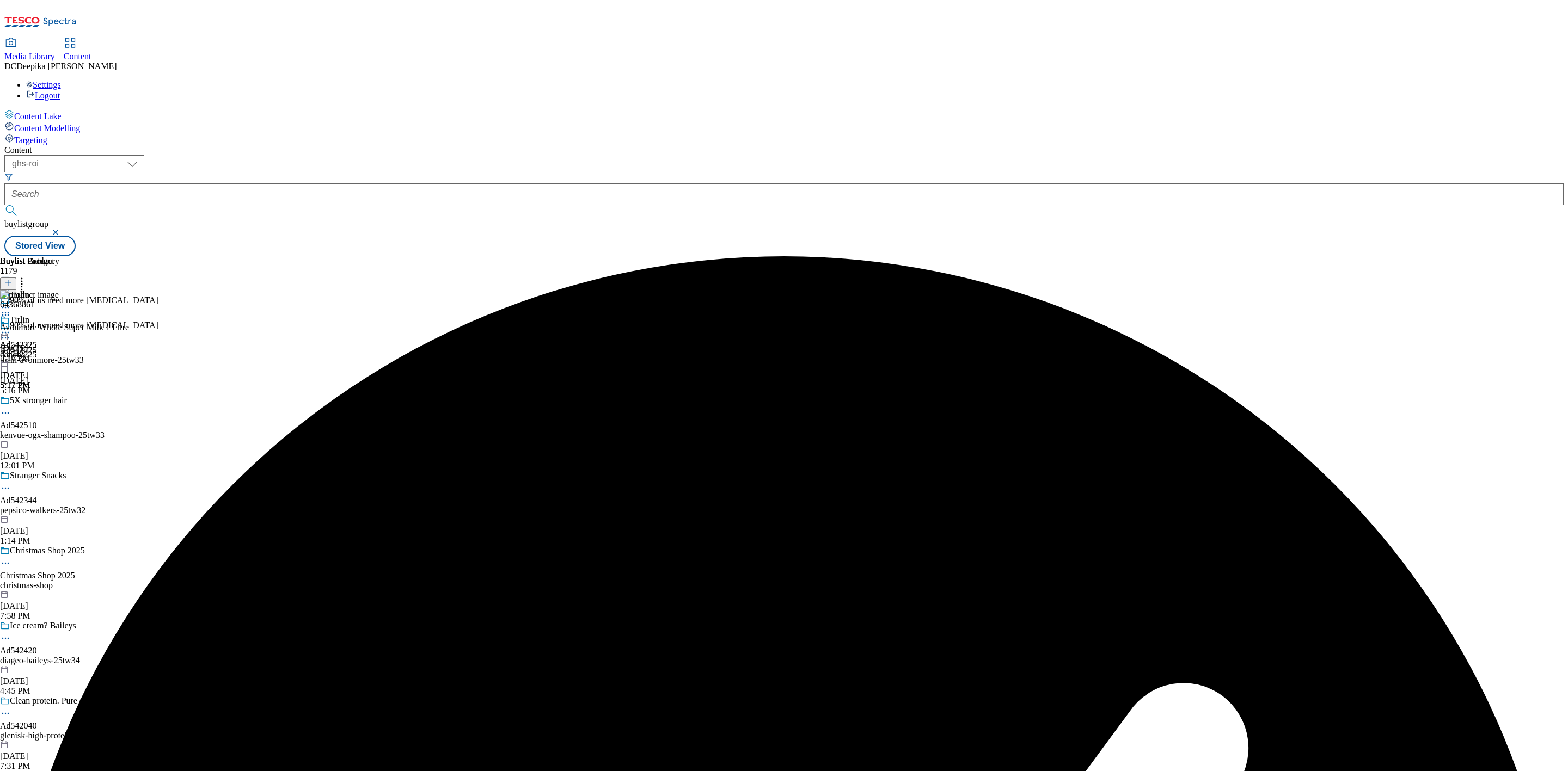
drag, startPoint x: 1374, startPoint y: 410, endPoint x: 1279, endPoint y: 368, distance: 103.9
click at [1374, 256] on div "Buylist Group 1179 90% of us need more vitamin d 90% of us need more vitamin d …" at bounding box center [784, 256] width 1559 height 0
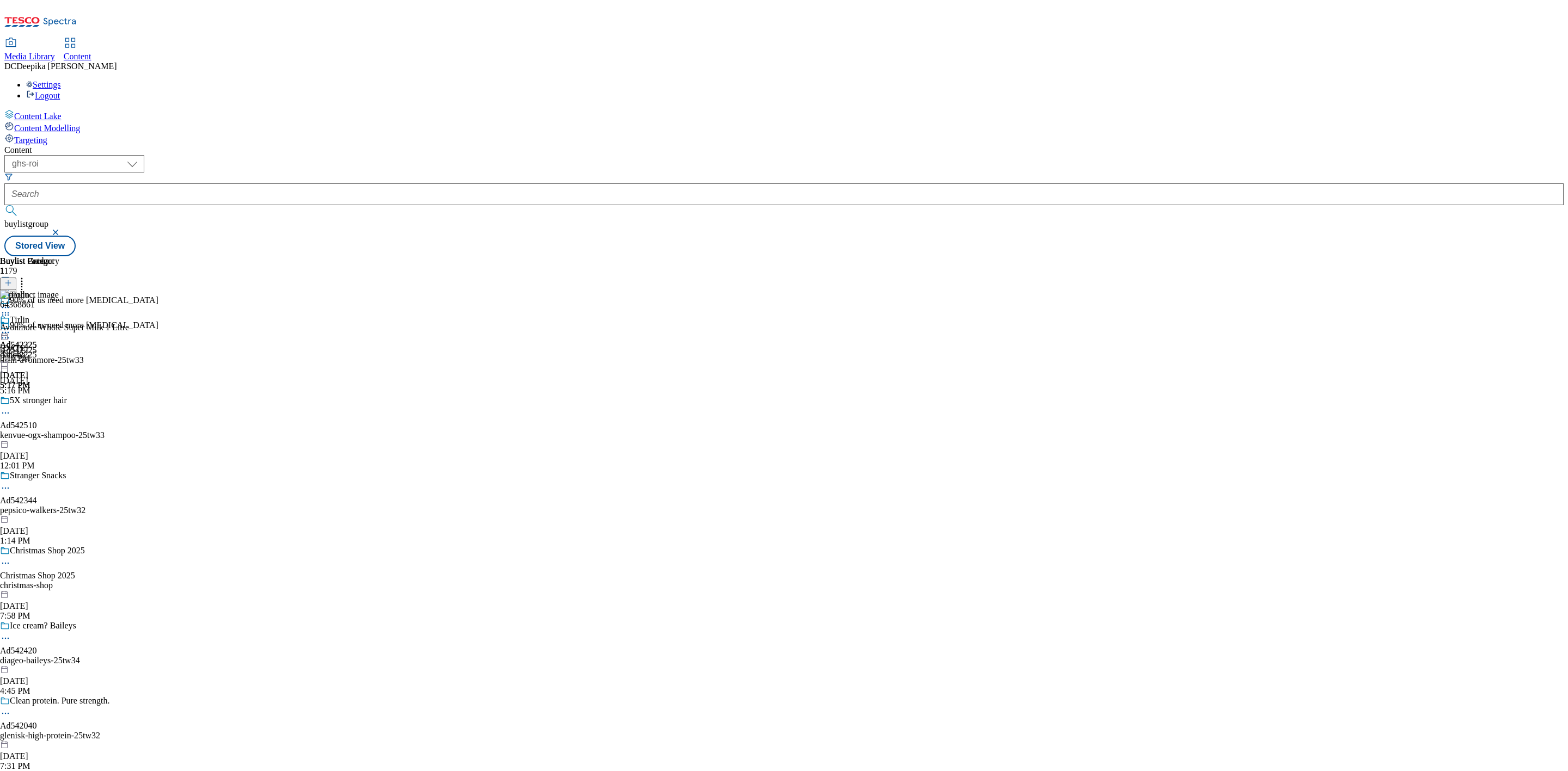
click at [11, 327] on icon at bounding box center [5, 333] width 11 height 11
click at [1227, 256] on div "Buylist Group 1179 90% of us need more vitamin d 90% of us need more vitamin d …" at bounding box center [784, 256] width 1559 height 0
click at [11, 327] on icon at bounding box center [5, 333] width 11 height 11
click at [70, 414] on span "Un-preview" at bounding box center [52, 418] width 37 height 8
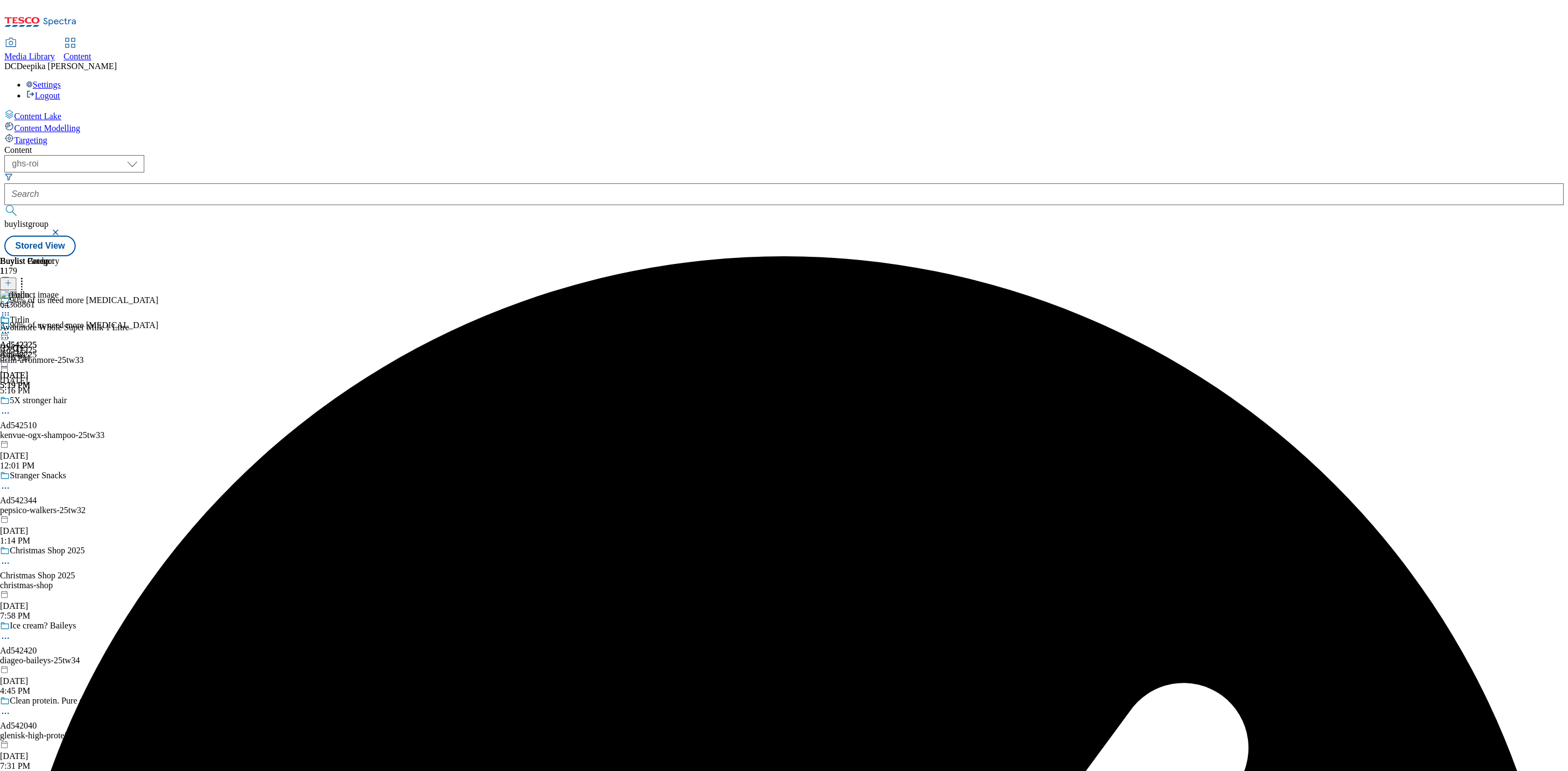
click at [11, 327] on icon at bounding box center [5, 333] width 11 height 11
click at [59, 402] on span "Preview" at bounding box center [46, 405] width 26 height 8
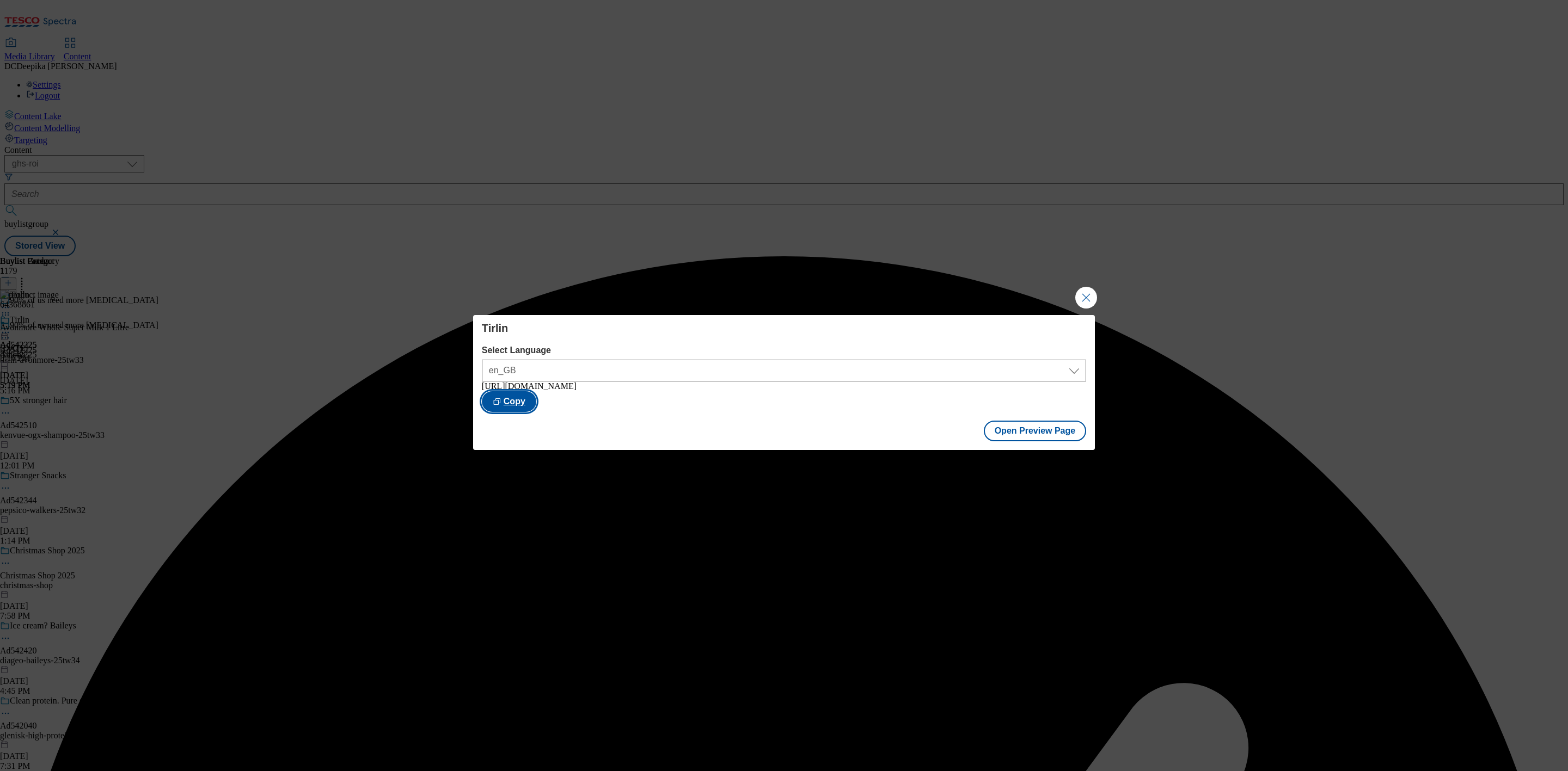
click at [536, 397] on button "Copy" at bounding box center [509, 402] width 54 height 21
drag, startPoint x: 1090, startPoint y: 294, endPoint x: 1088, endPoint y: 285, distance: 9.2
click at [1088, 295] on button "Close Modal" at bounding box center [1087, 298] width 22 height 22
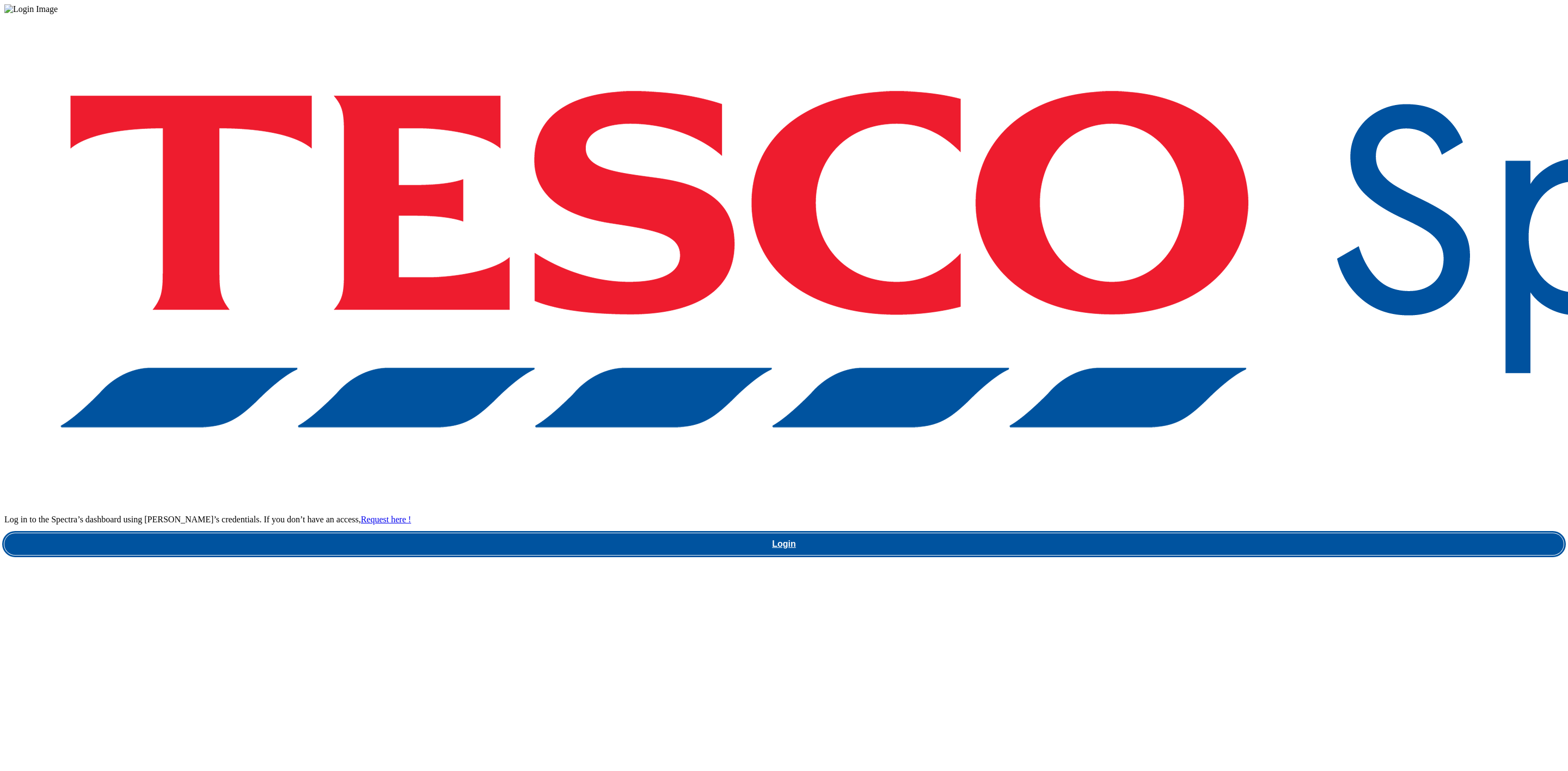
click at [1163, 534] on link "Login" at bounding box center [784, 545] width 1559 height 22
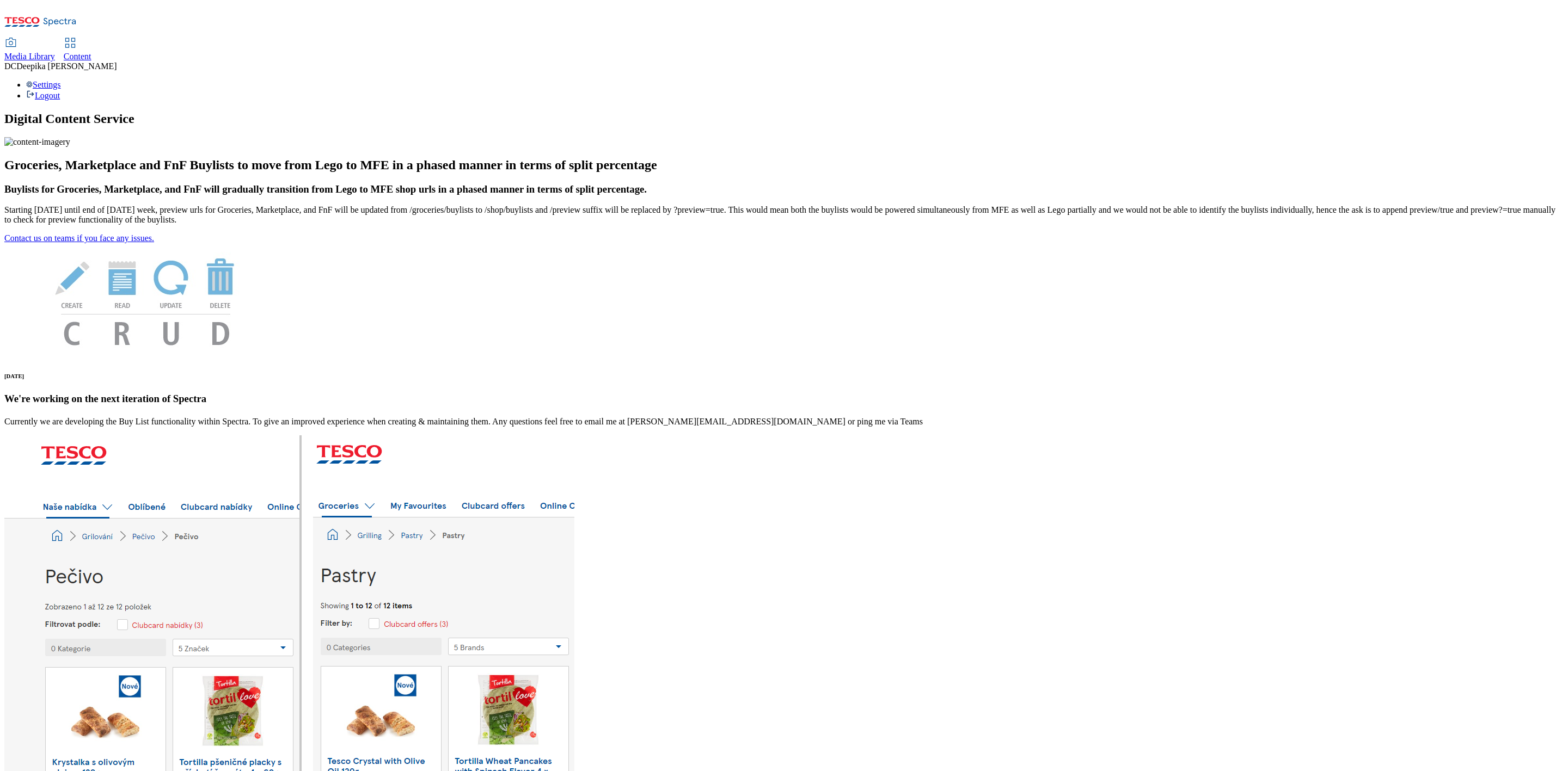
click at [77, 37] on icon at bounding box center [70, 43] width 13 height 13
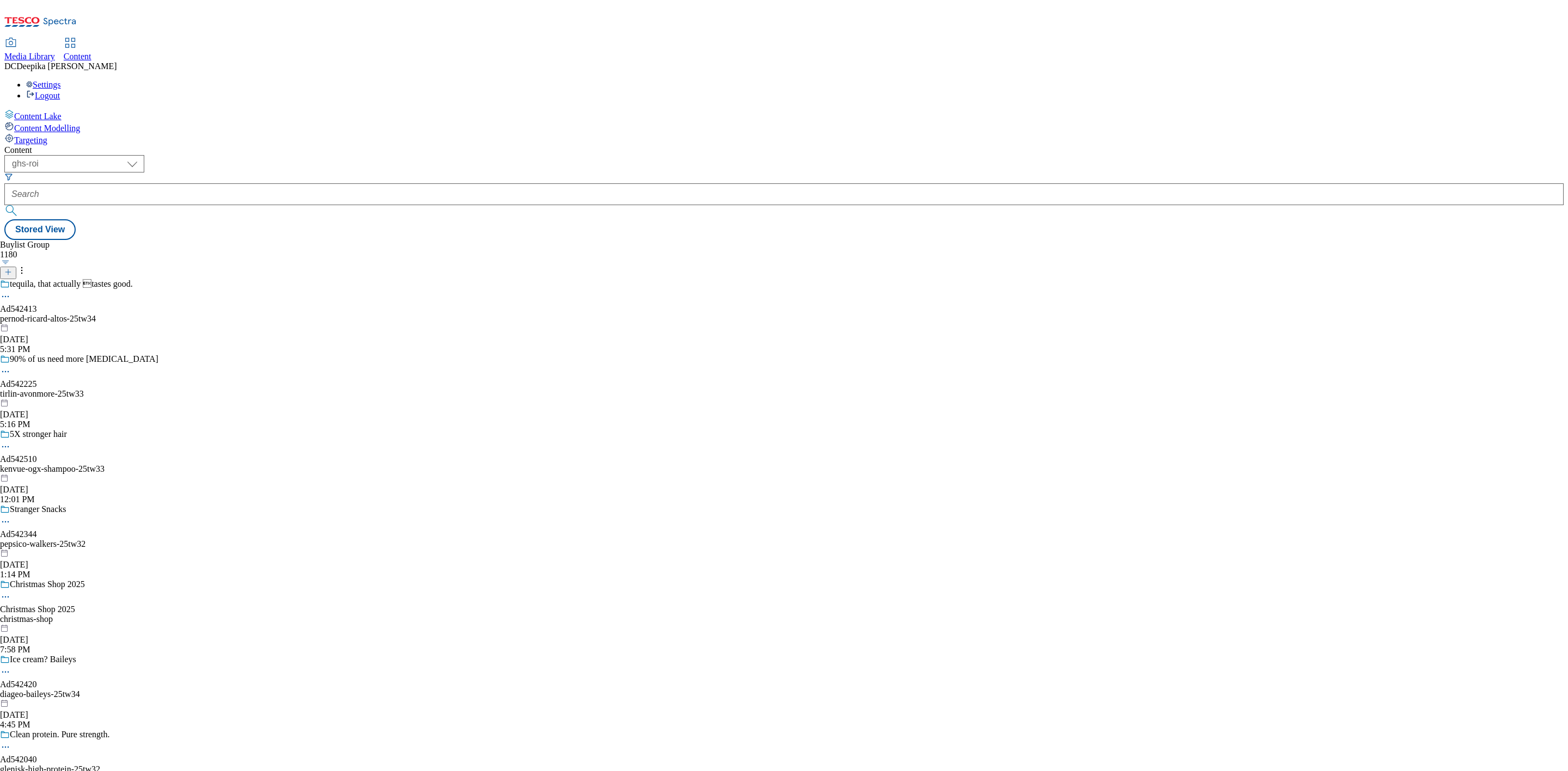
click at [11, 366] on icon at bounding box center [5, 372] width 11 height 11
click at [377, 240] on div "Buylist Group 1180 tequila, that actually tastes good. Ad542413 pernod-ricard-…" at bounding box center [784, 240] width 1559 height 0
click at [169, 389] on div "tirlin-avonmore-25tw33" at bounding box center [84, 394] width 169 height 10
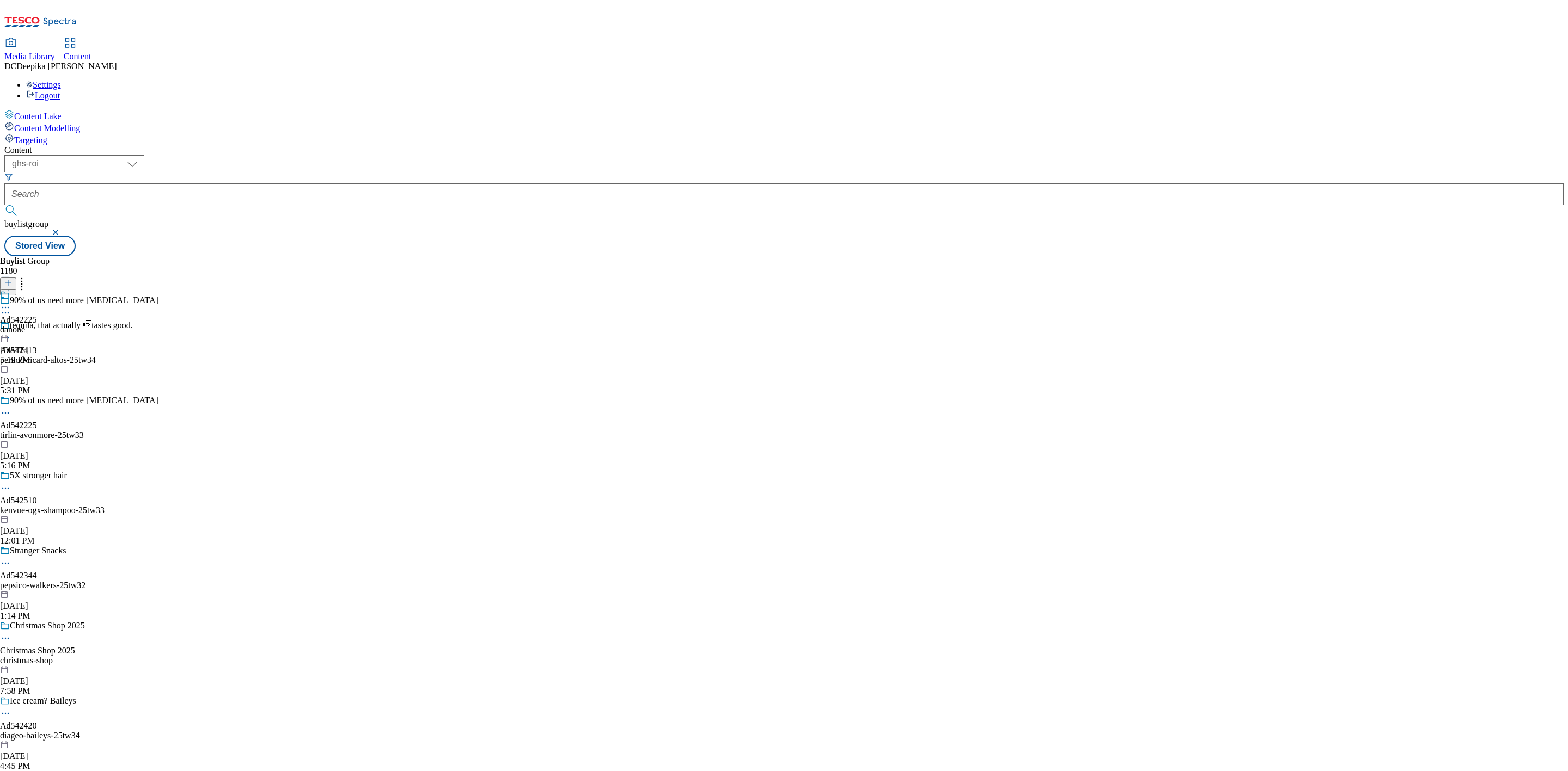
click at [37, 290] on div "Ad542225 danone [DATE] 5:19 PM" at bounding box center [18, 327] width 37 height 75
click at [11, 302] on icon at bounding box center [5, 307] width 11 height 11
click at [70, 389] on span "Un-preview" at bounding box center [52, 393] width 37 height 8
click at [11, 408] on icon at bounding box center [5, 413] width 11 height 11
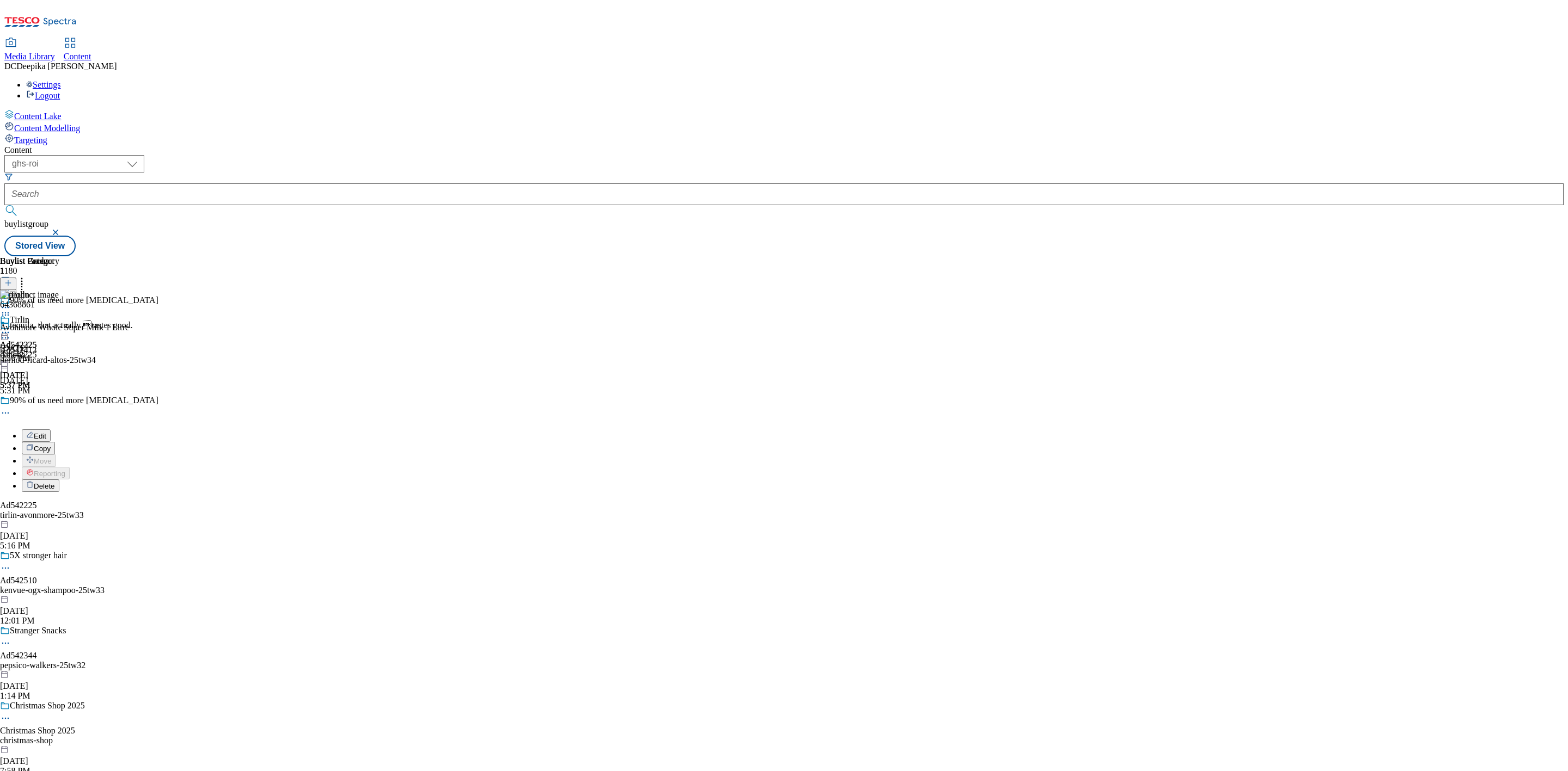
click at [37, 323] on div "Ad542225 danone [DATE] 5:37 PM" at bounding box center [18, 352] width 37 height 75
click at [169, 431] on div "tirlin-avonmore-25tw33" at bounding box center [84, 436] width 169 height 10
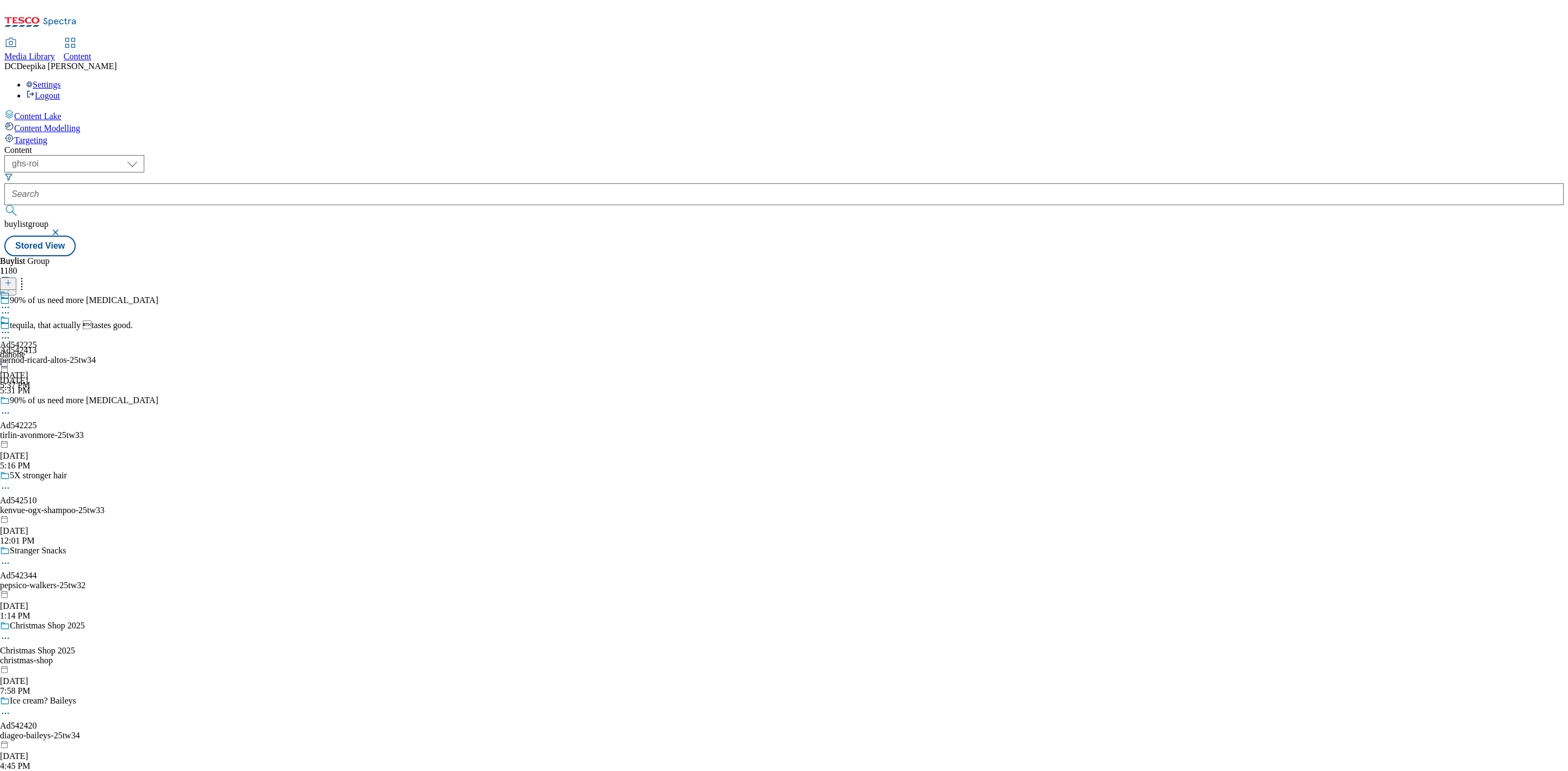
click at [11, 327] on icon at bounding box center [5, 333] width 11 height 11
click at [51, 349] on button "Edit" at bounding box center [36, 355] width 29 height 13
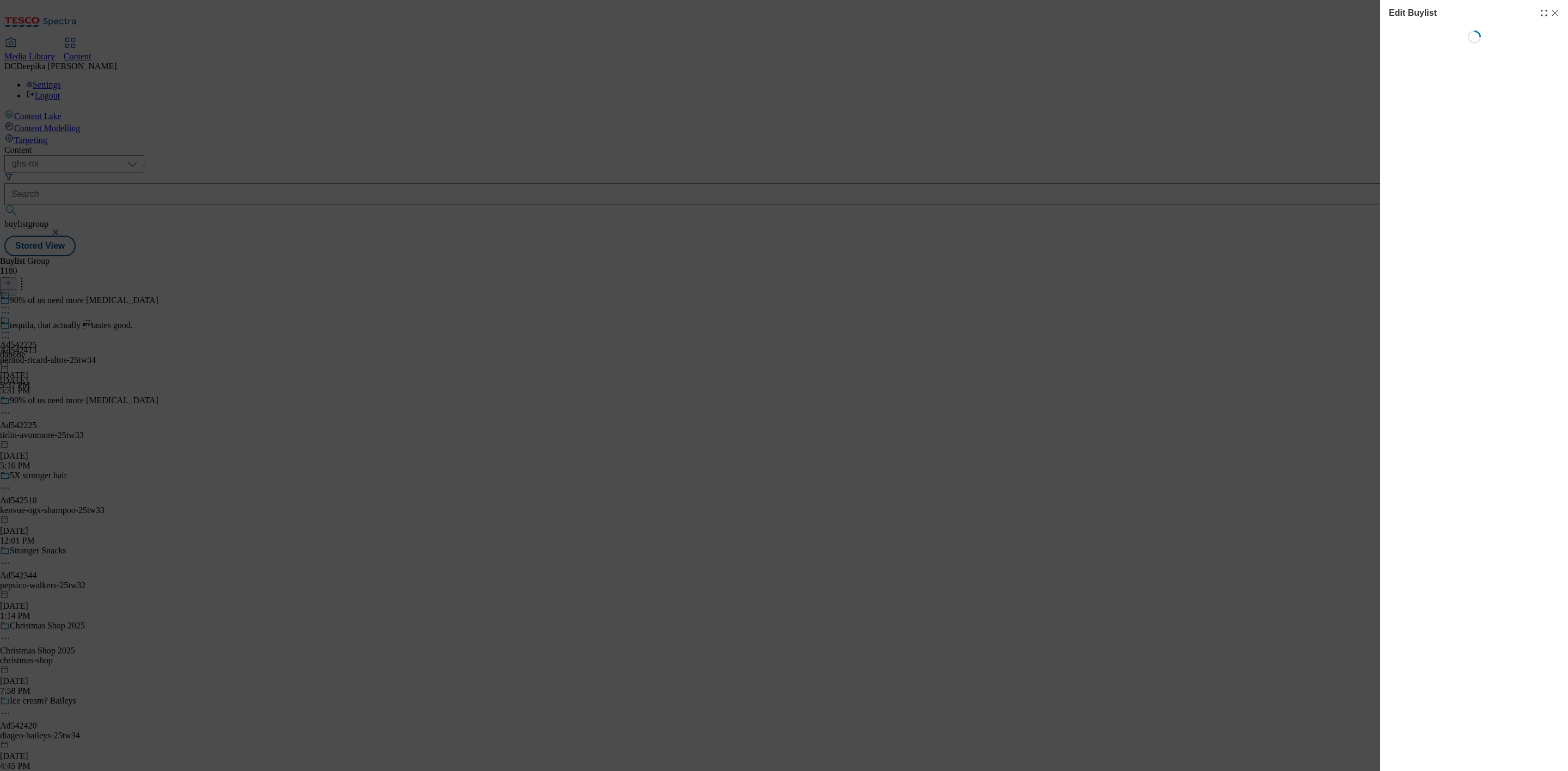
select select "tactical"
select select "supplier funded short term 1-3 weeks"
select select "dunnhumby"
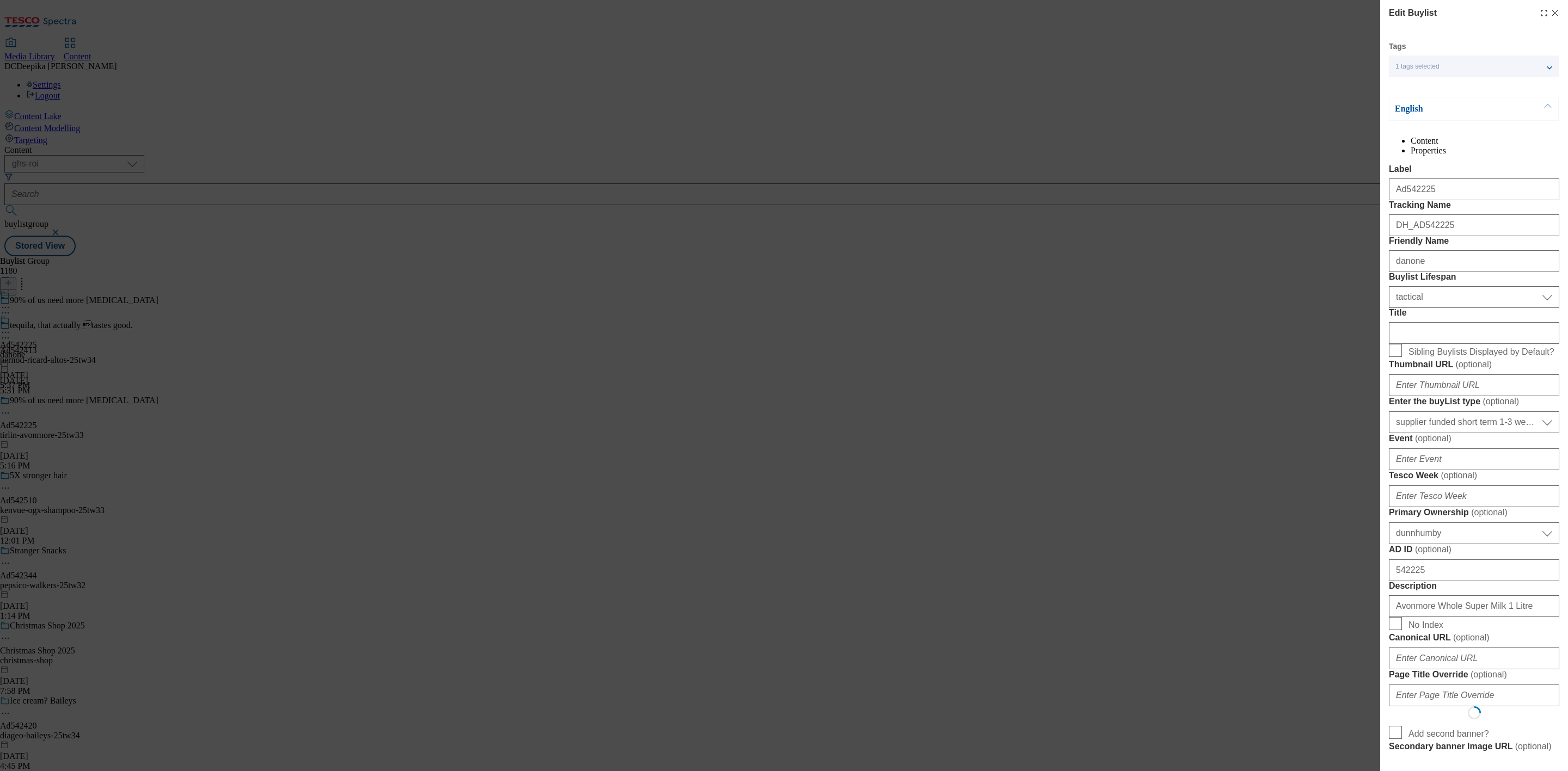
select select "Banner"
click at [1045, 200] on input "Ad542225" at bounding box center [1474, 189] width 170 height 22
drag, startPoint x: 1447, startPoint y: 218, endPoint x: 1361, endPoint y: 225, distance: 86.3
click at [1045, 225] on div "Edit Buylist Tags 1 tags selected buylist English Content Properties Label Ad54…" at bounding box center [784, 385] width 1568 height 771
click at [1045, 12] on icon "Modal" at bounding box center [1555, 13] width 9 height 9
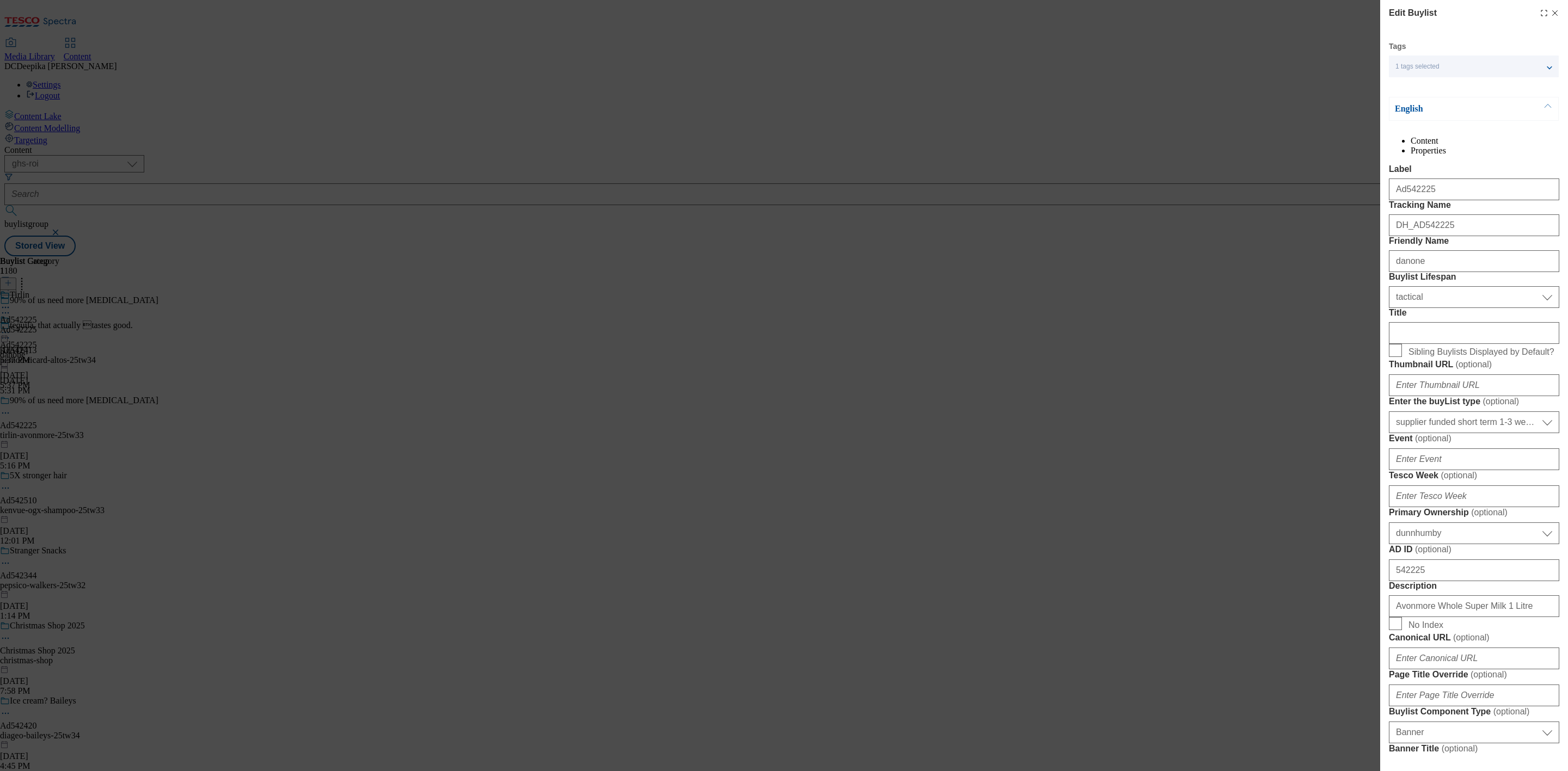
select select "tactical"
select select "supplier funded short term 1-3 weeks"
select select "dunnhumby"
select select "Banner"
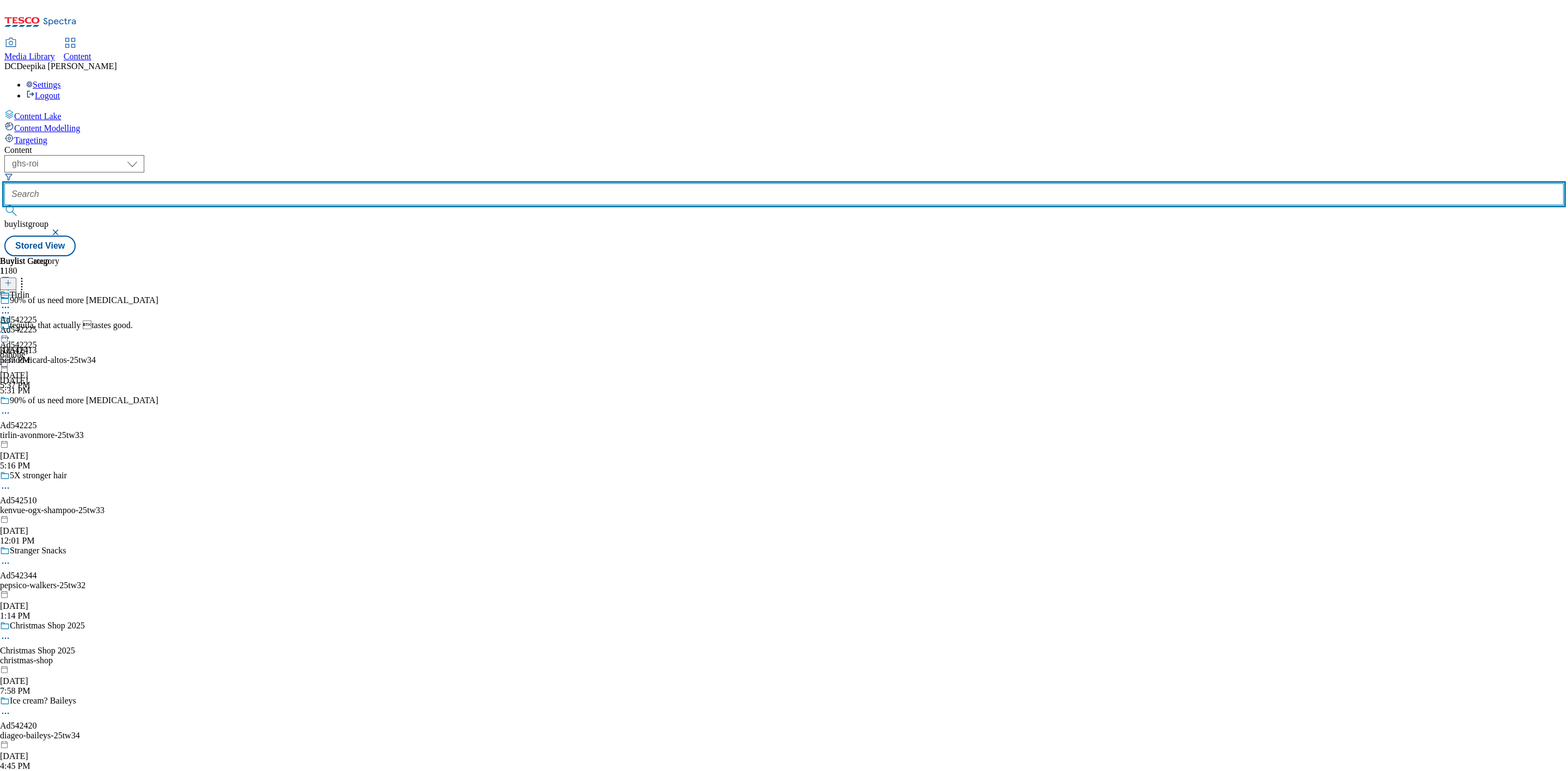
click at [279, 183] on input "text" at bounding box center [784, 194] width 1559 height 22
paste input "Ad542225_"
drag, startPoint x: 243, startPoint y: 83, endPoint x: 217, endPoint y: 90, distance: 26.9
click at [217, 173] on form "Ad542225_" at bounding box center [784, 196] width 1559 height 47
click at [276, 183] on input "542225_" at bounding box center [784, 194] width 1559 height 22
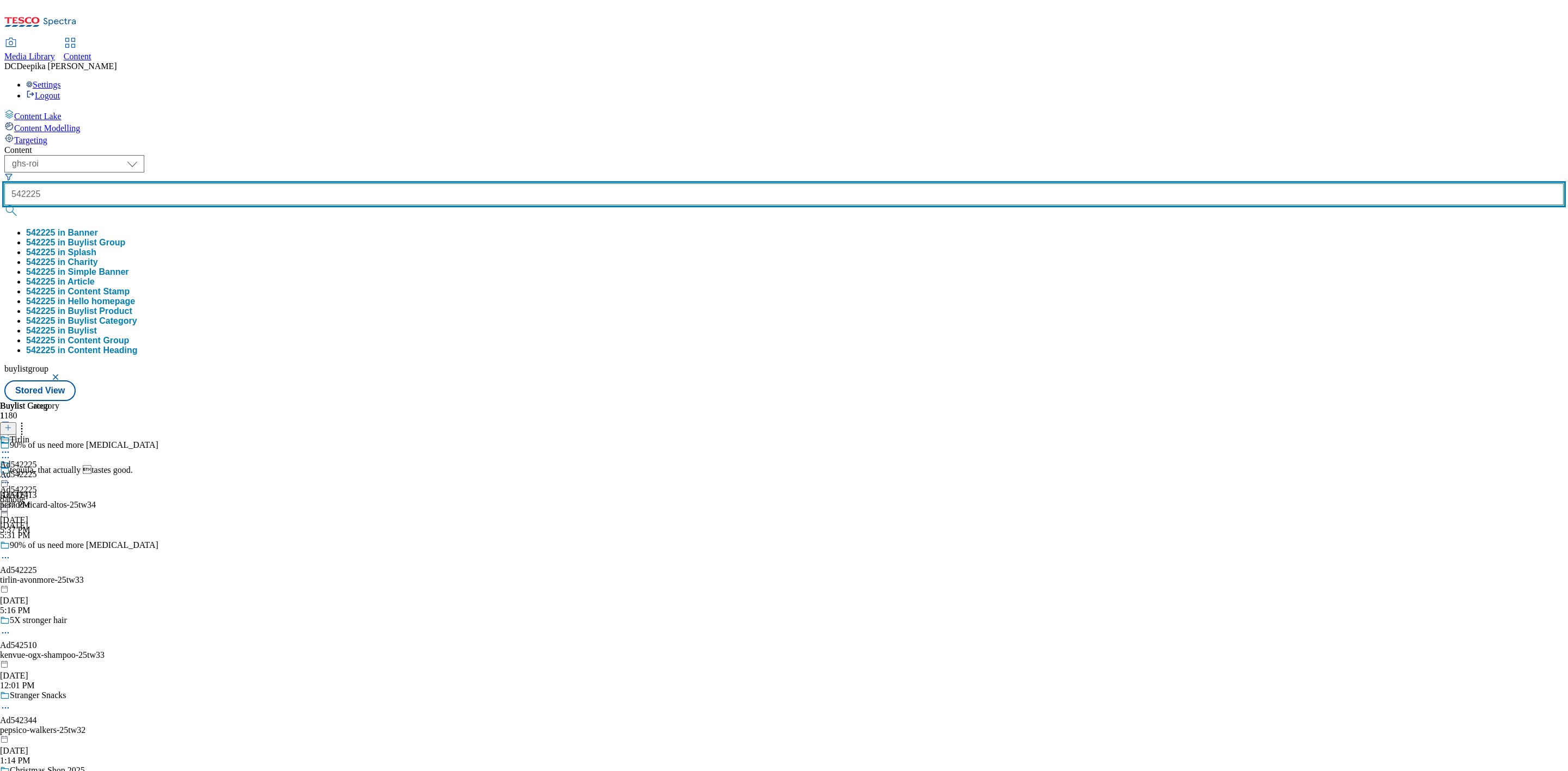
type input "542225"
click at [4, 205] on button "submit" at bounding box center [12, 211] width 15 height 11
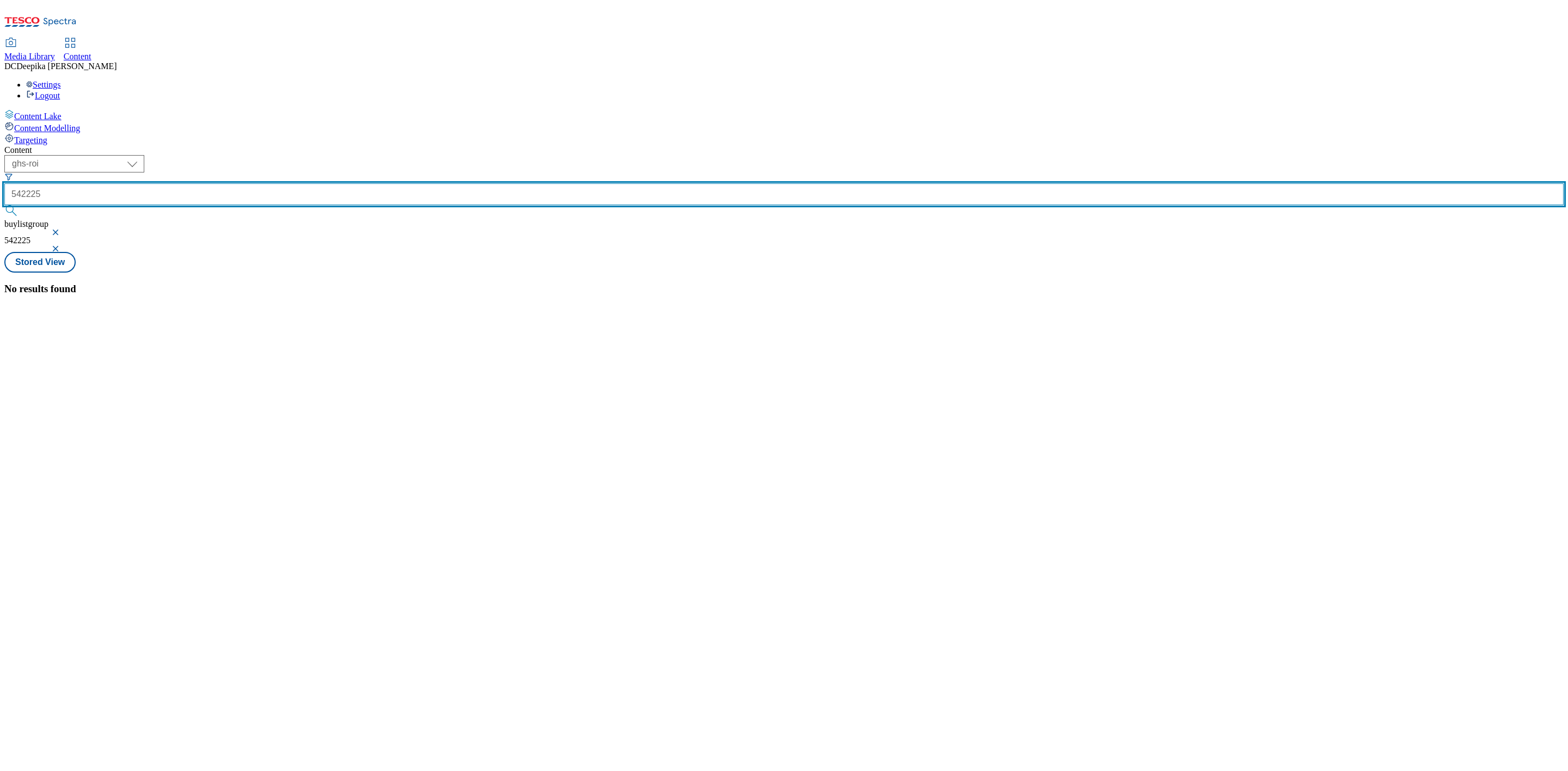
click at [4, 205] on button "submit" at bounding box center [12, 211] width 15 height 11
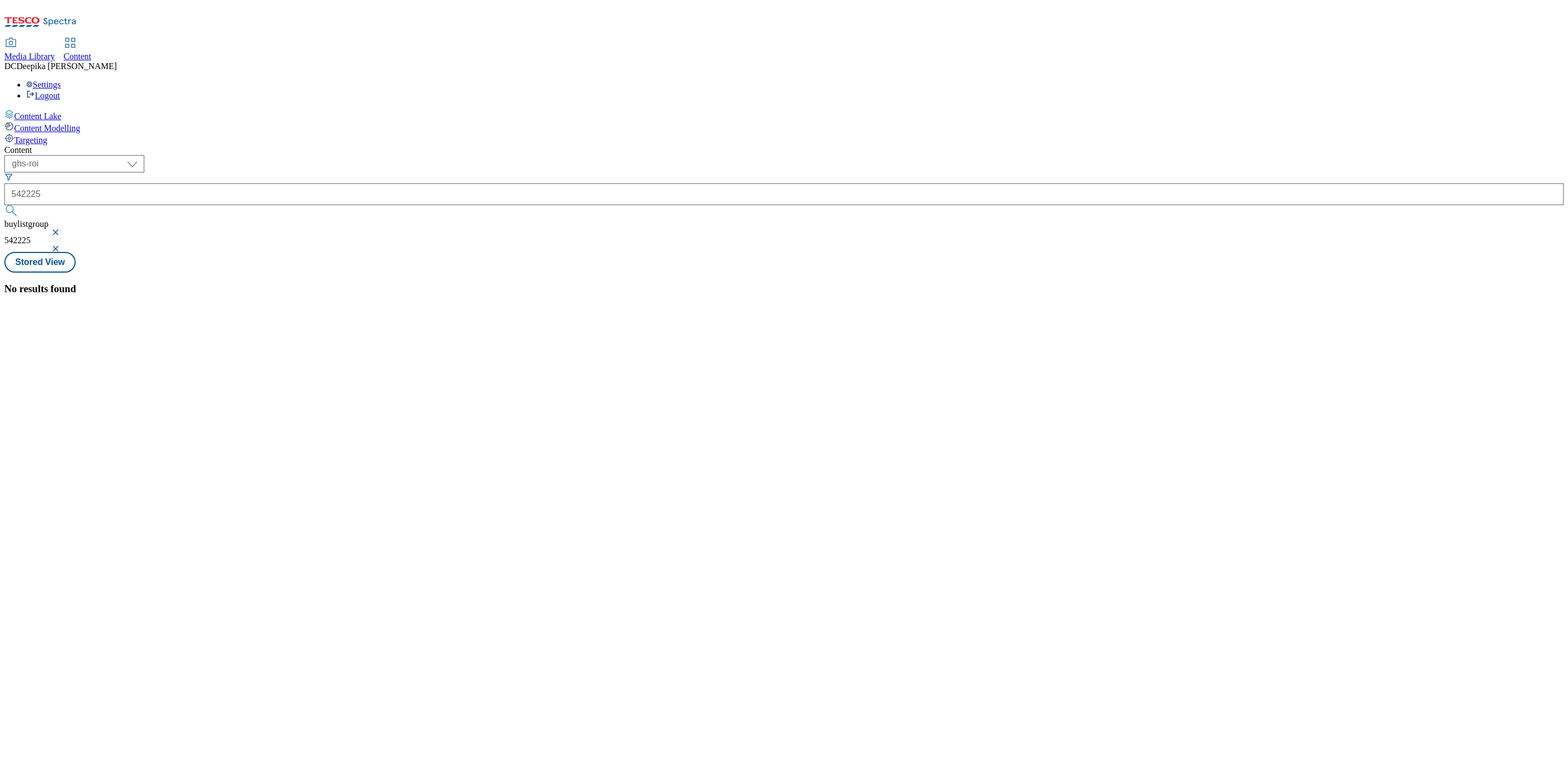
click at [231, 183] on div "542225" at bounding box center [784, 194] width 1559 height 22
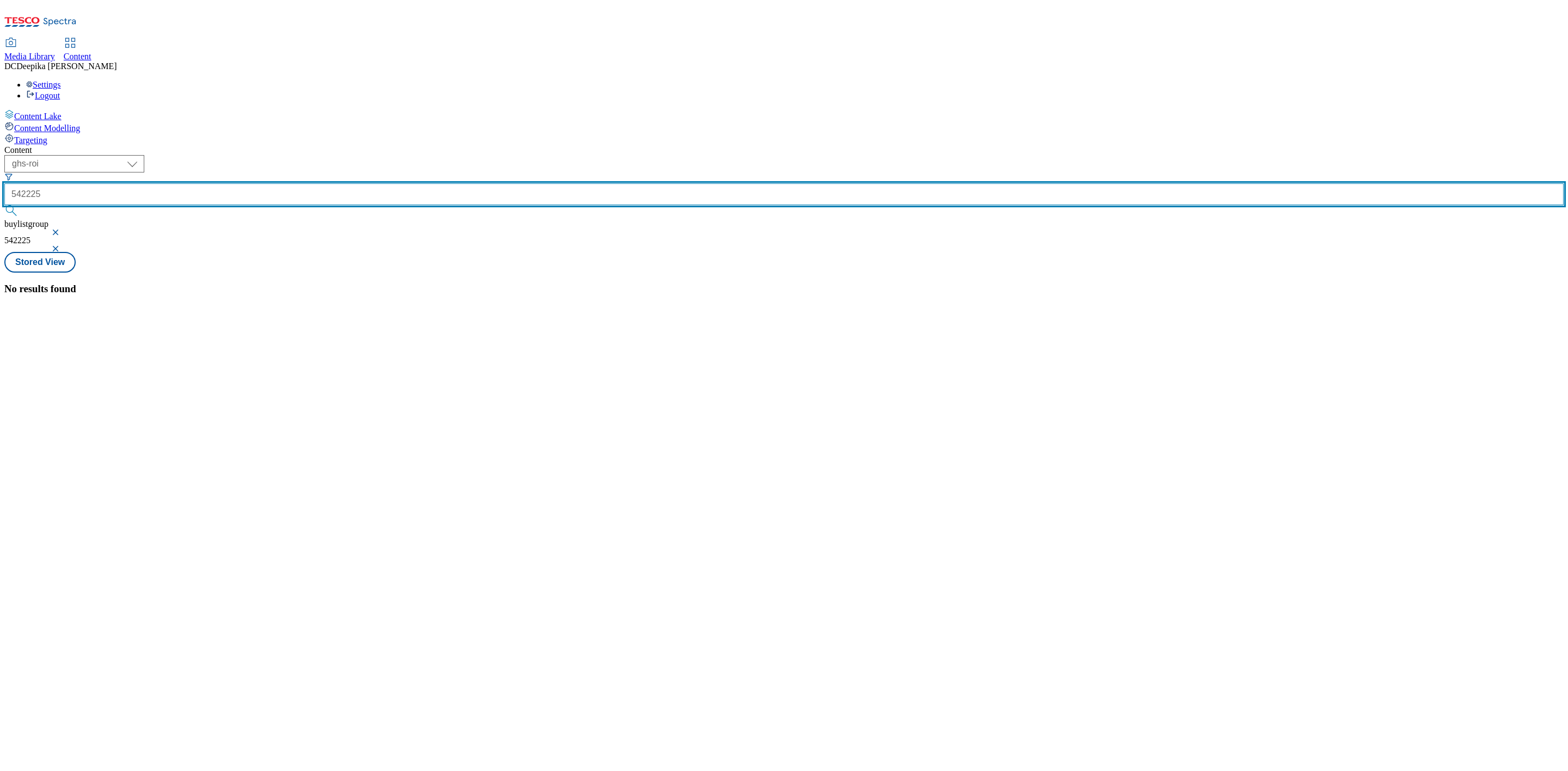
drag, startPoint x: 273, startPoint y: 85, endPoint x: 219, endPoint y: 87, distance: 54.0
click at [219, 173] on form "542225" at bounding box center [784, 196] width 1559 height 47
type input "54225"
click at [4, 205] on button "submit" at bounding box center [12, 211] width 15 height 11
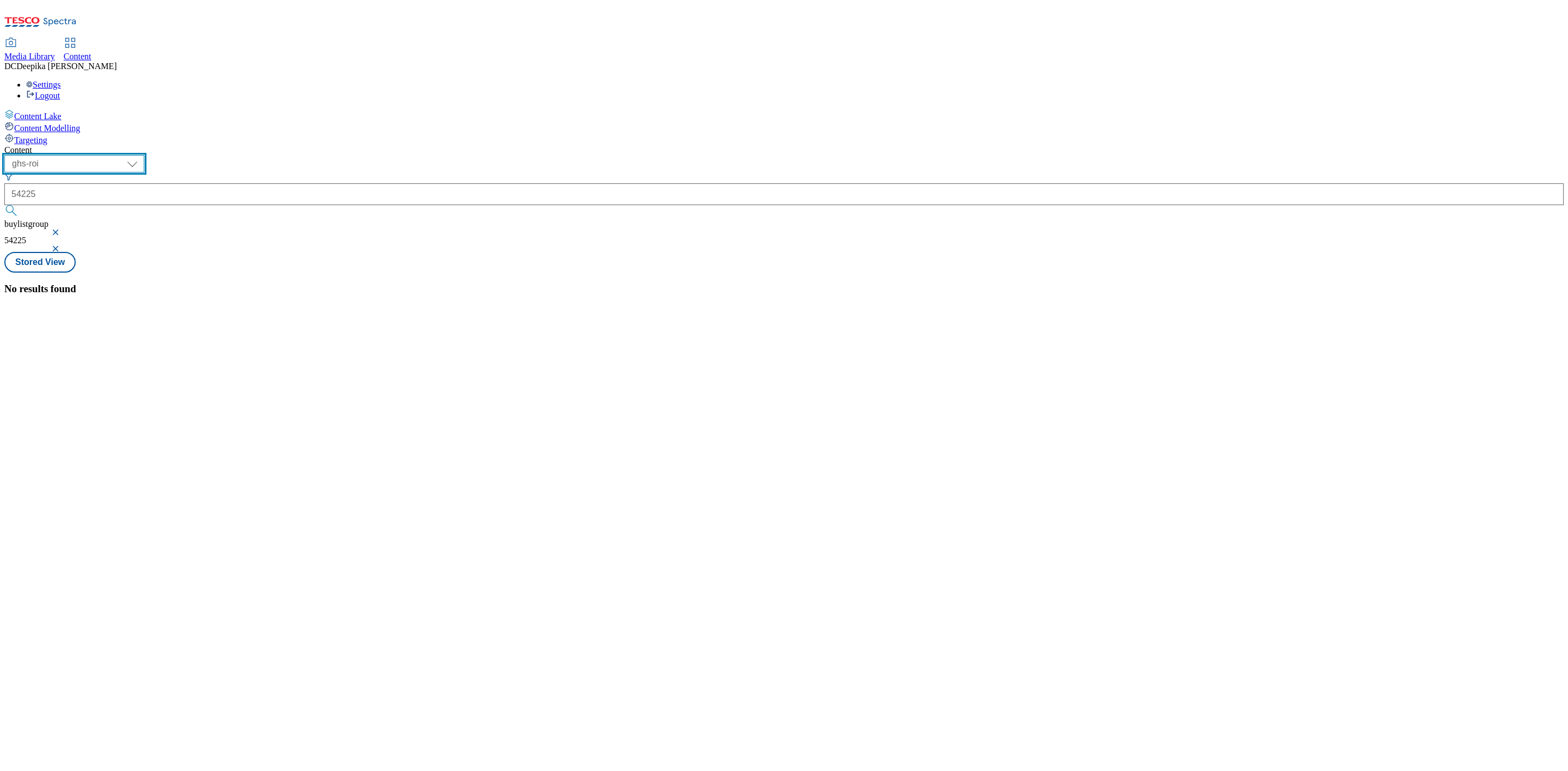
click at [144, 155] on select "ghs-roi ghs-[GEOGRAPHIC_DATA]" at bounding box center [74, 164] width 140 height 18
select select "ghs-[GEOGRAPHIC_DATA]"
click at [141, 155] on select "ghs-roi ghs-[GEOGRAPHIC_DATA]" at bounding box center [74, 164] width 140 height 18
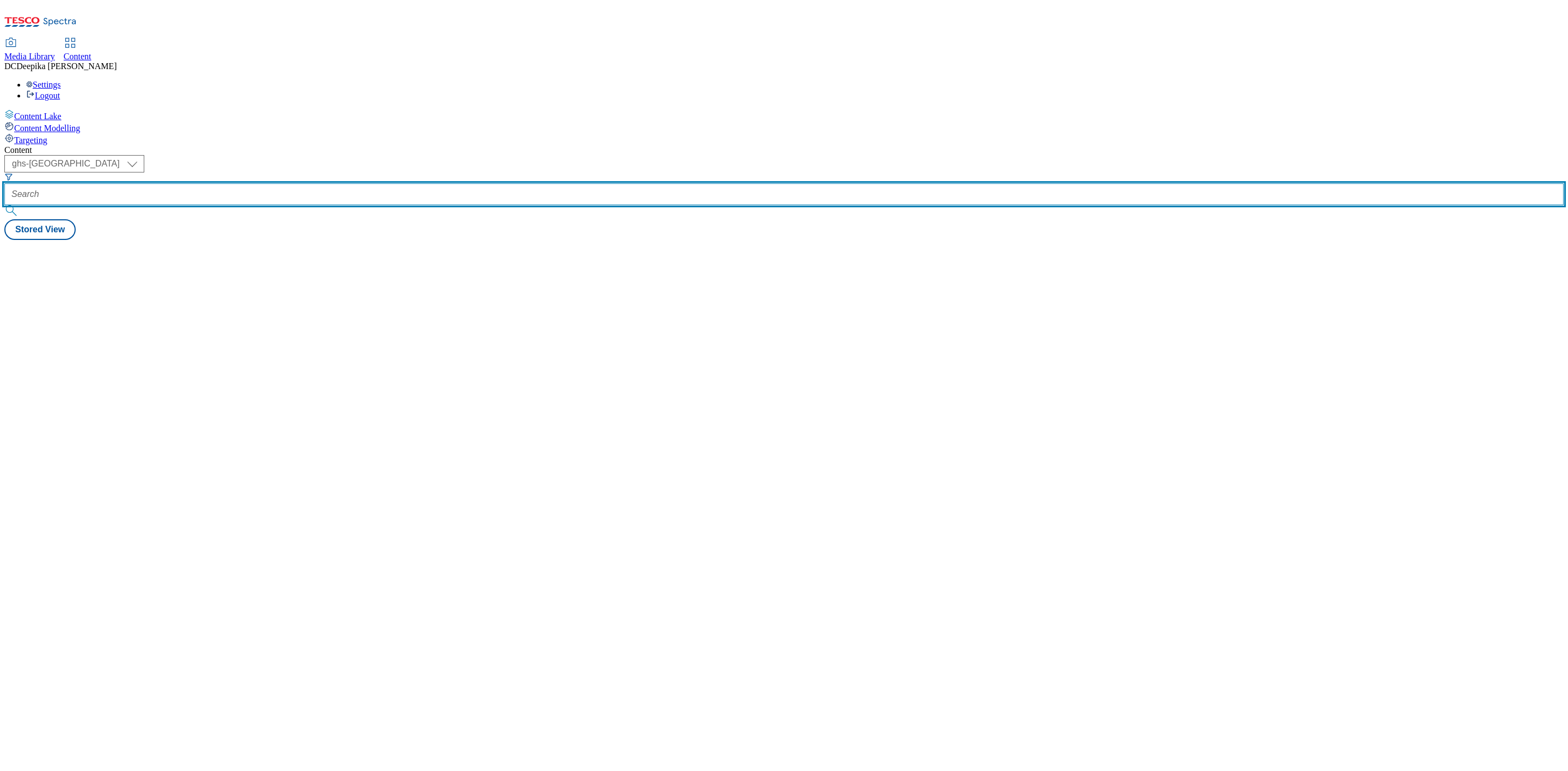
click at [271, 183] on input "text" at bounding box center [784, 194] width 1559 height 22
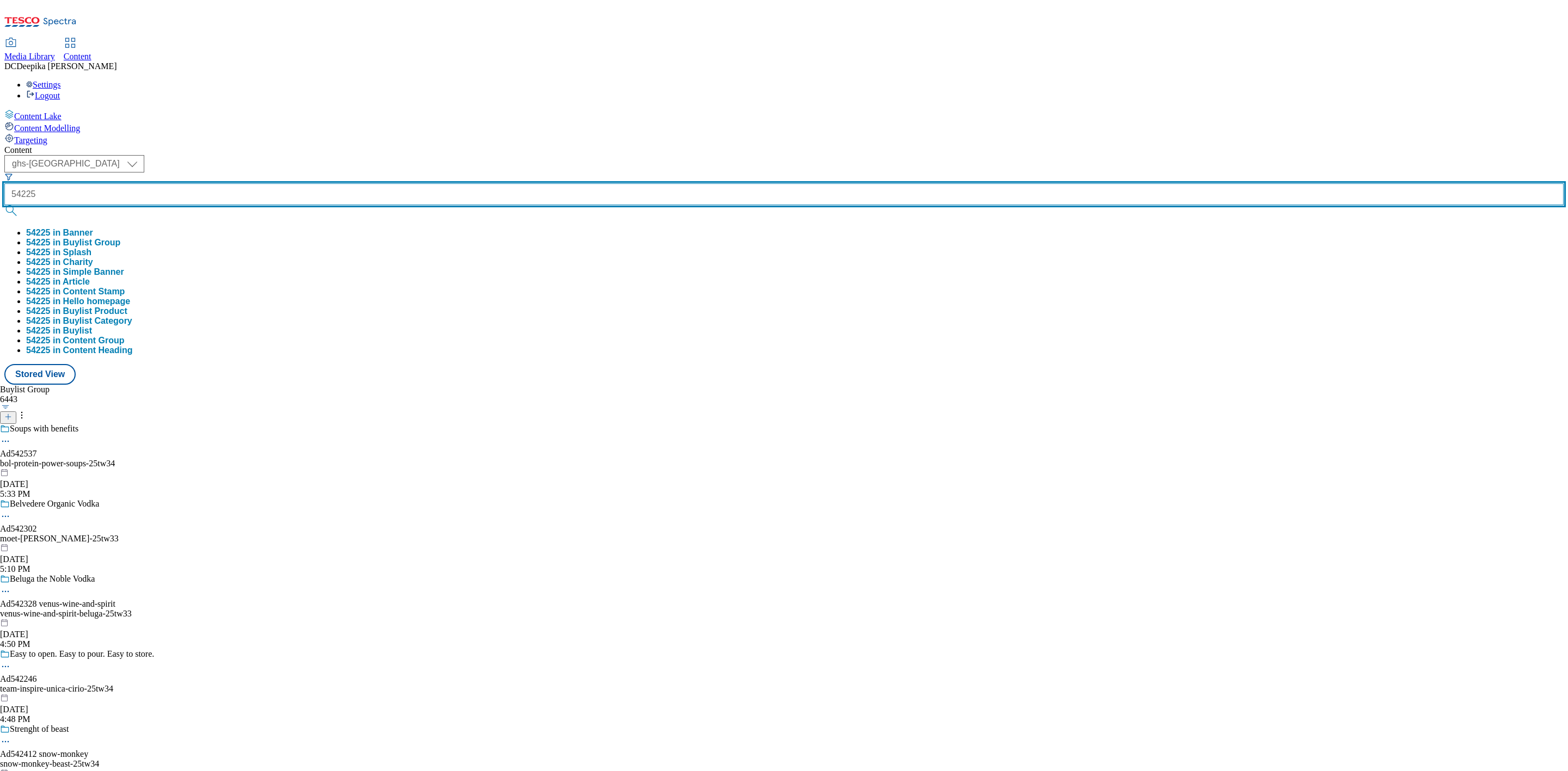
click at [4, 205] on button "submit" at bounding box center [12, 211] width 15 height 11
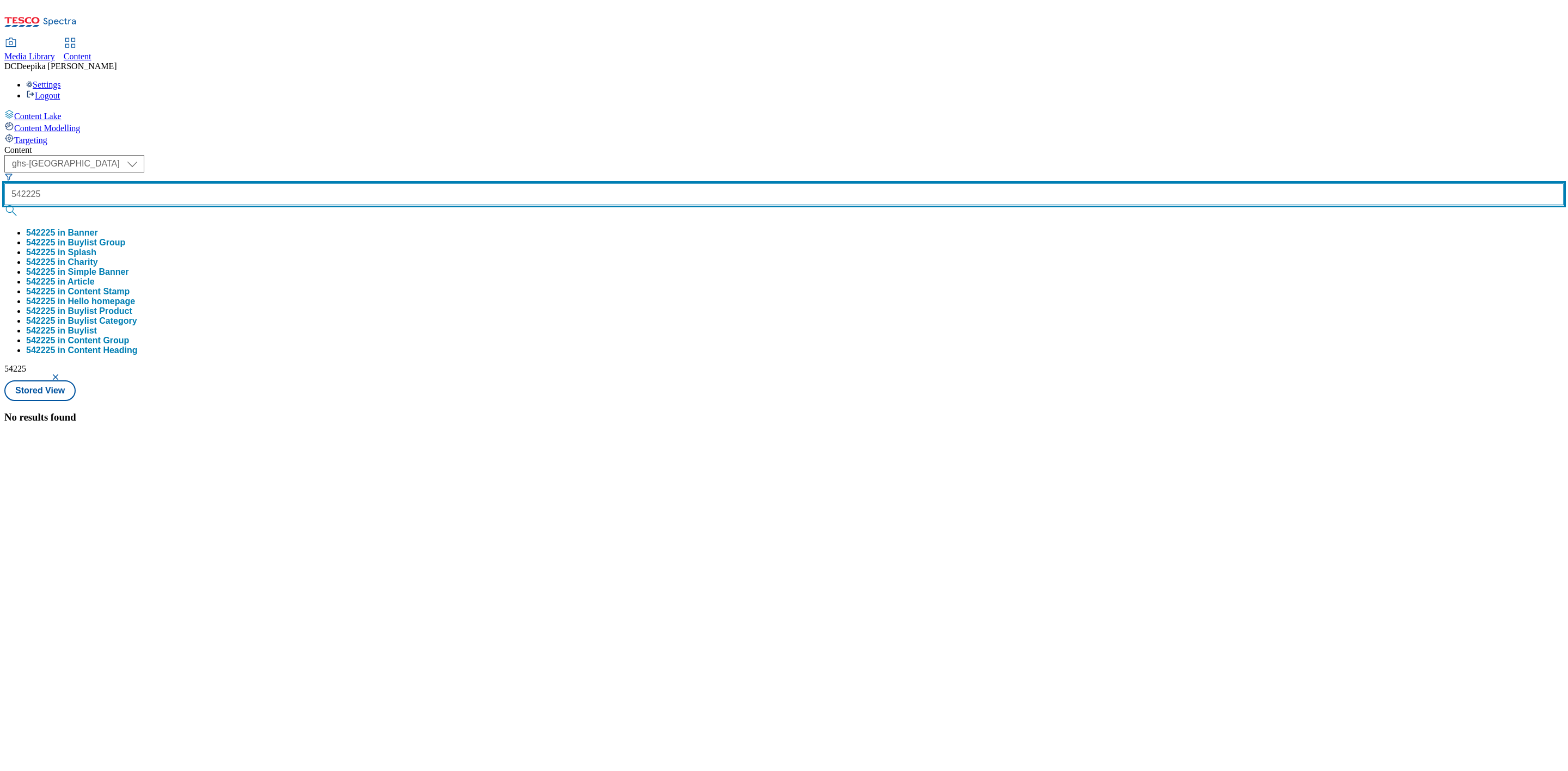
type input "542225"
click at [4, 205] on button "submit" at bounding box center [12, 211] width 15 height 11
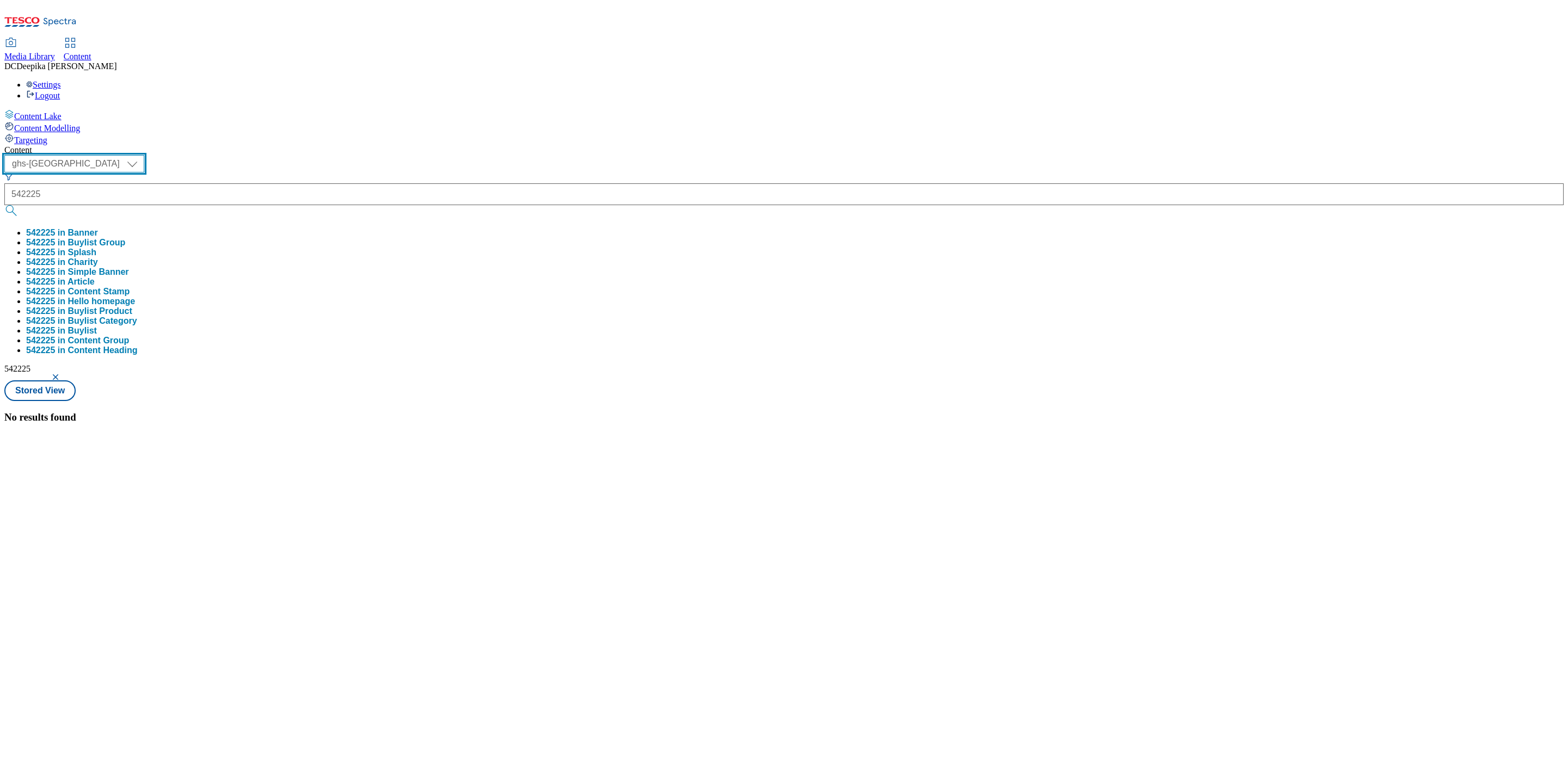
click at [144, 155] on select "ghs-roi ghs-[GEOGRAPHIC_DATA]" at bounding box center [74, 164] width 140 height 18
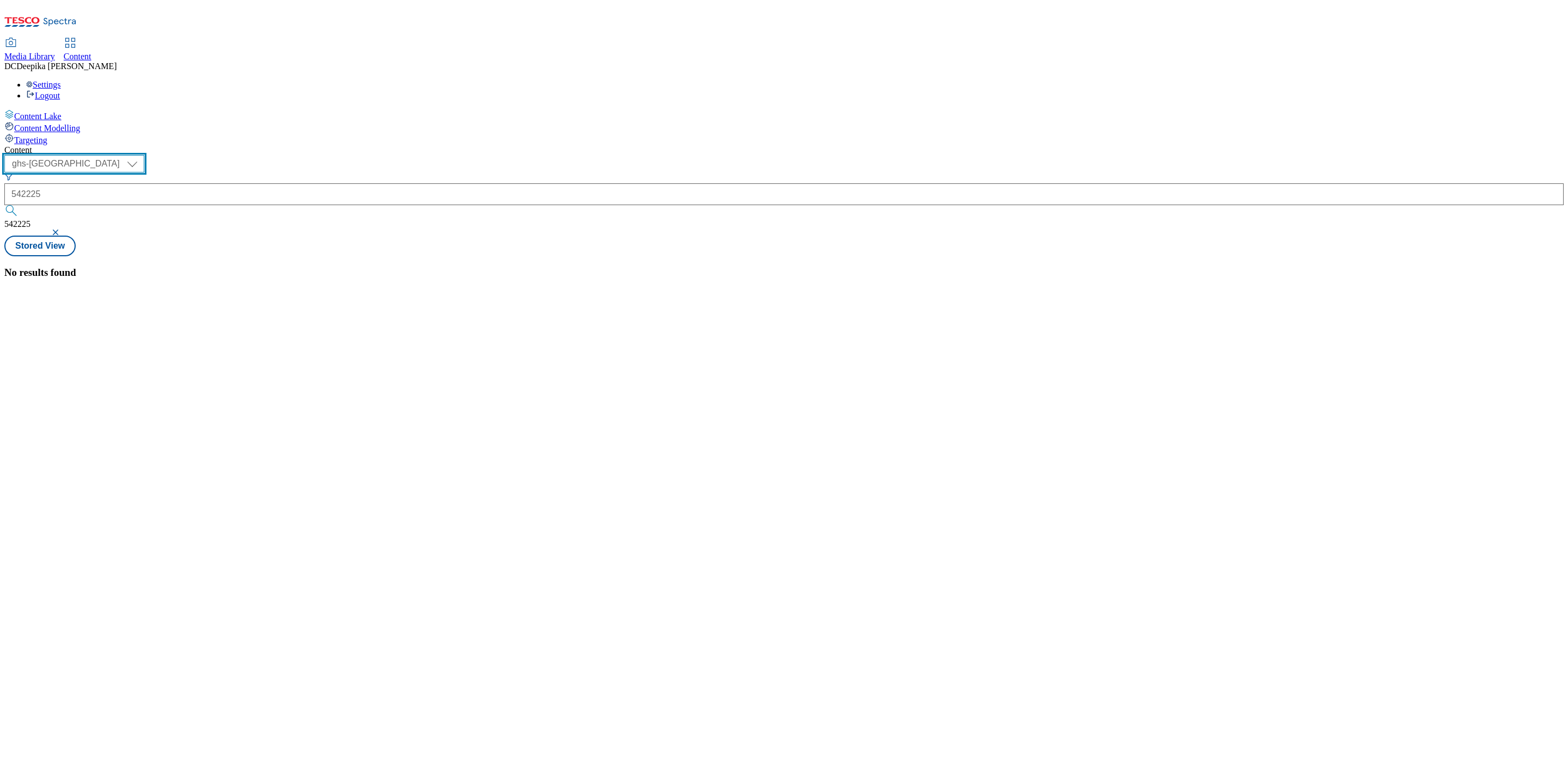
select select "ghs-roi"
click at [141, 155] on select "ghs-roi ghs-[GEOGRAPHIC_DATA]" at bounding box center [74, 164] width 140 height 18
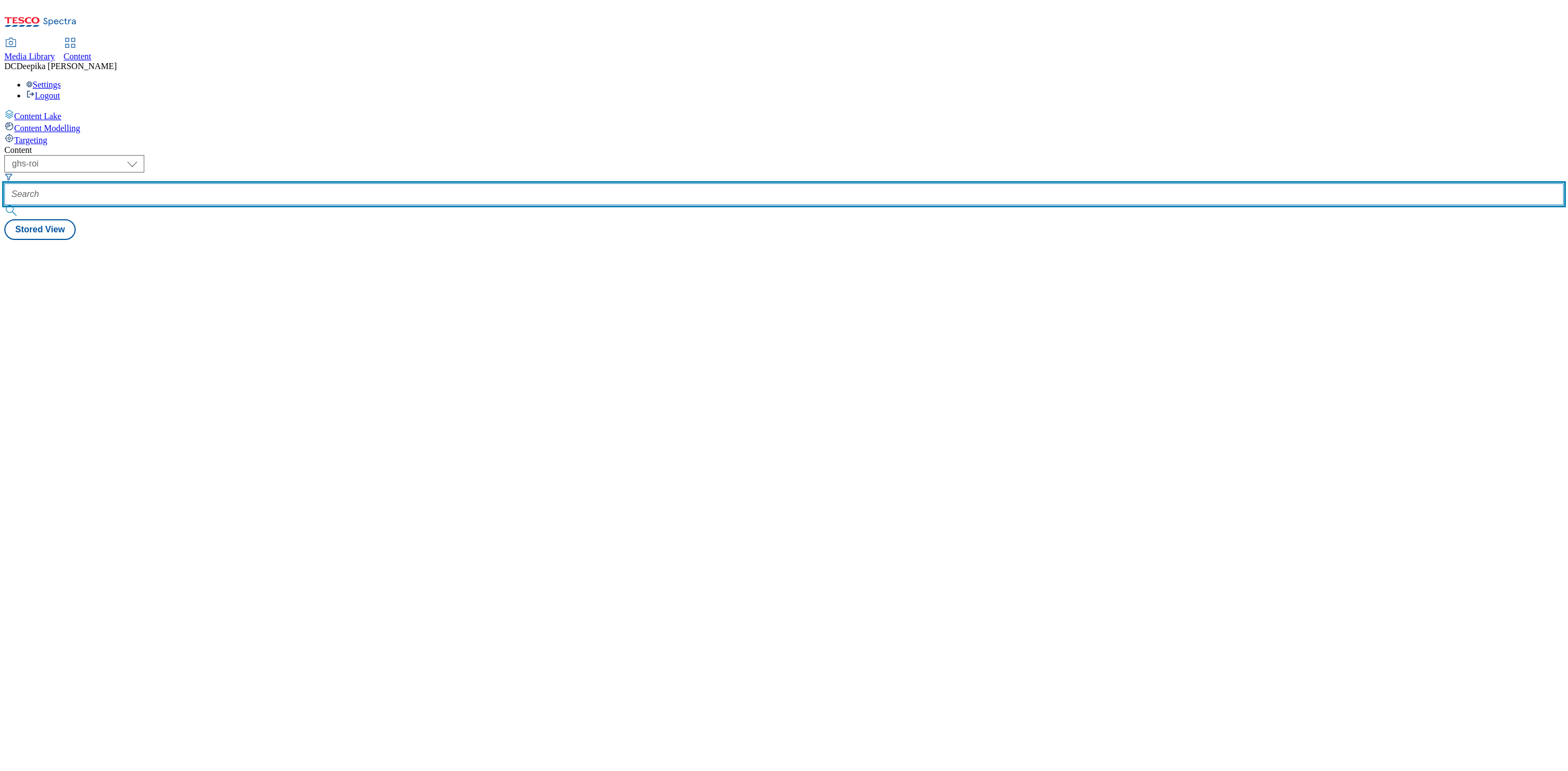
click at [283, 183] on input "text" at bounding box center [784, 194] width 1559 height 22
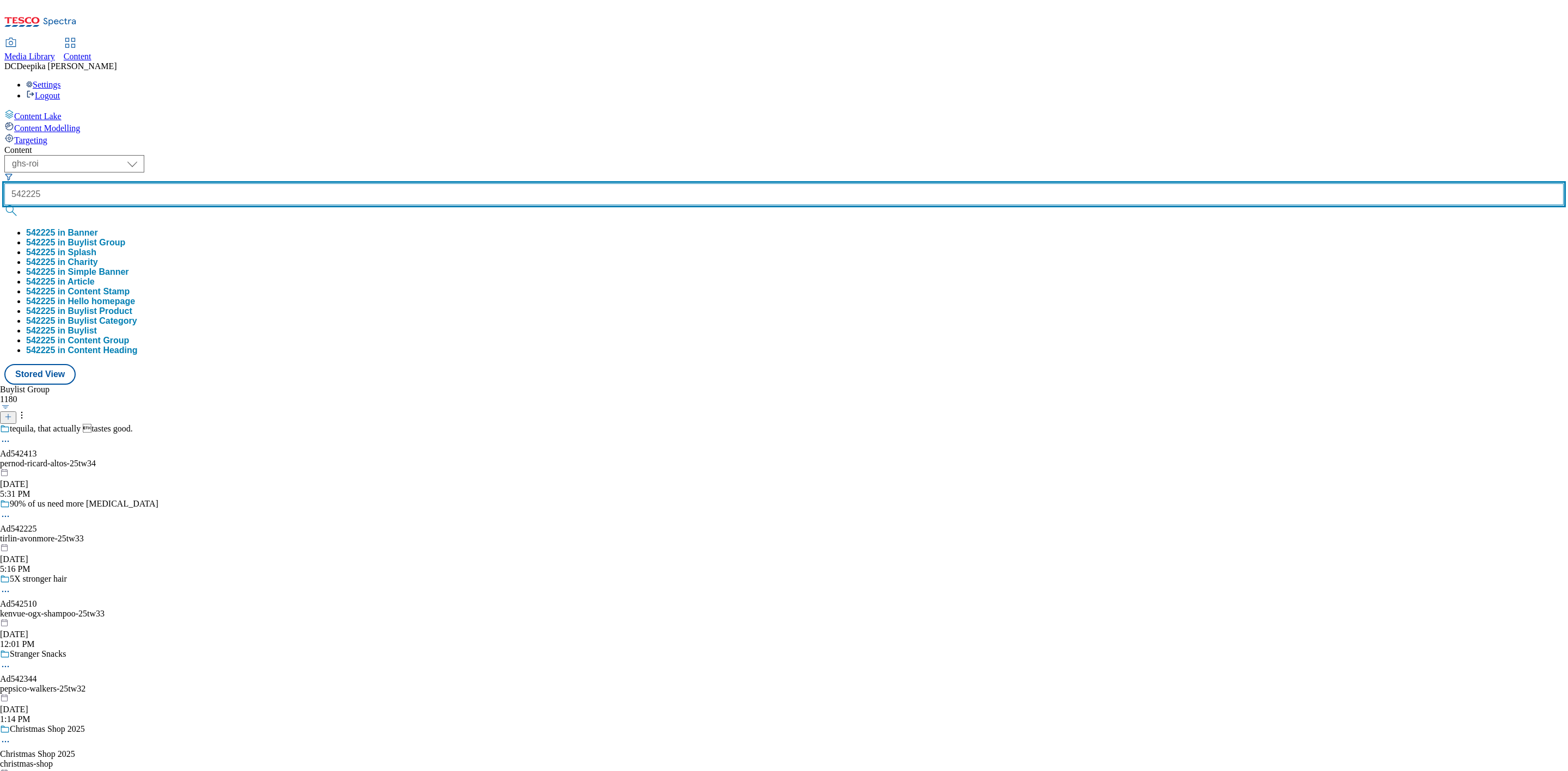
type input "542225"
click at [4, 205] on button "submit" at bounding box center [12, 211] width 15 height 11
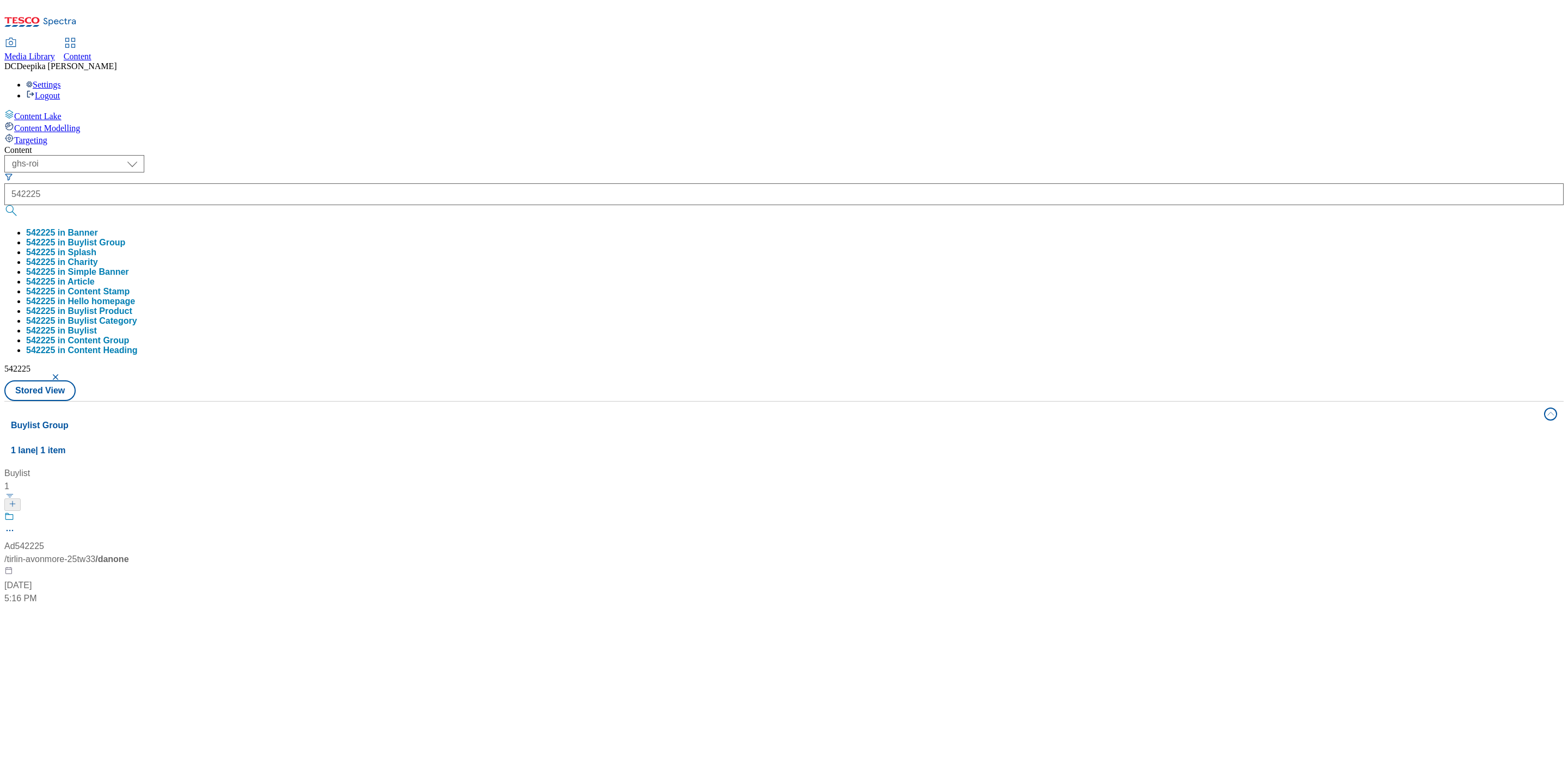
drag, startPoint x: 634, startPoint y: 292, endPoint x: 606, endPoint y: 330, distance: 47.2
click at [634, 467] on div "Buylist 1 Ad542225 / tirlin-avonmore-25tw33 / danone [DATE] 5:16 PM" at bounding box center [784, 467] width 1546 height 0
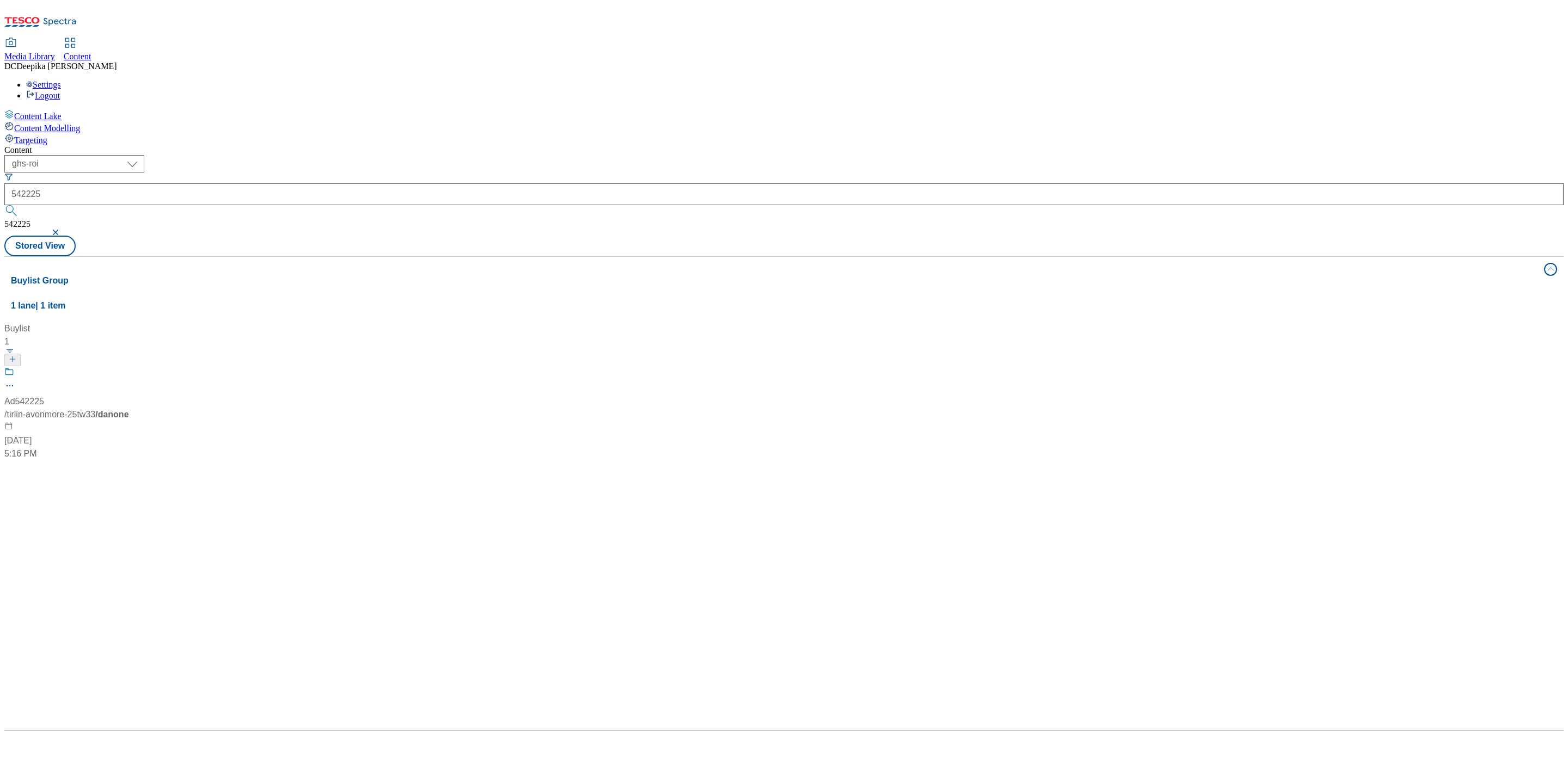
click at [141, 367] on div at bounding box center [72, 381] width 136 height 29
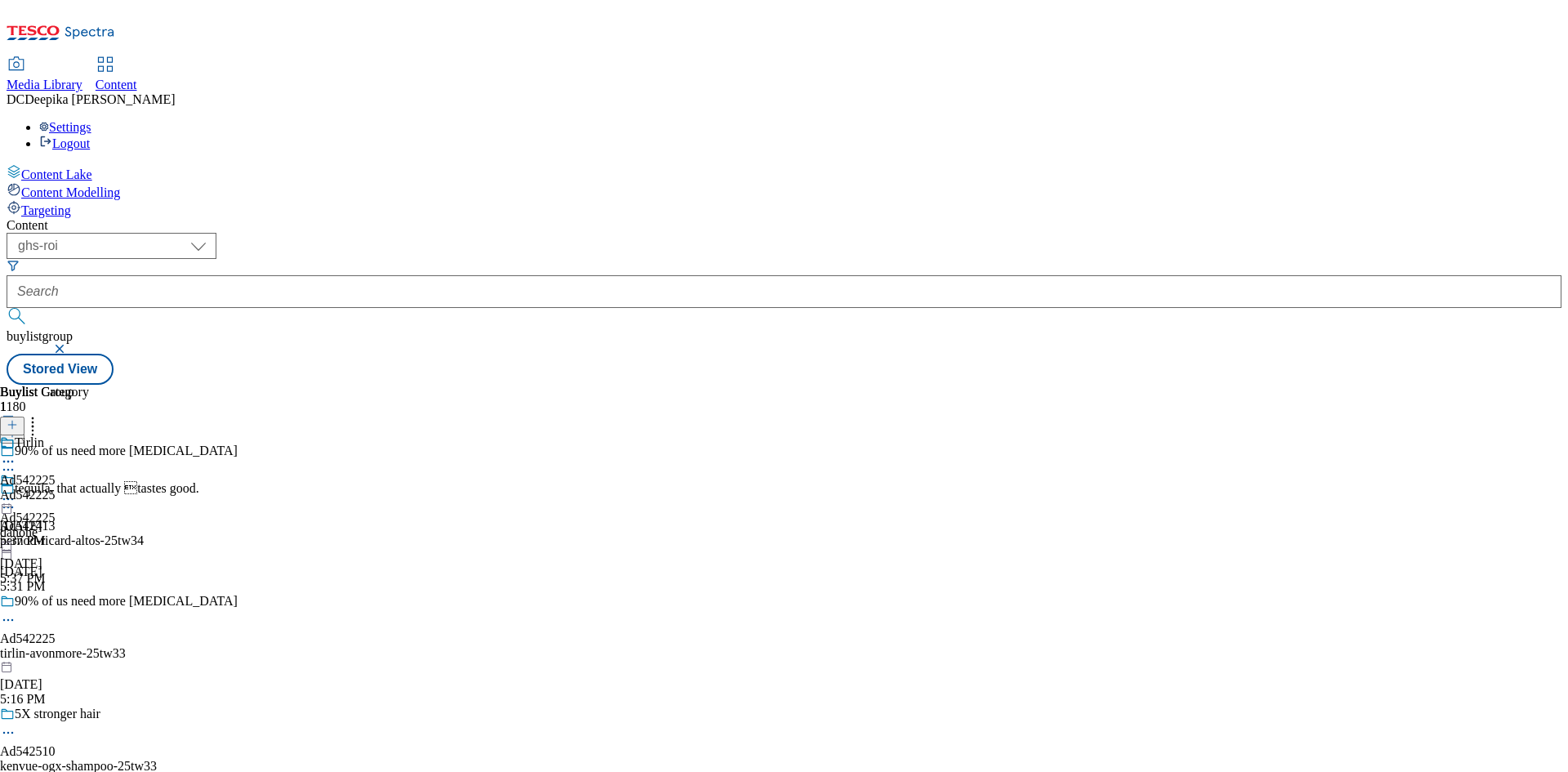
click at [16, 492] on icon at bounding box center [8, 500] width 16 height 16
click at [96, 599] on button "Preview" at bounding box center [64, 608] width 63 height 19
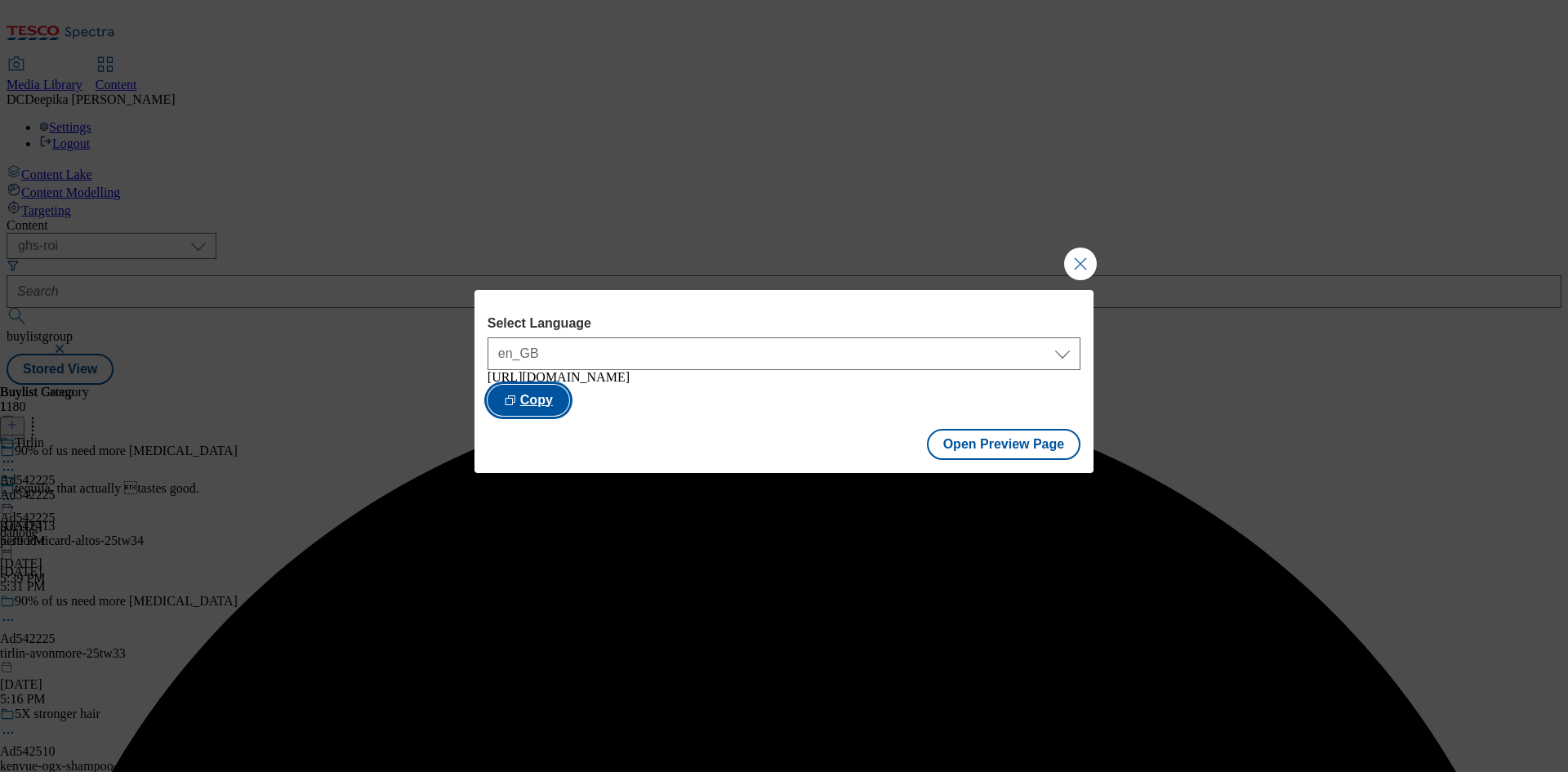
click at [569, 413] on button "Copy" at bounding box center [528, 400] width 81 height 31
